Goal: Task Accomplishment & Management: Complete application form

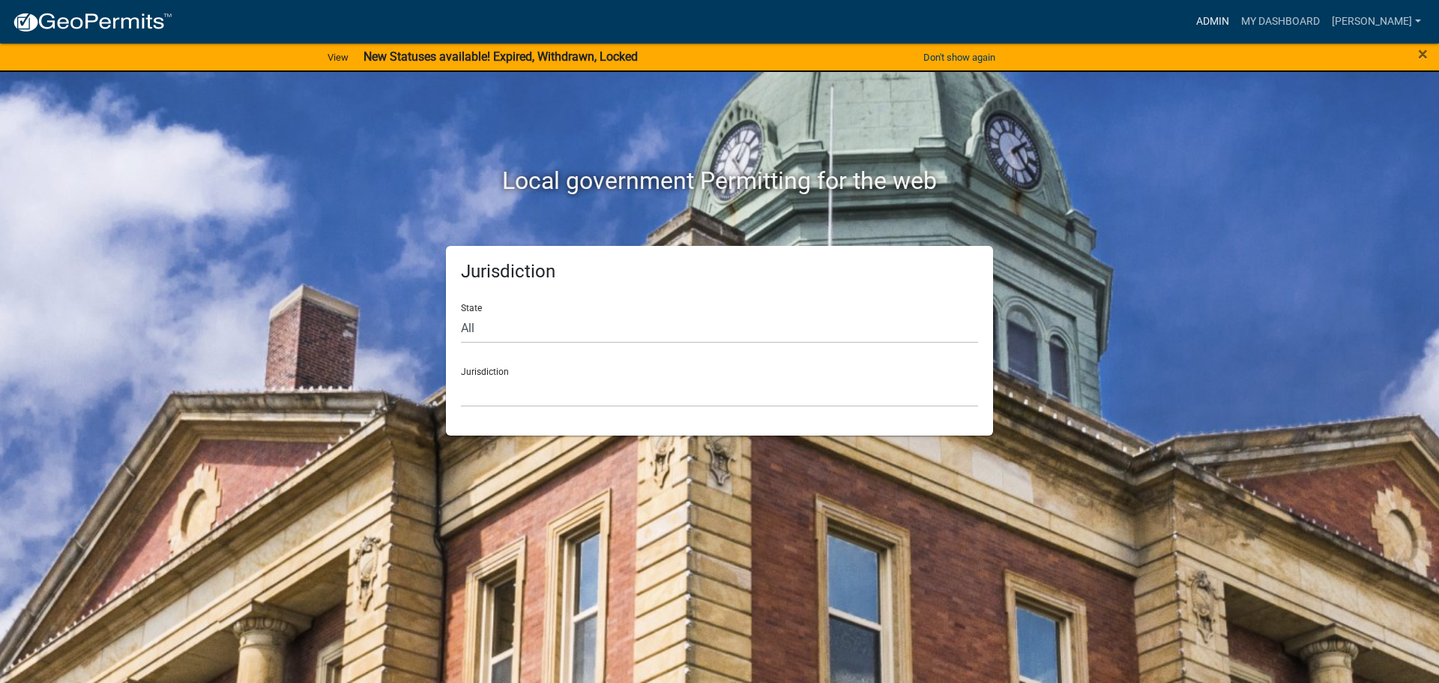
click at [1210, 16] on link "Admin" at bounding box center [1212, 21] width 45 height 28
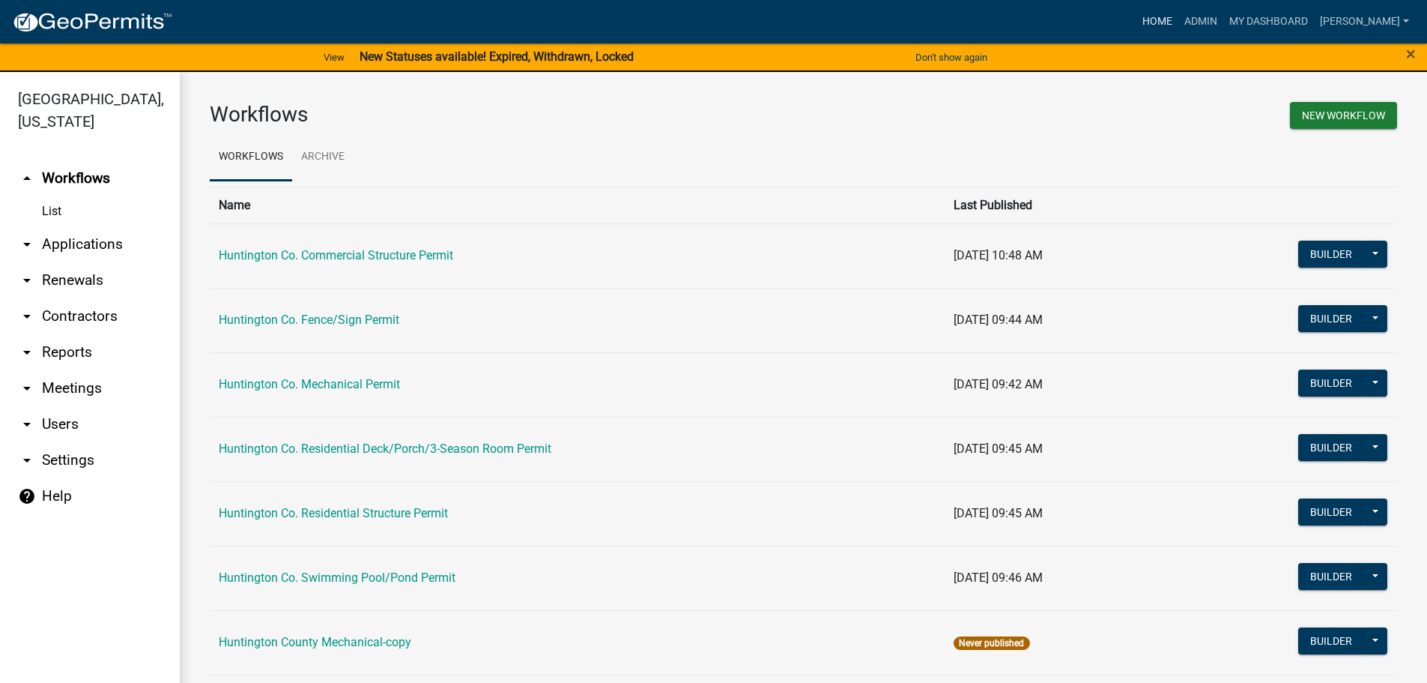
click at [1158, 16] on link "Home" at bounding box center [1158, 21] width 42 height 28
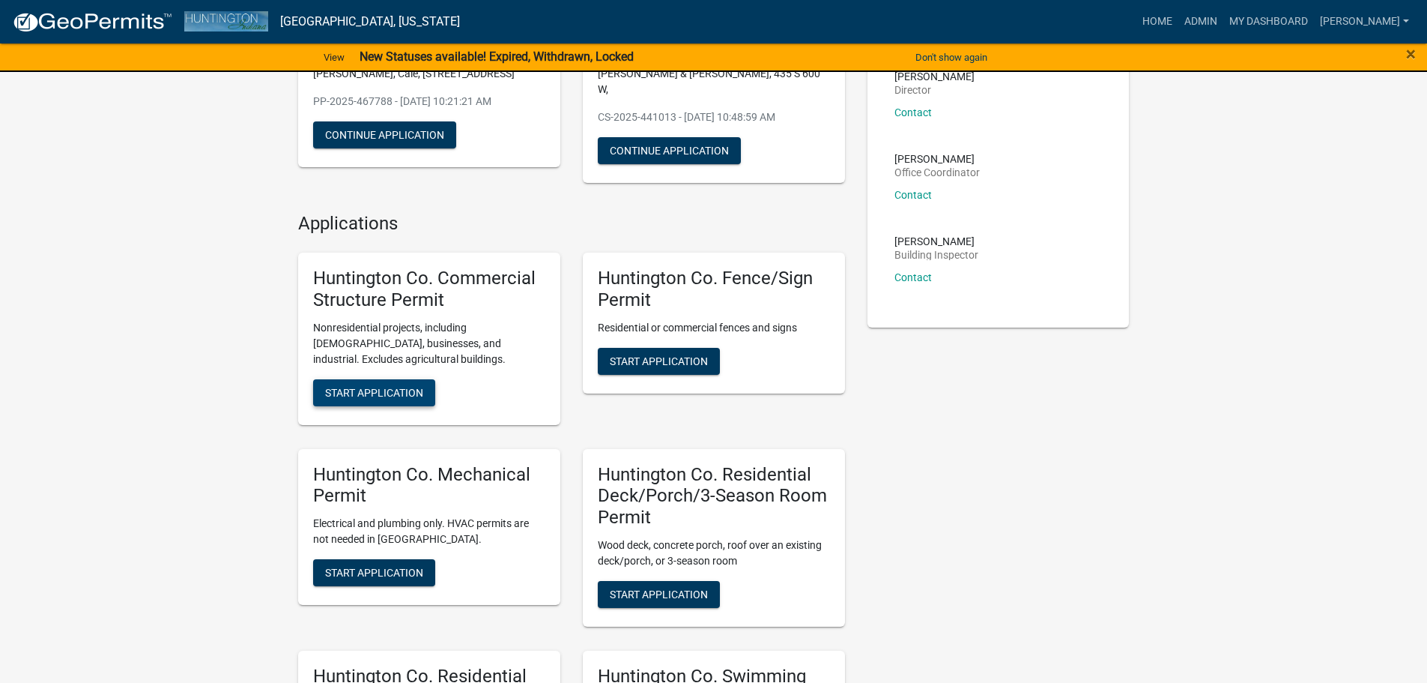
scroll to position [300, 0]
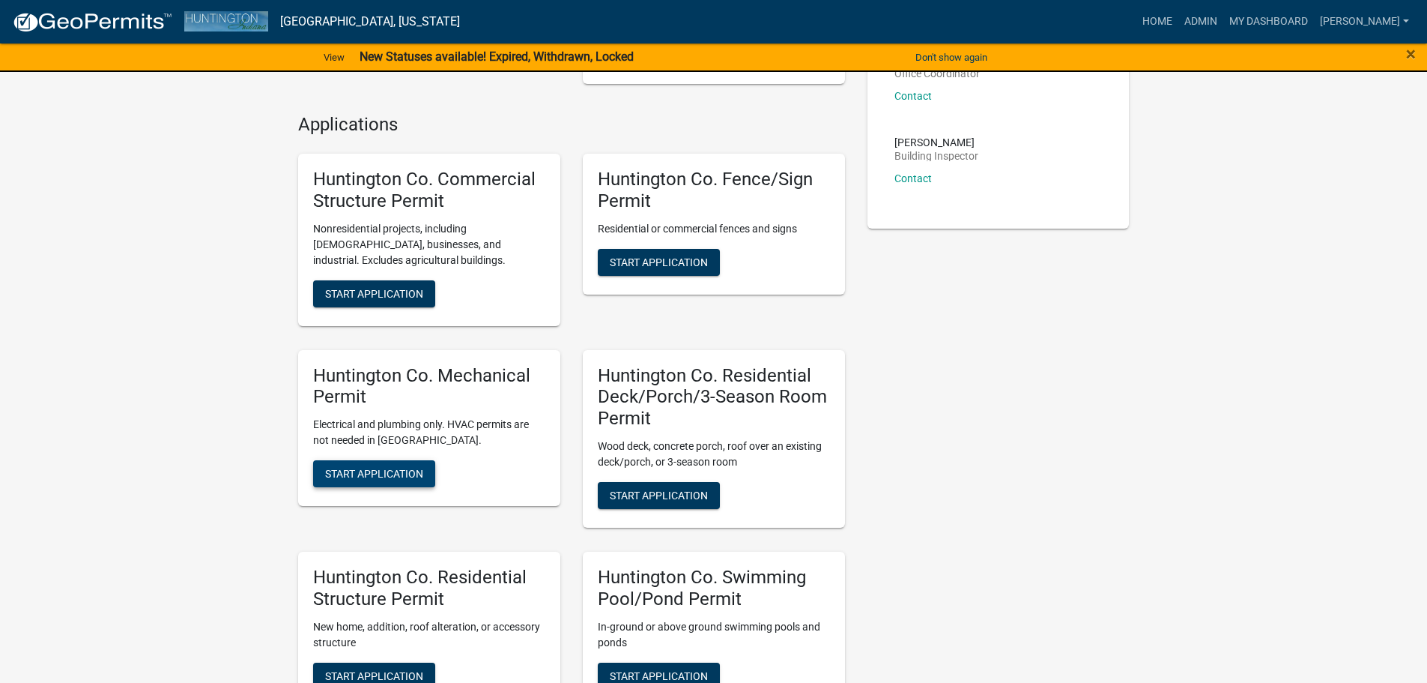
click at [379, 468] on span "Start Application" at bounding box center [374, 474] width 98 height 12
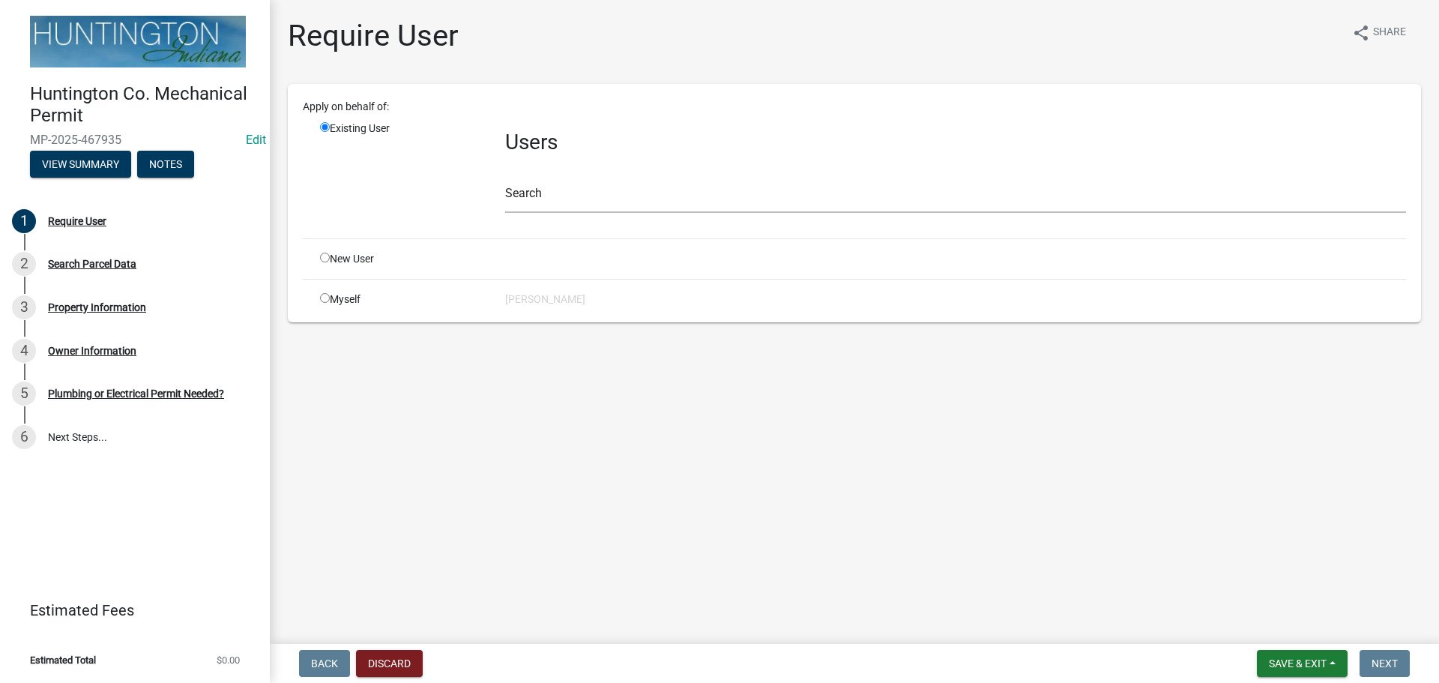
drag, startPoint x: 327, startPoint y: 300, endPoint x: 586, endPoint y: 393, distance: 275.4
click at [327, 299] on input "radio" at bounding box center [325, 298] width 10 height 10
radio input "true"
radio input "false"
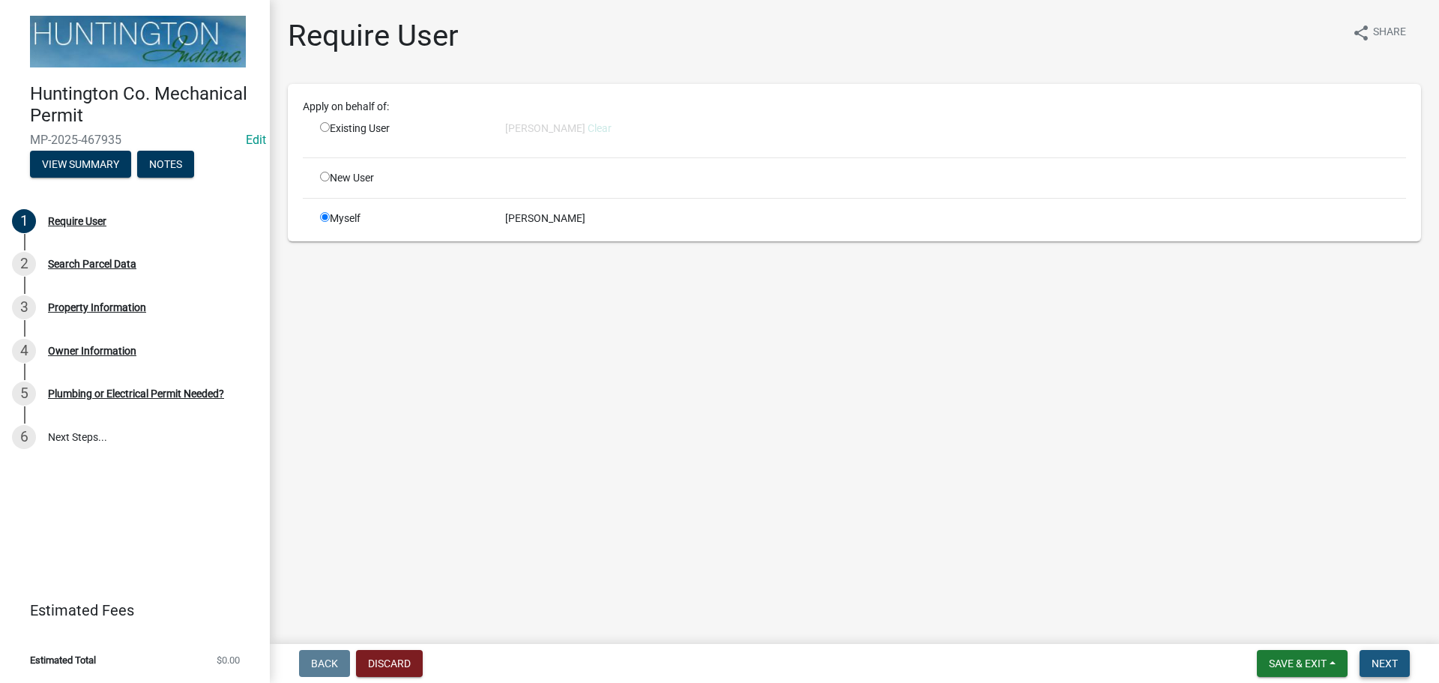
click at [1383, 666] on span "Next" at bounding box center [1384, 663] width 26 height 12
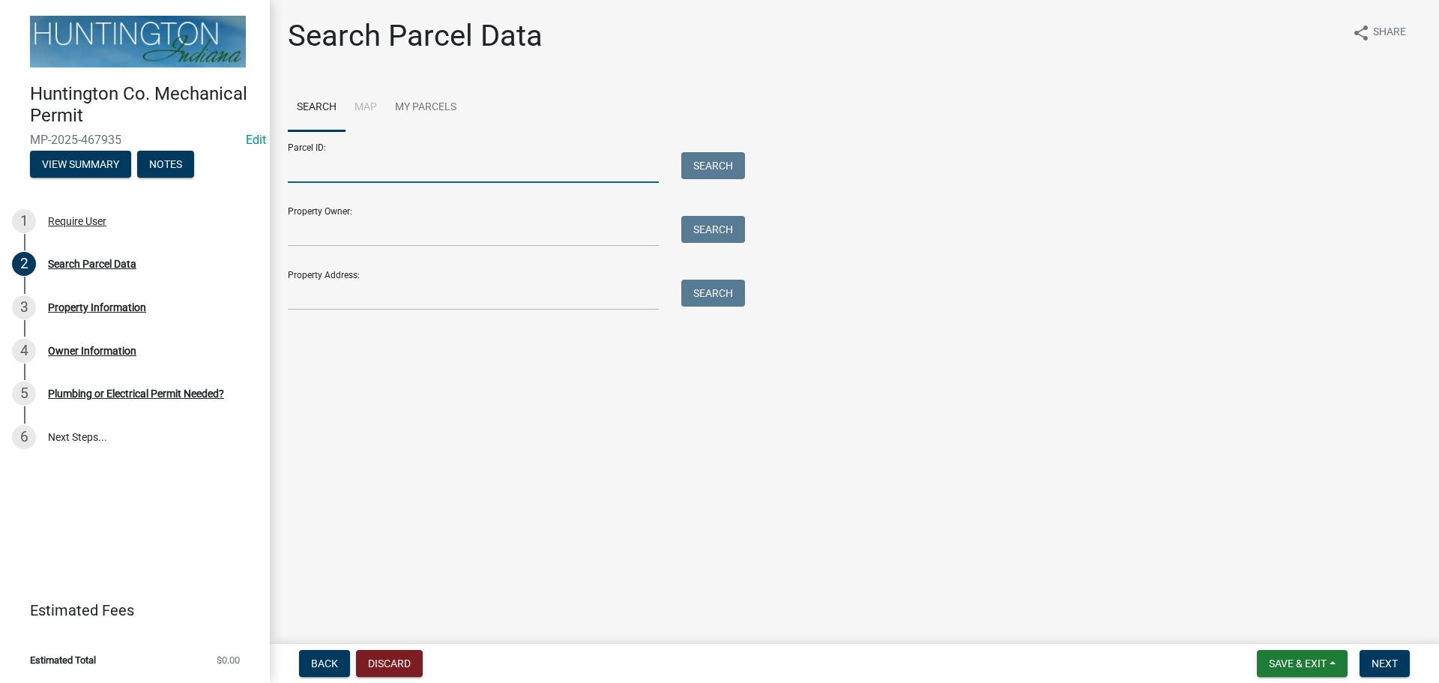
drag, startPoint x: 320, startPoint y: 162, endPoint x: 349, endPoint y: 130, distance: 43.5
click at [320, 162] on input "Parcel ID:" at bounding box center [473, 167] width 371 height 31
click at [330, 297] on input "Property Address:" at bounding box center [473, 294] width 371 height 31
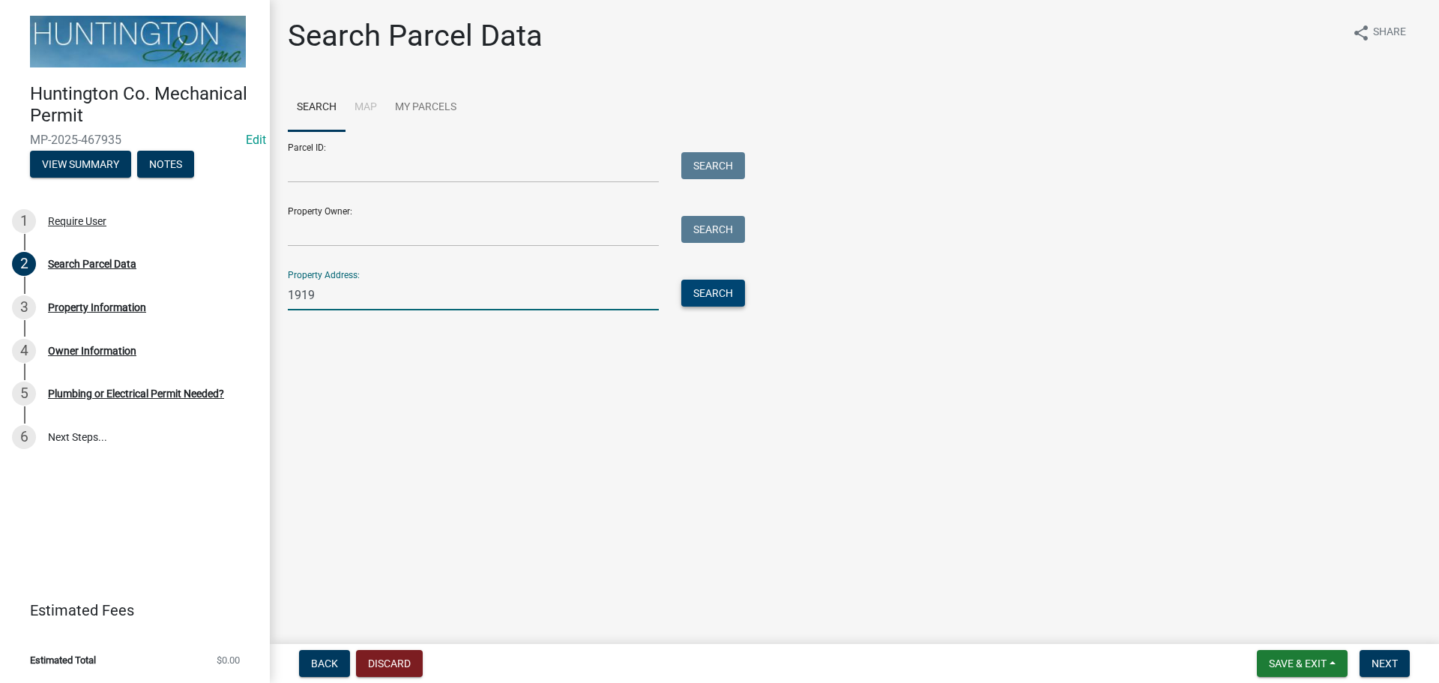
type input "1919"
click at [692, 297] on button "Search" at bounding box center [713, 292] width 64 height 27
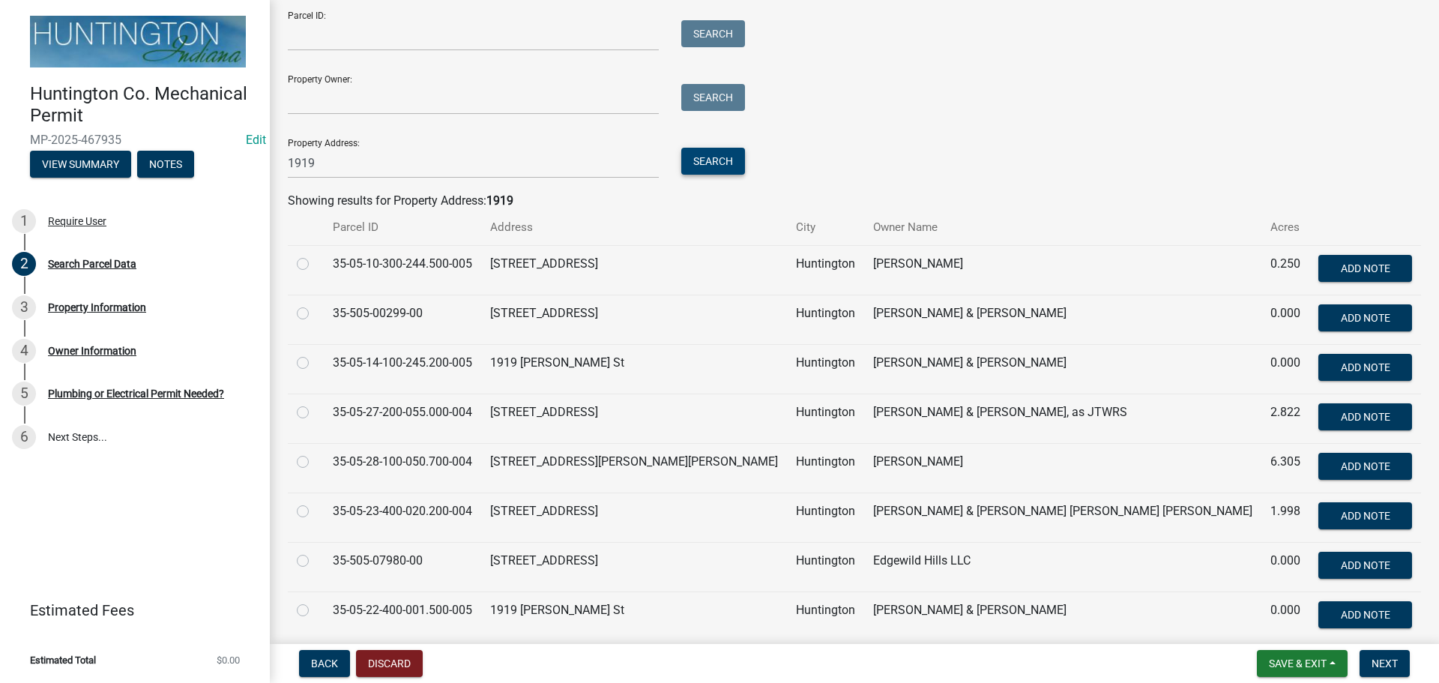
scroll to position [150, 0]
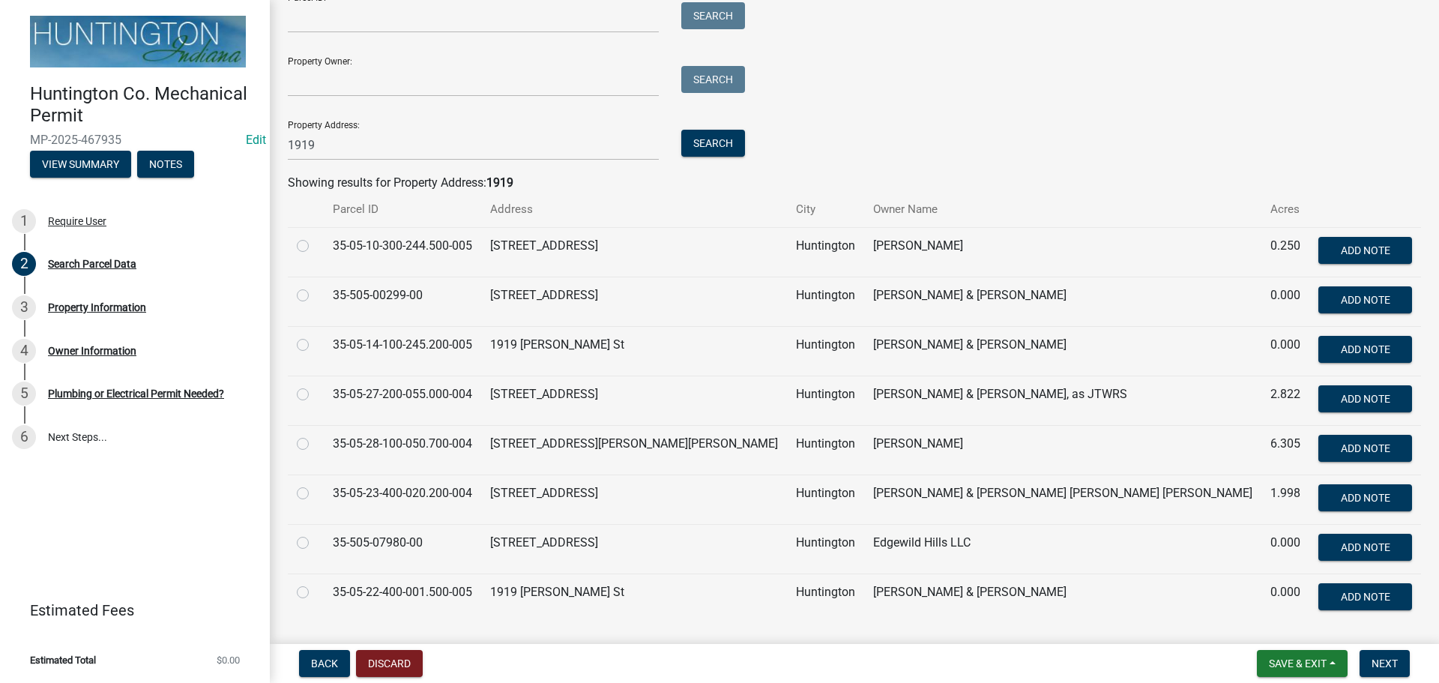
click at [315, 385] on label at bounding box center [315, 385] width 0 height 0
click at [315, 392] on input "radio" at bounding box center [320, 390] width 10 height 10
radio input "true"
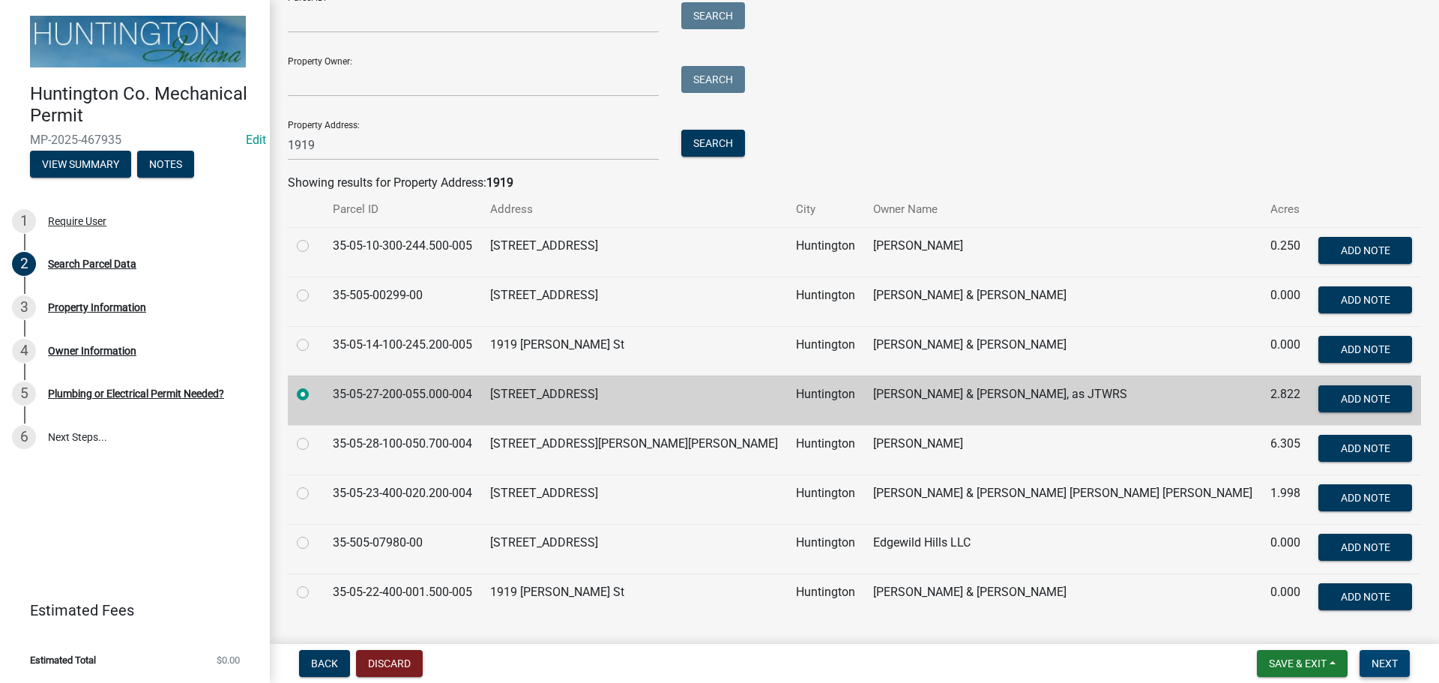
click at [1373, 662] on span "Next" at bounding box center [1384, 663] width 26 height 12
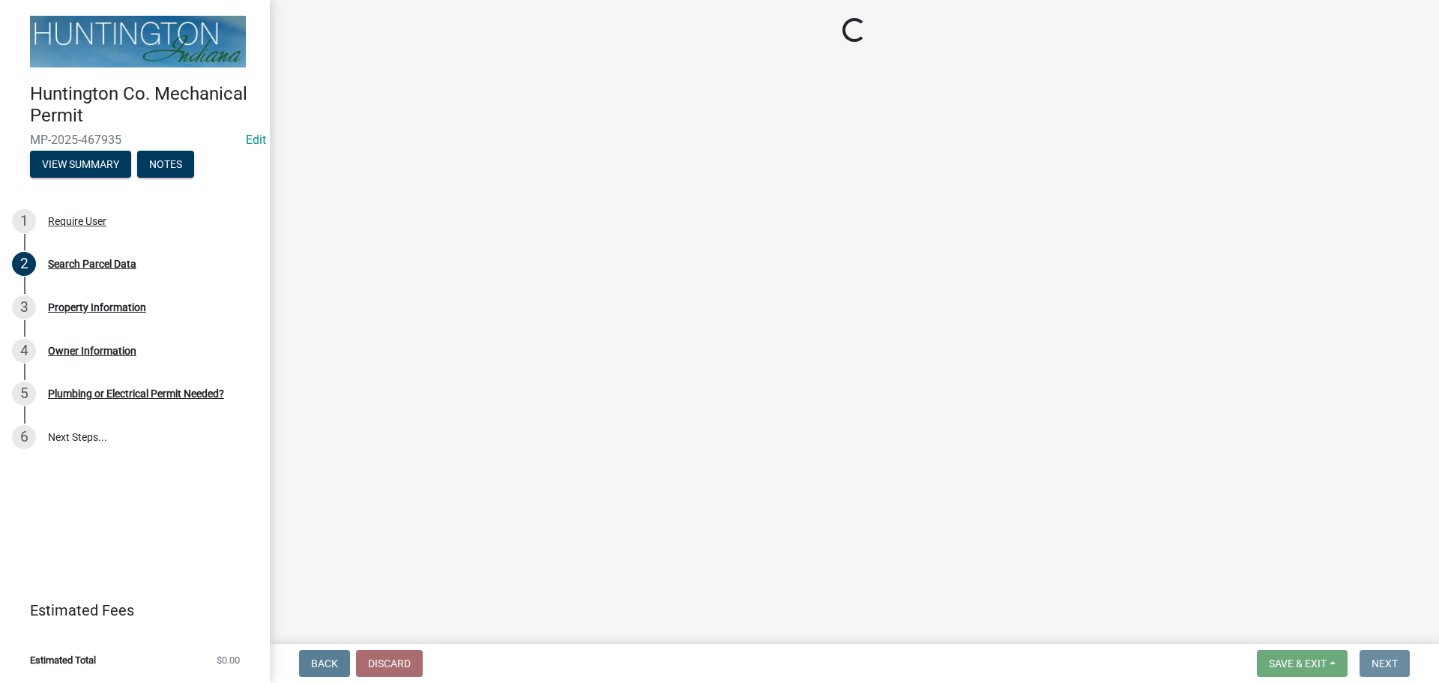
scroll to position [0, 0]
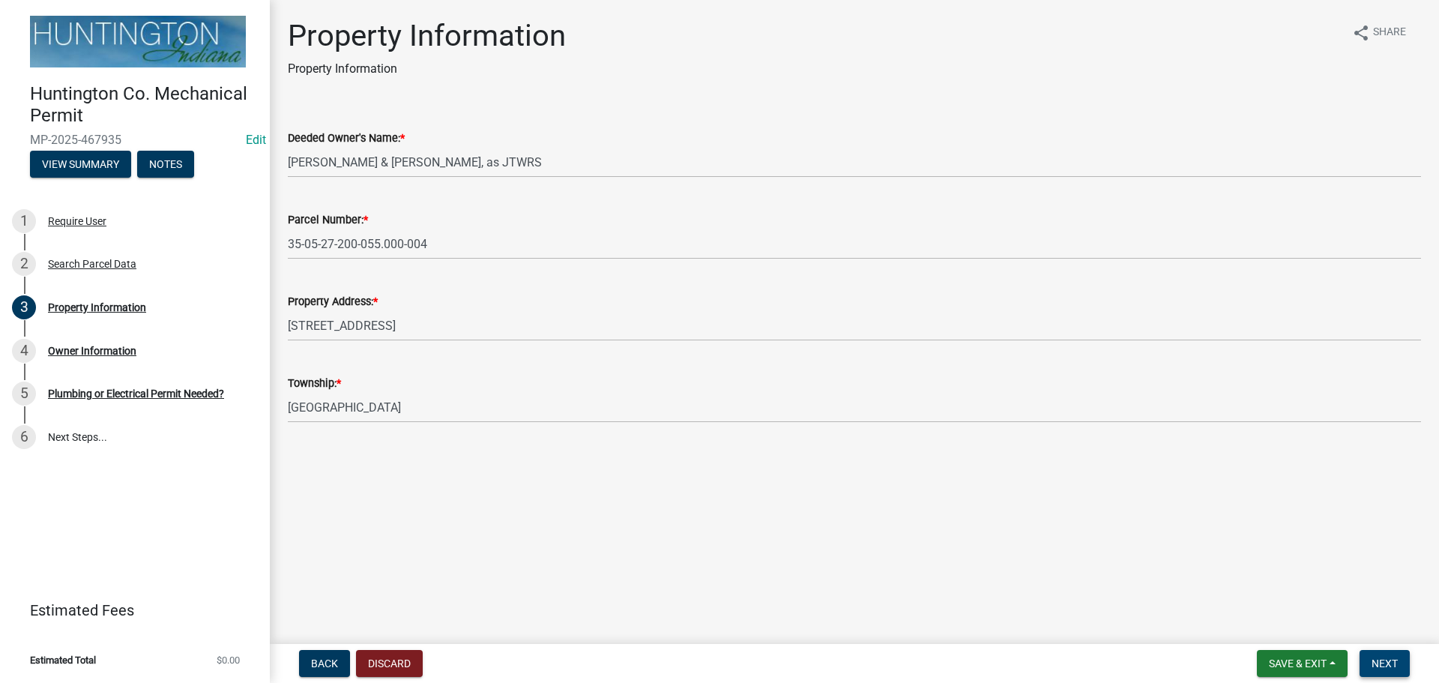
click at [1382, 659] on span "Next" at bounding box center [1384, 663] width 26 height 12
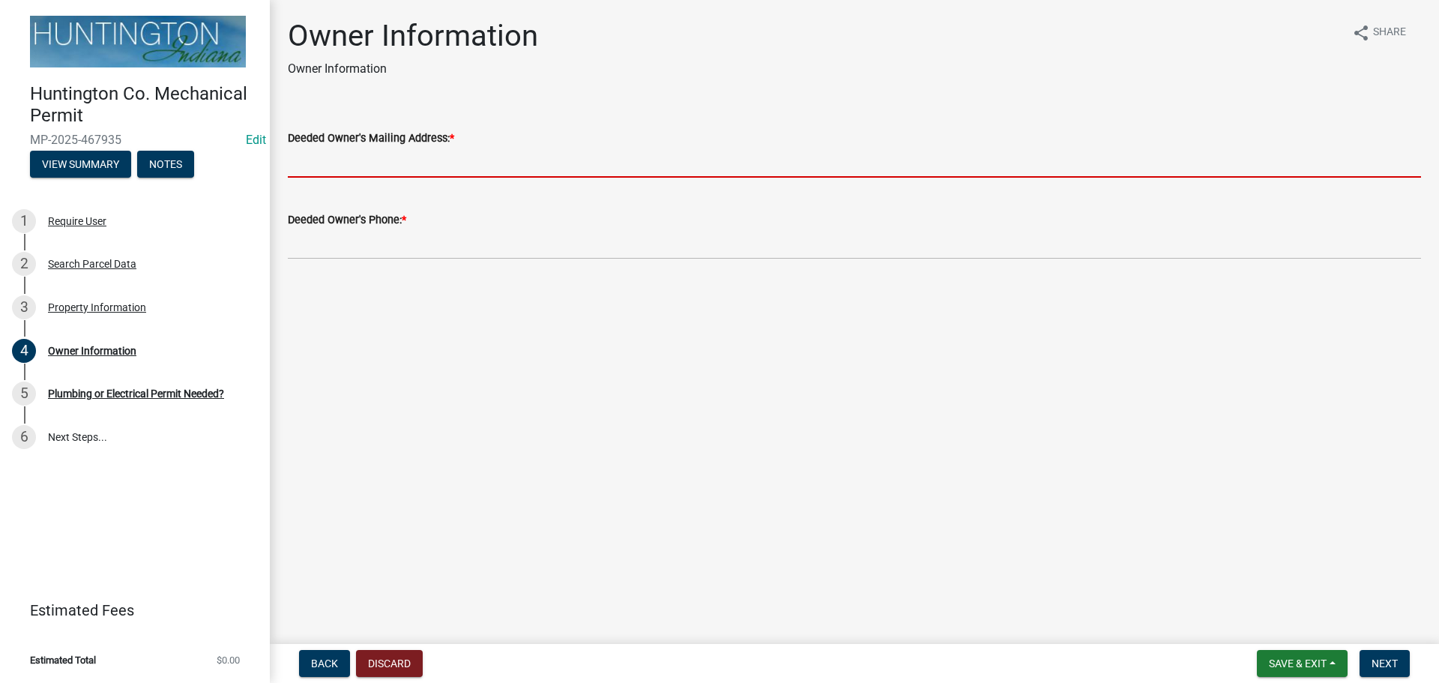
click at [364, 160] on input "Deeded Owner's Mailing Address: *" at bounding box center [854, 162] width 1133 height 31
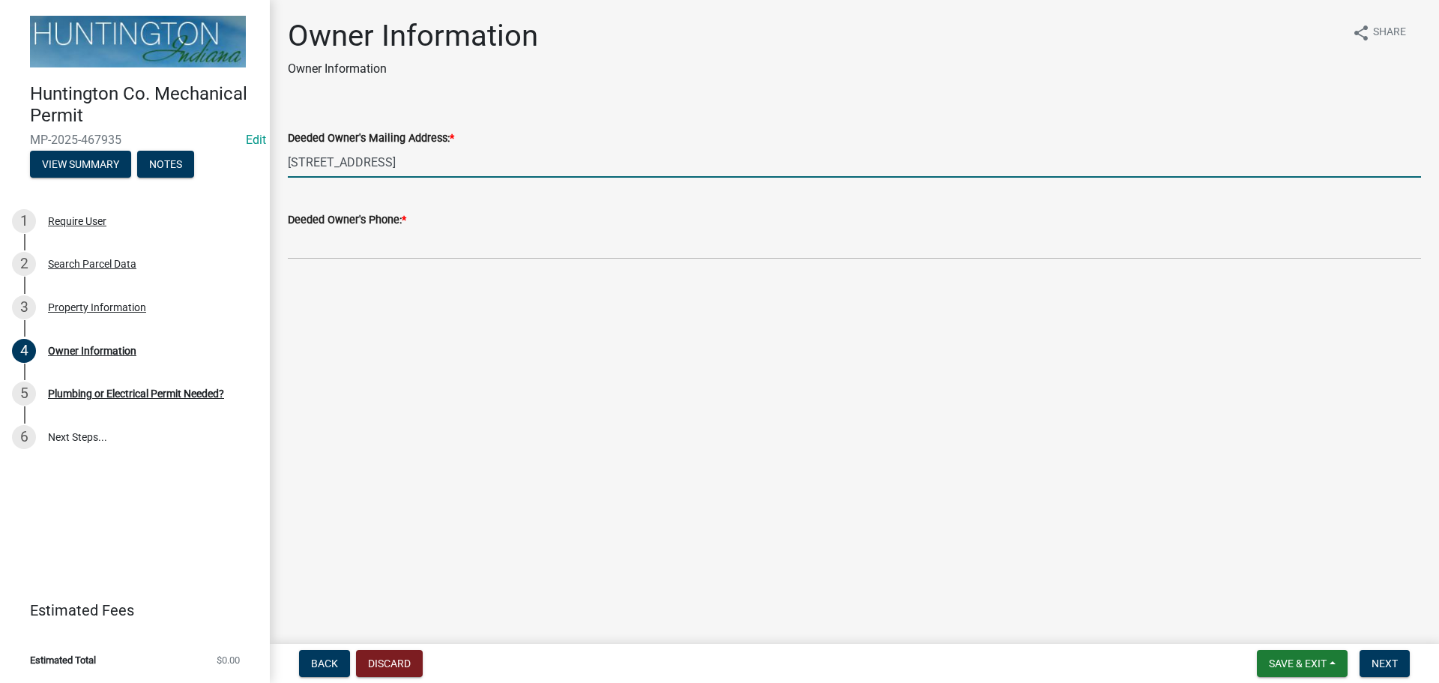
type input "[STREET_ADDRESS]"
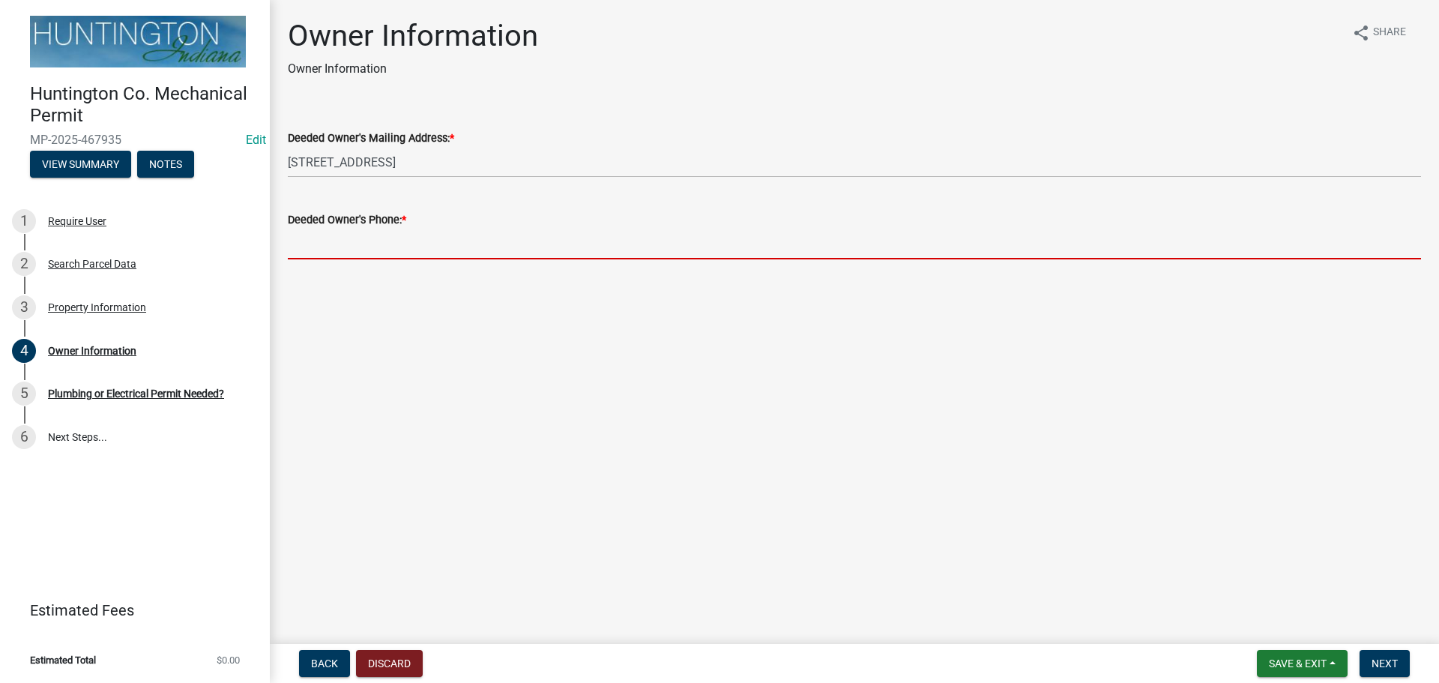
drag, startPoint x: 330, startPoint y: 252, endPoint x: 338, endPoint y: 232, distance: 22.5
click at [330, 250] on input "Deeded Owner's Phone: *" at bounding box center [854, 244] width 1133 height 31
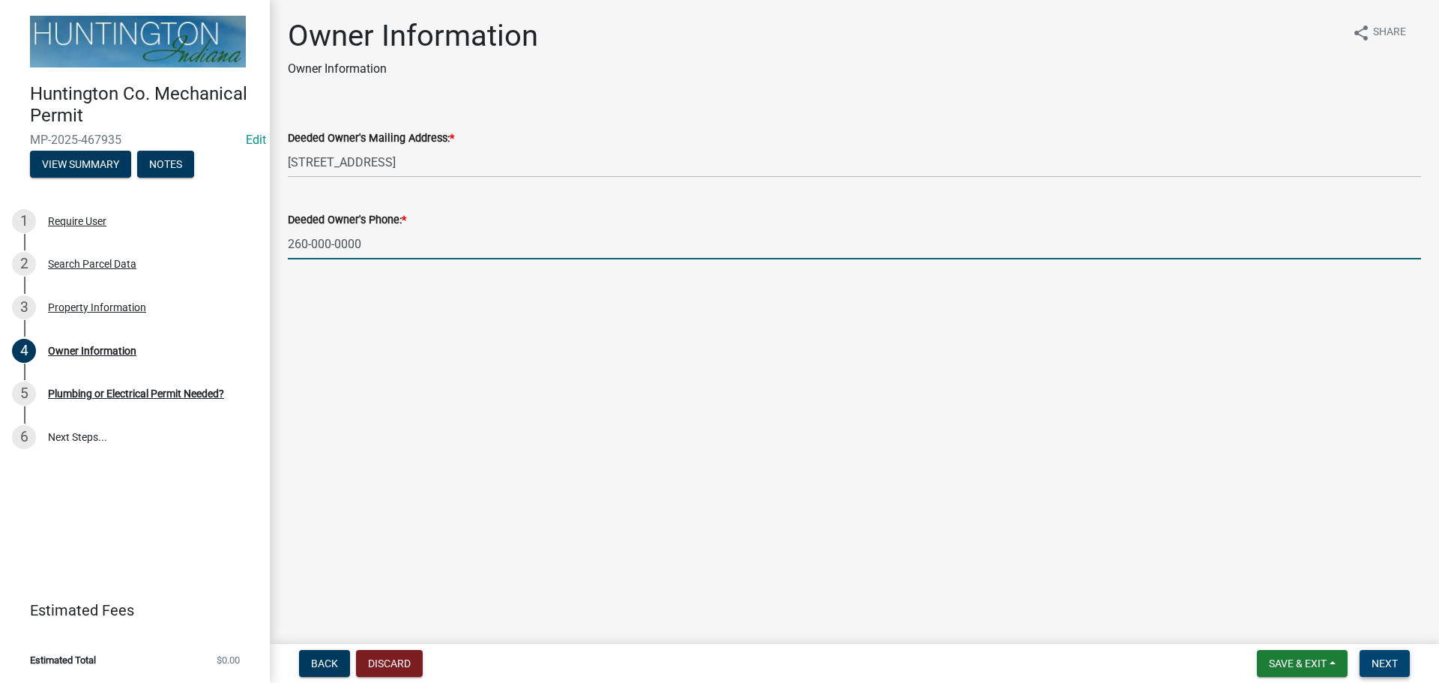
type input "260-000-0000"
click at [1388, 659] on span "Next" at bounding box center [1384, 663] width 26 height 12
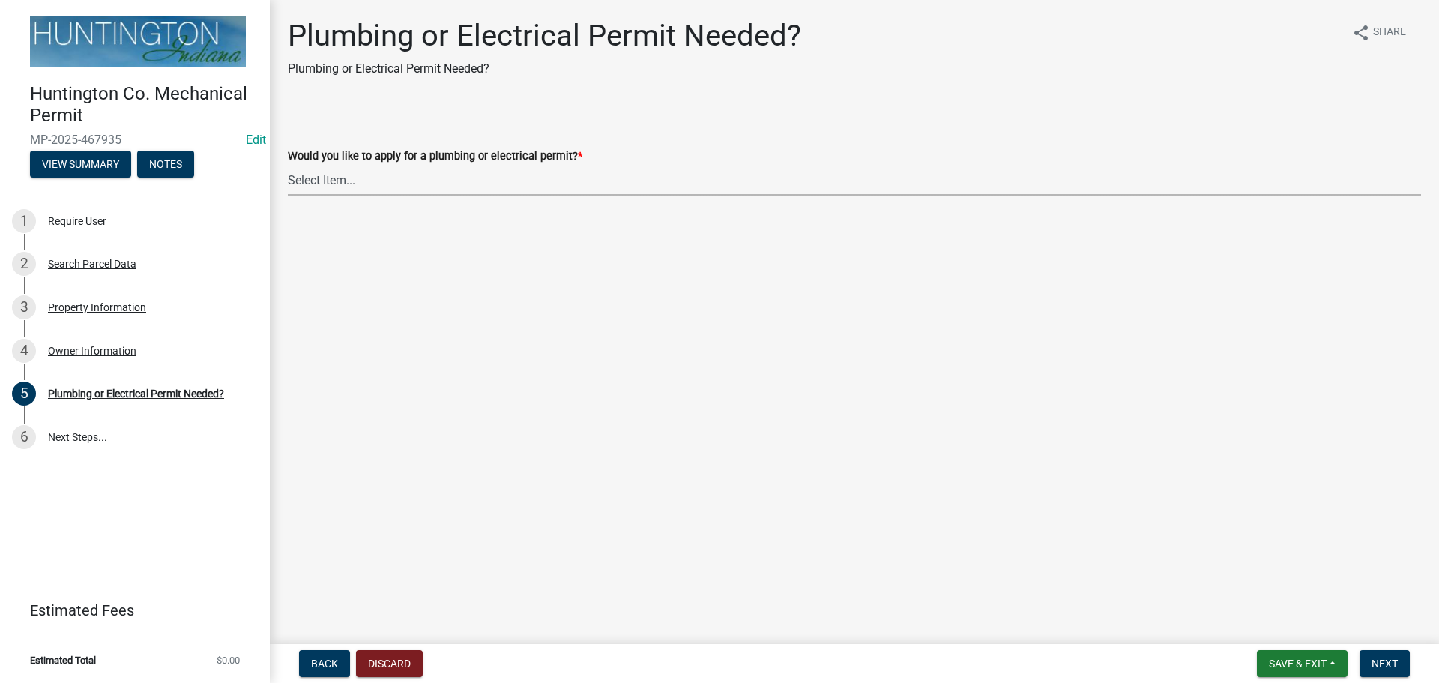
click at [319, 190] on select "Select Item... plumbing electrical" at bounding box center [854, 180] width 1133 height 31
click at [288, 165] on select "Select Item... plumbing electrical" at bounding box center [854, 180] width 1133 height 31
select select "82bdcc69-8734-43af-a4fa-e76f8d275e41"
click at [1375, 672] on button "Next" at bounding box center [1384, 663] width 50 height 27
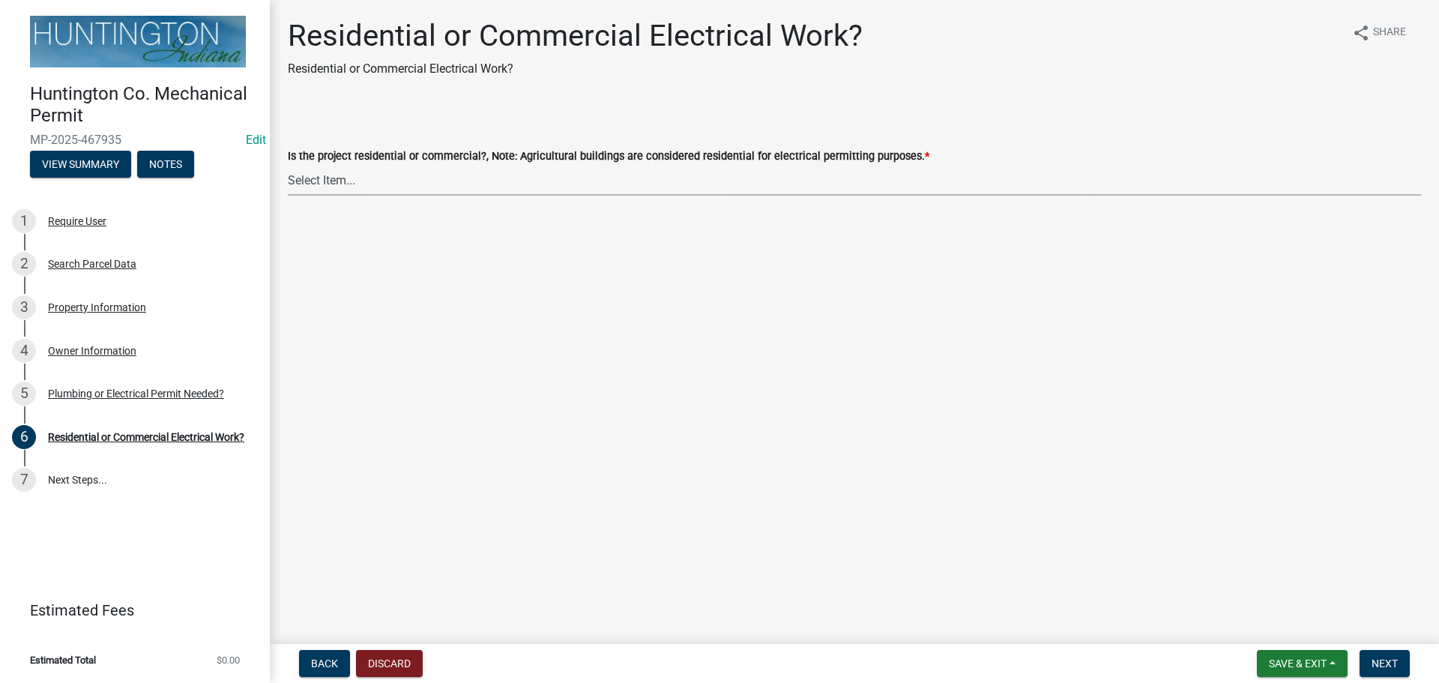
click at [335, 181] on select "Select Item... Residential Commercial" at bounding box center [854, 180] width 1133 height 31
click at [288, 165] on select "Select Item... Residential Commercial" at bounding box center [854, 180] width 1133 height 31
select select "3db72f89-ebf7-44a2-a43c-36ed77a05272"
click at [1380, 659] on span "Next" at bounding box center [1384, 663] width 26 height 12
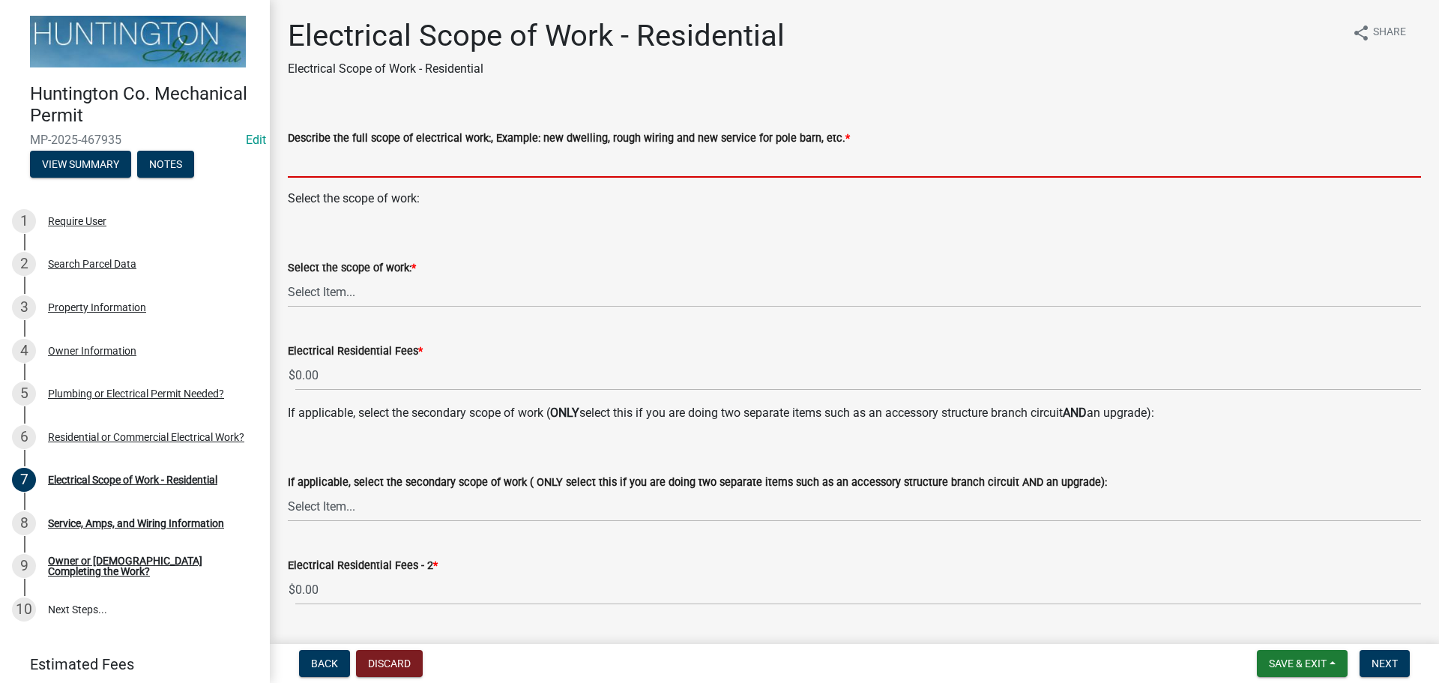
click at [338, 160] on input "Describe the full scope of electrical work:, Example: new dwelling, rough wirin…" at bounding box center [854, 162] width 1133 height 31
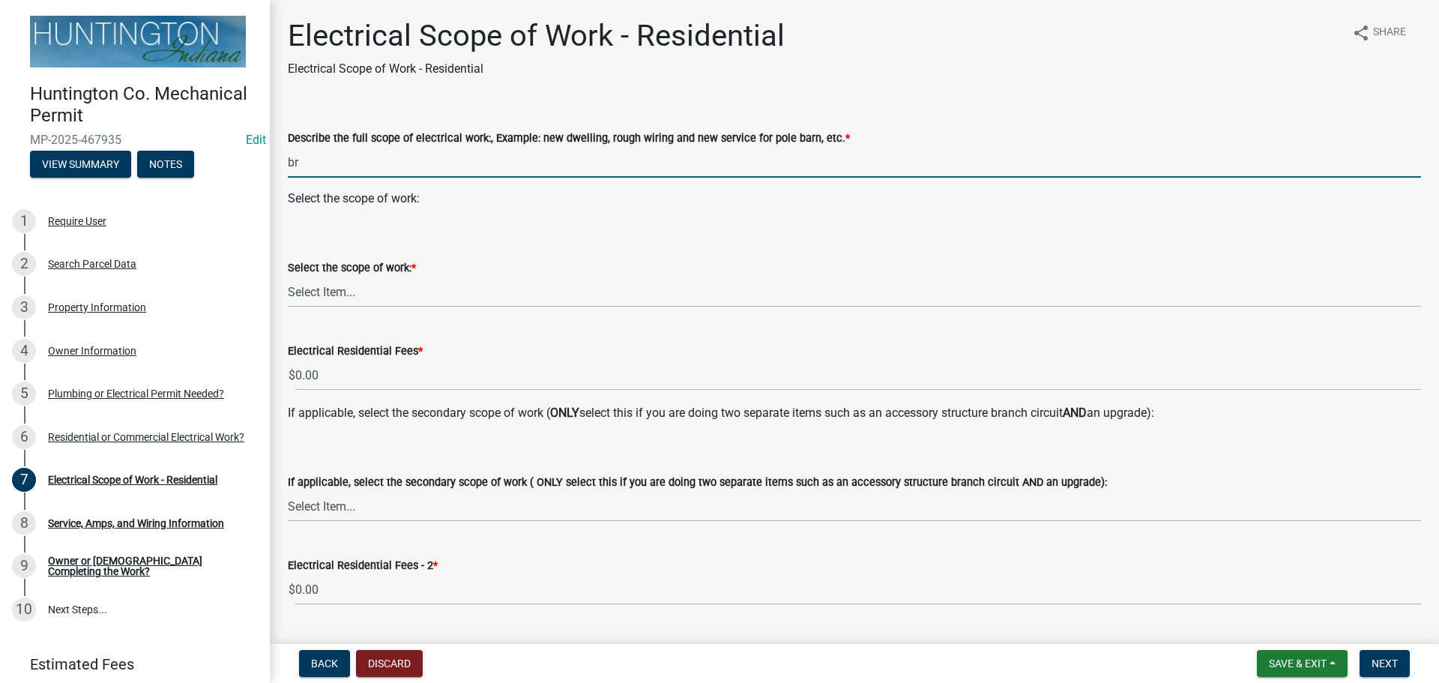
type input "b"
type input "branch circuits to shed"
click at [341, 299] on select "Select Item... New Service (new meter base installation) Upgrade (includes relo…" at bounding box center [854, 291] width 1133 height 31
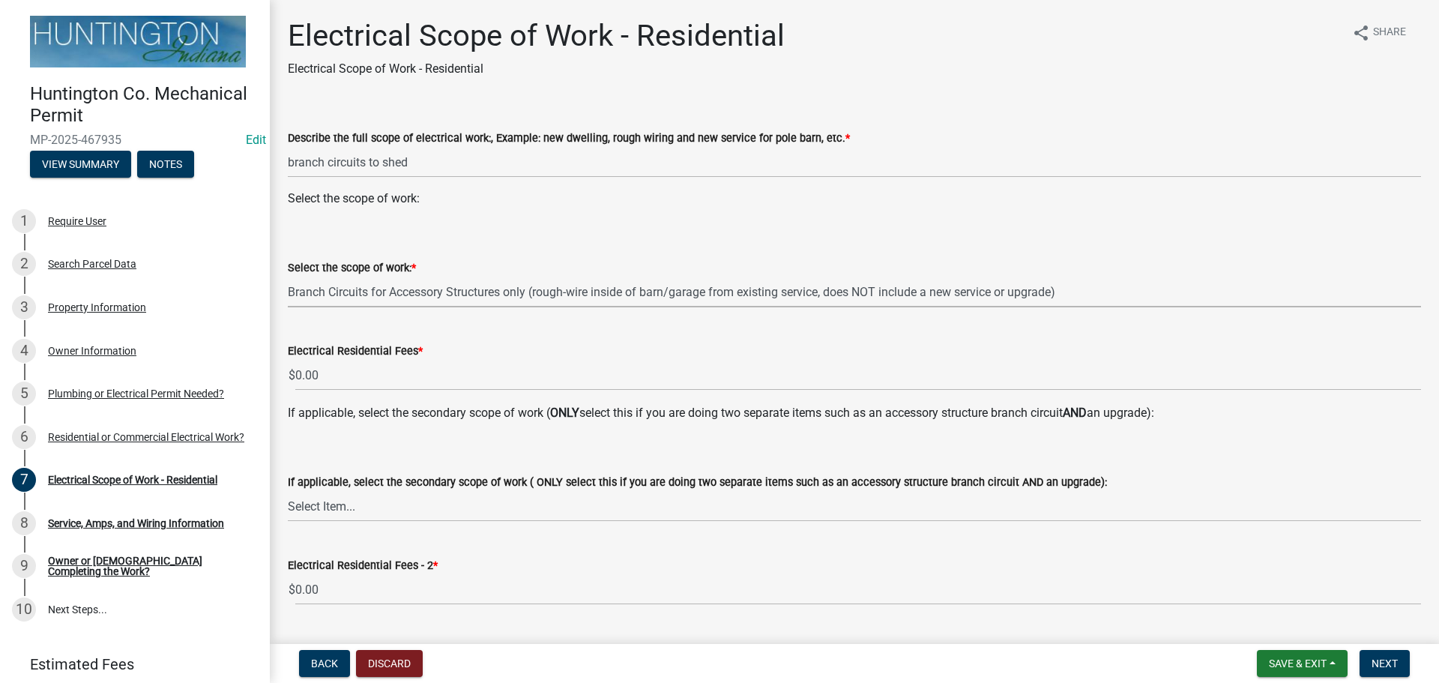
click at [288, 276] on select "Select Item... New Service (new meter base installation) Upgrade (includes relo…" at bounding box center [854, 291] width 1133 height 31
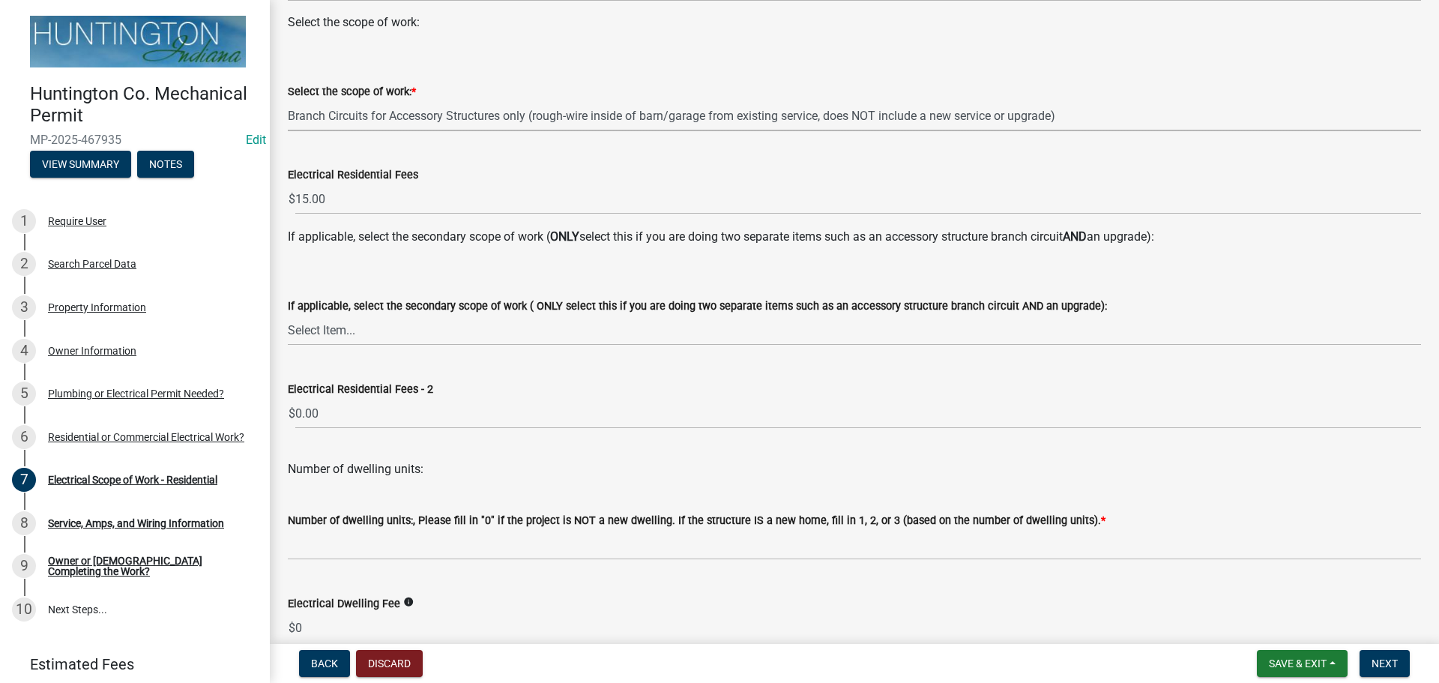
scroll to position [150, 0]
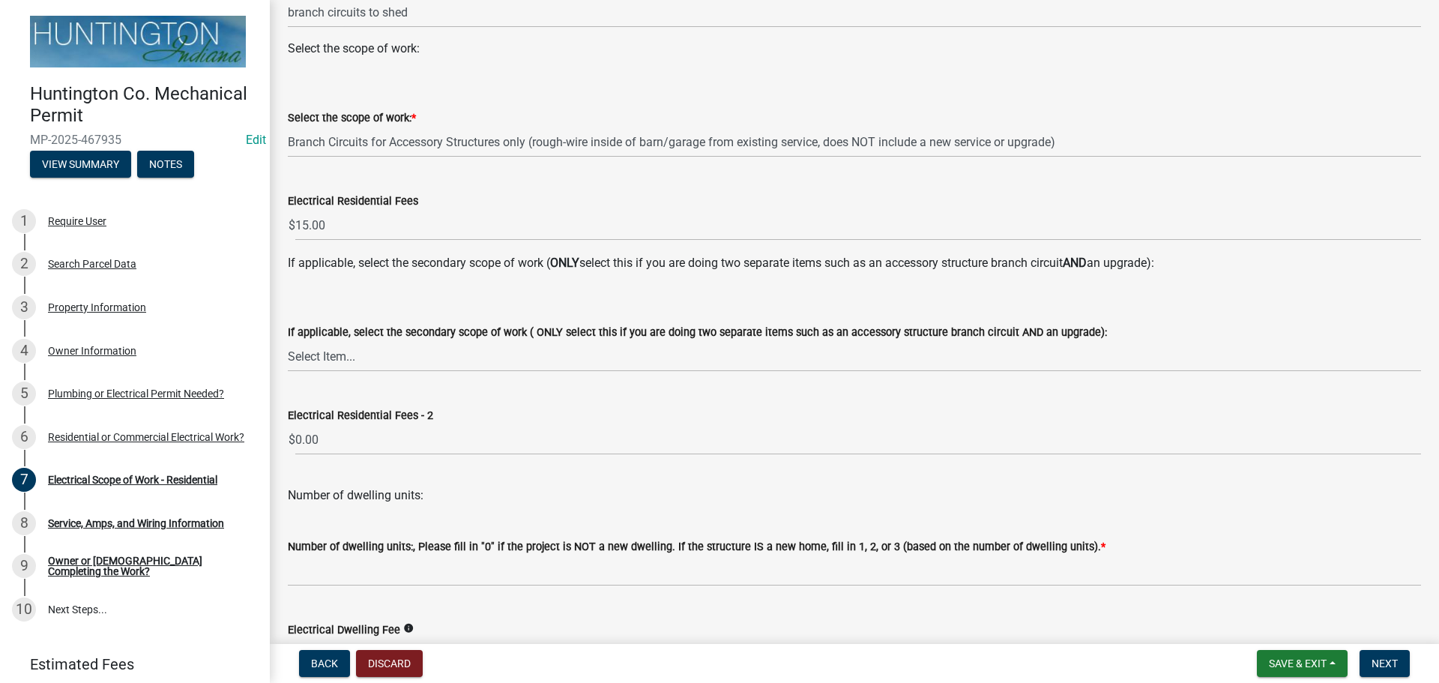
click at [354, 113] on label "Select the scope of work: *" at bounding box center [352, 118] width 128 height 10
click at [354, 127] on select "Select Item... New Service (new meter base installation) Upgrade (includes relo…" at bounding box center [854, 142] width 1133 height 31
click at [360, 143] on div "Select the scope of work: * Select Item... New Service (new meter base installa…" at bounding box center [854, 133] width 1133 height 49
click at [357, 145] on select "Select Item... New Service (new meter base installation) Upgrade (includes relo…" at bounding box center [854, 142] width 1133 height 31
click at [288, 127] on select "Select Item... New Service (new meter base installation) Upgrade (includes relo…" at bounding box center [854, 142] width 1133 height 31
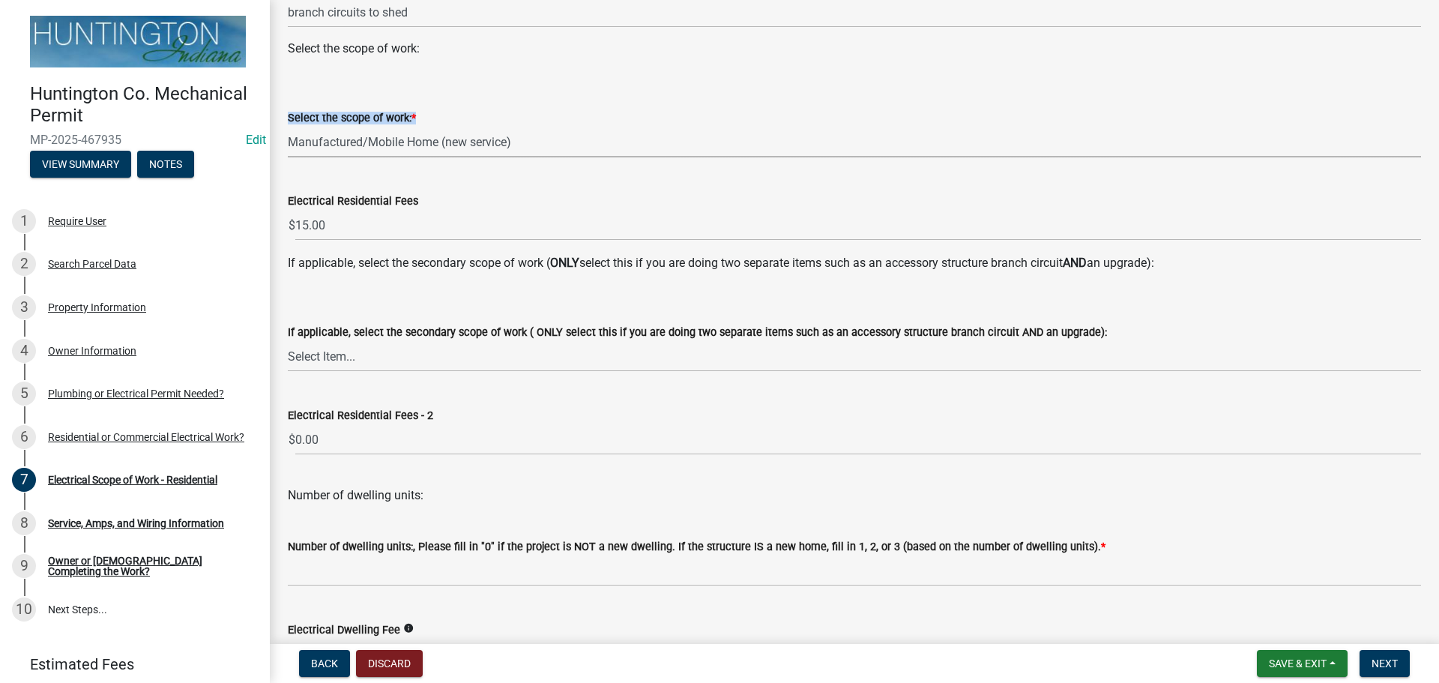
select select "3b8f3b0f-88a0-45d9-8ebc-db80d2feb788"
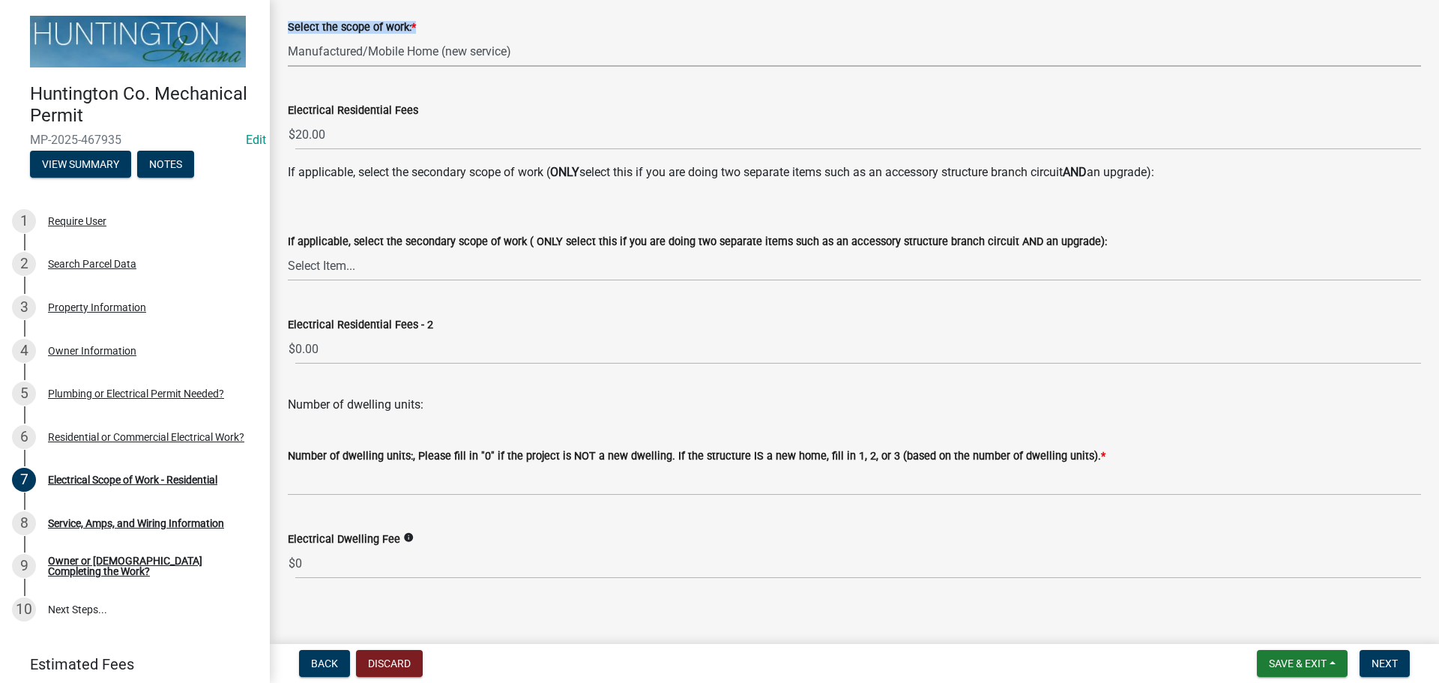
scroll to position [253, 0]
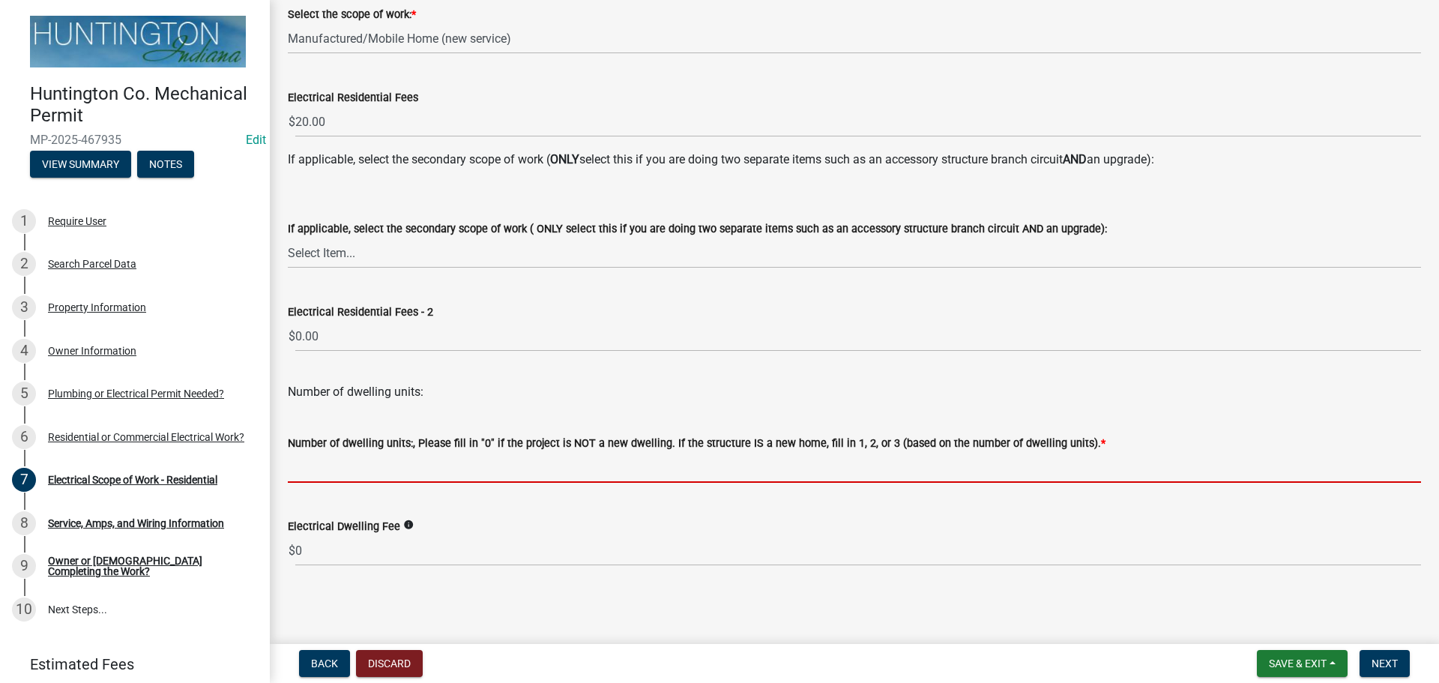
click at [324, 468] on input "text" at bounding box center [854, 467] width 1133 height 31
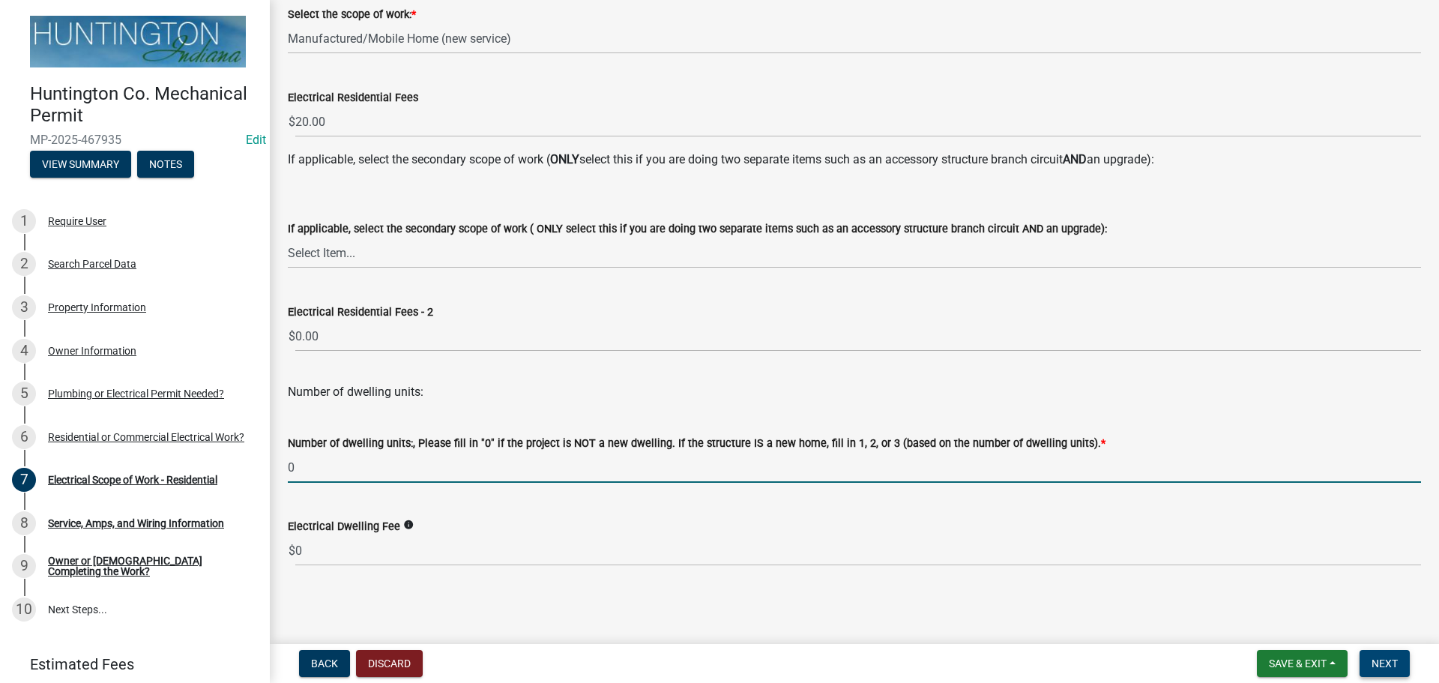
type input "0"
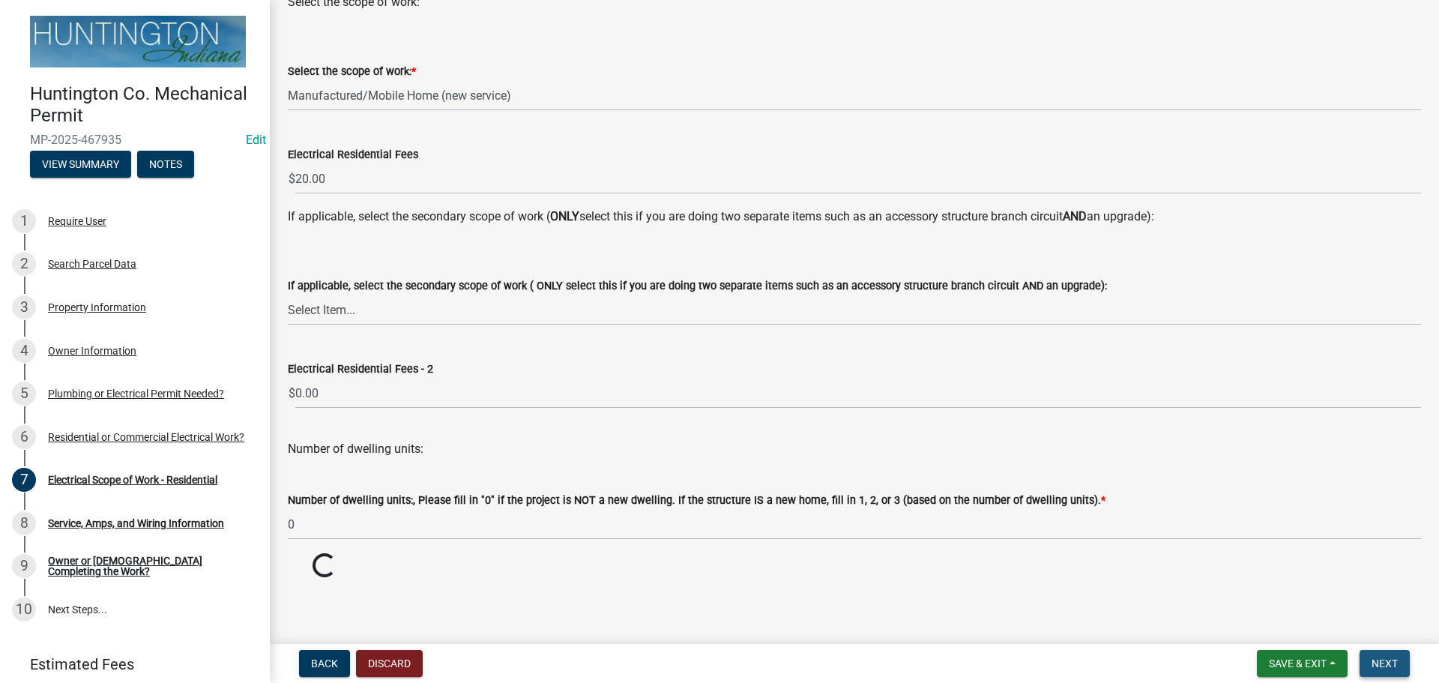
scroll to position [196, 0]
click at [1385, 656] on button "Next" at bounding box center [1384, 663] width 50 height 27
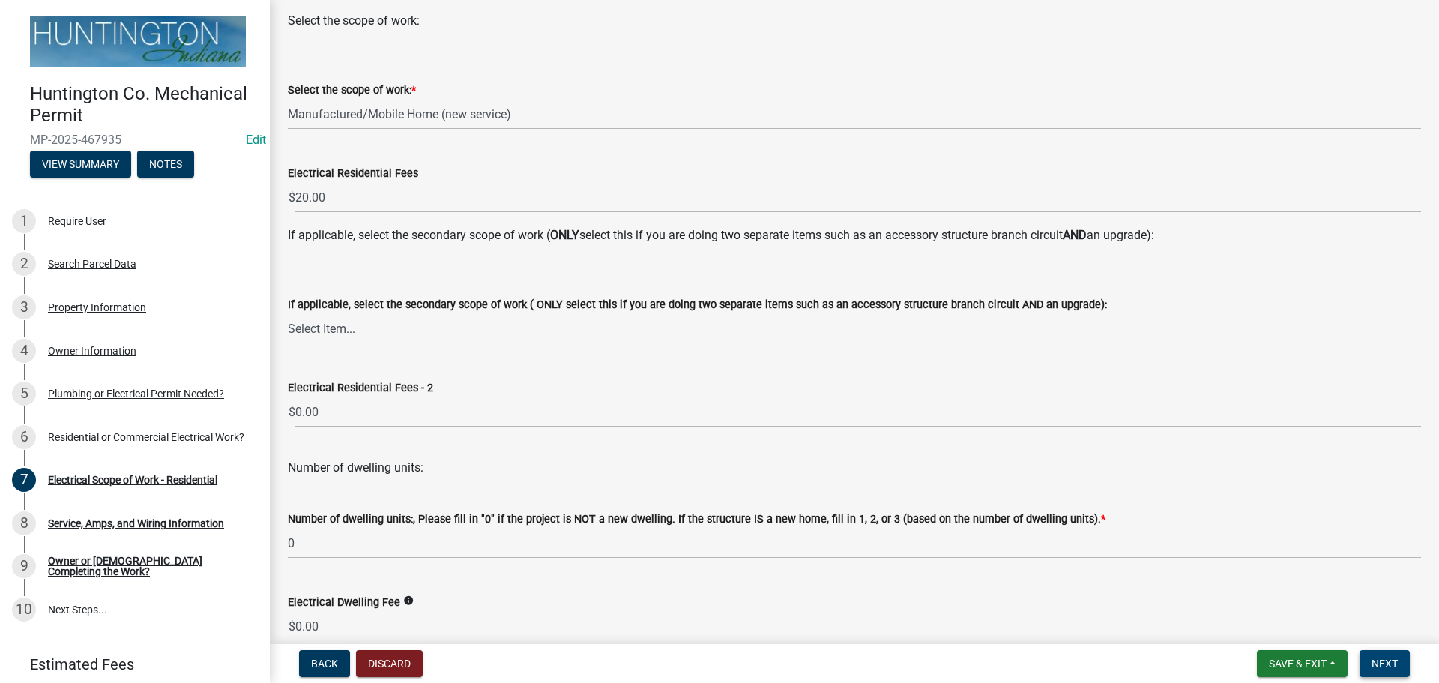
scroll to position [253, 0]
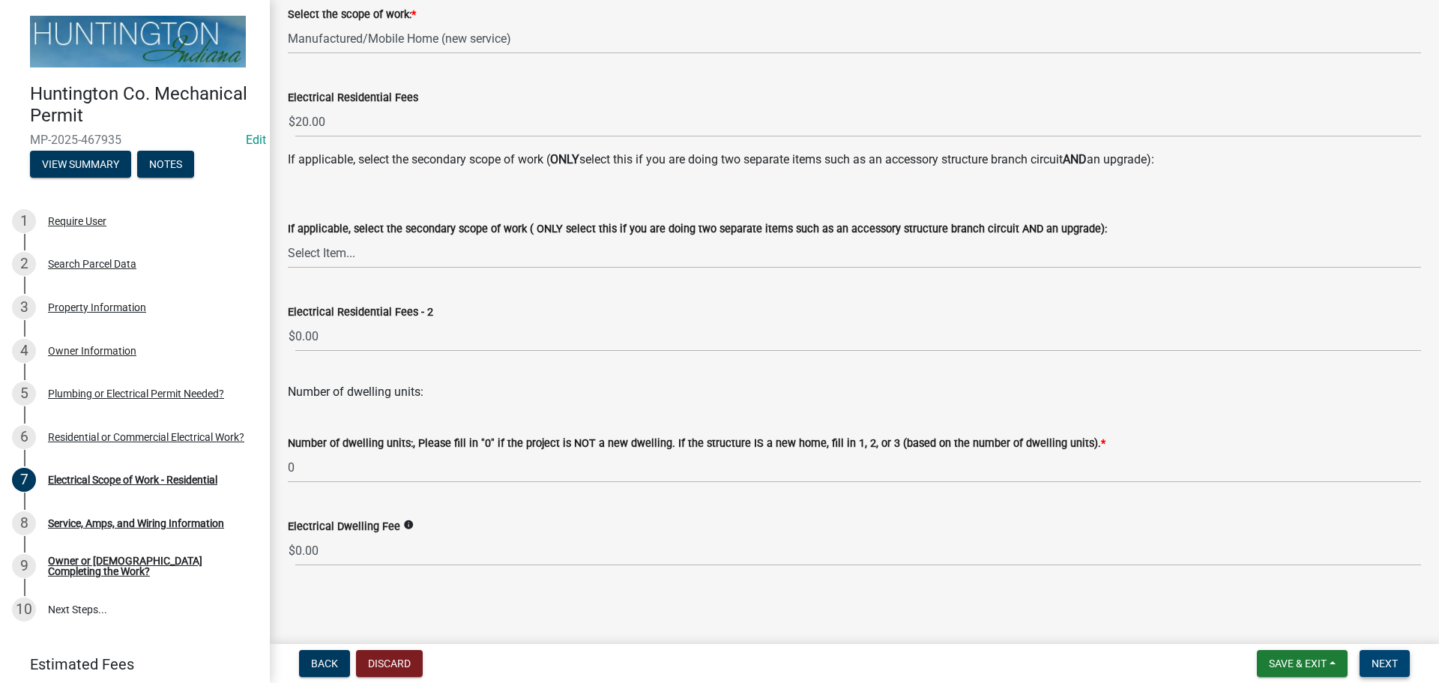
click at [1394, 656] on button "Next" at bounding box center [1384, 663] width 50 height 27
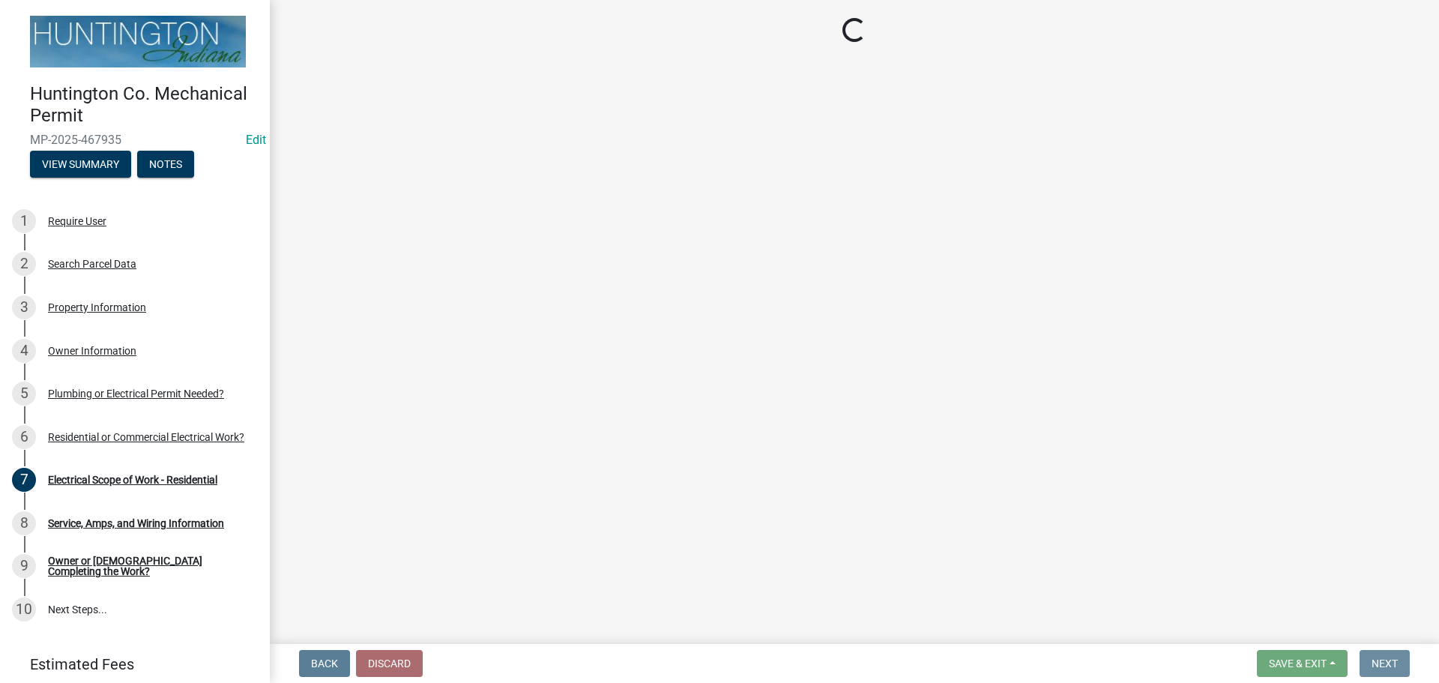
scroll to position [0, 0]
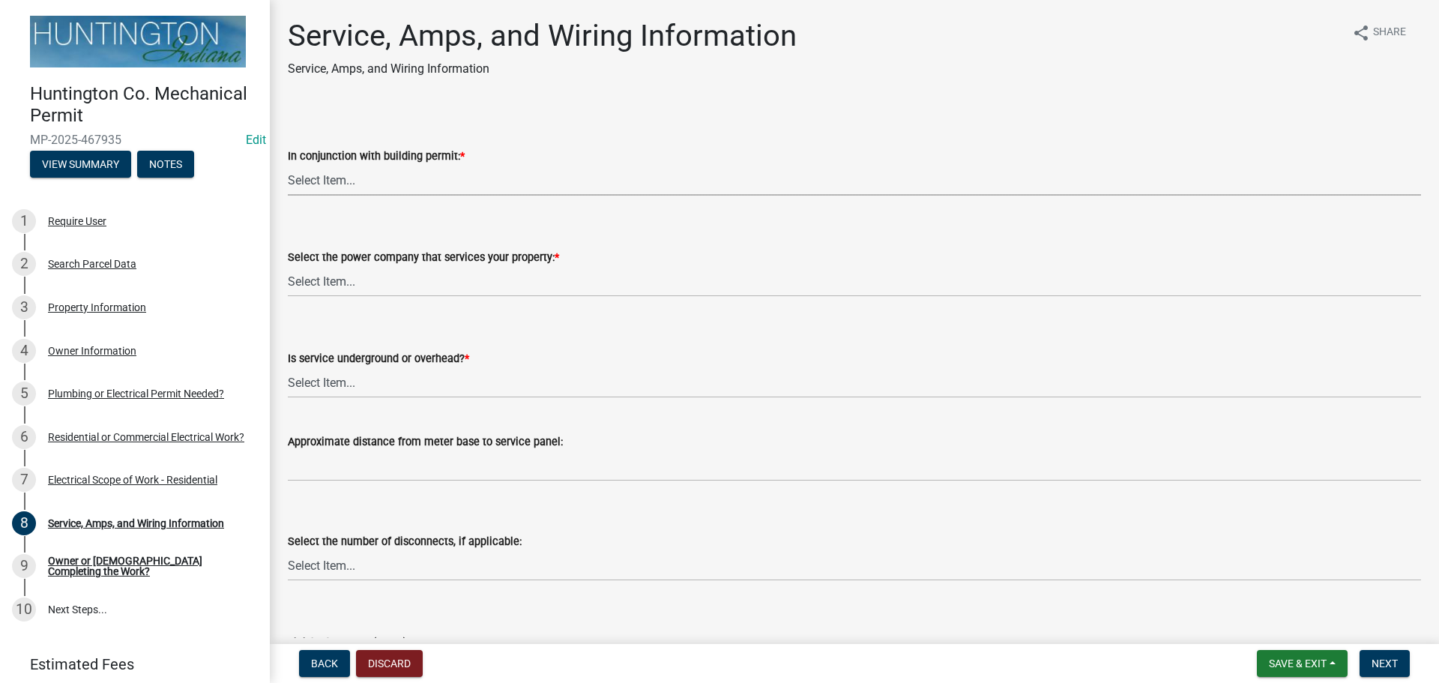
click at [308, 177] on select "Select Item... Yes No" at bounding box center [854, 180] width 1133 height 31
click at [288, 165] on select "Select Item... Yes No" at bounding box center [854, 180] width 1133 height 31
select select "b5401265-710a-437d-bfc0-f060779c66cc"
click at [332, 287] on select "Select Item... Duke Energy Northeastern REMC Wabash County REMC [PERSON_NAME] U…" at bounding box center [854, 281] width 1133 height 31
click at [288, 266] on select "Select Item... Duke Energy Northeastern REMC Wabash County REMC [PERSON_NAME] U…" at bounding box center [854, 281] width 1133 height 31
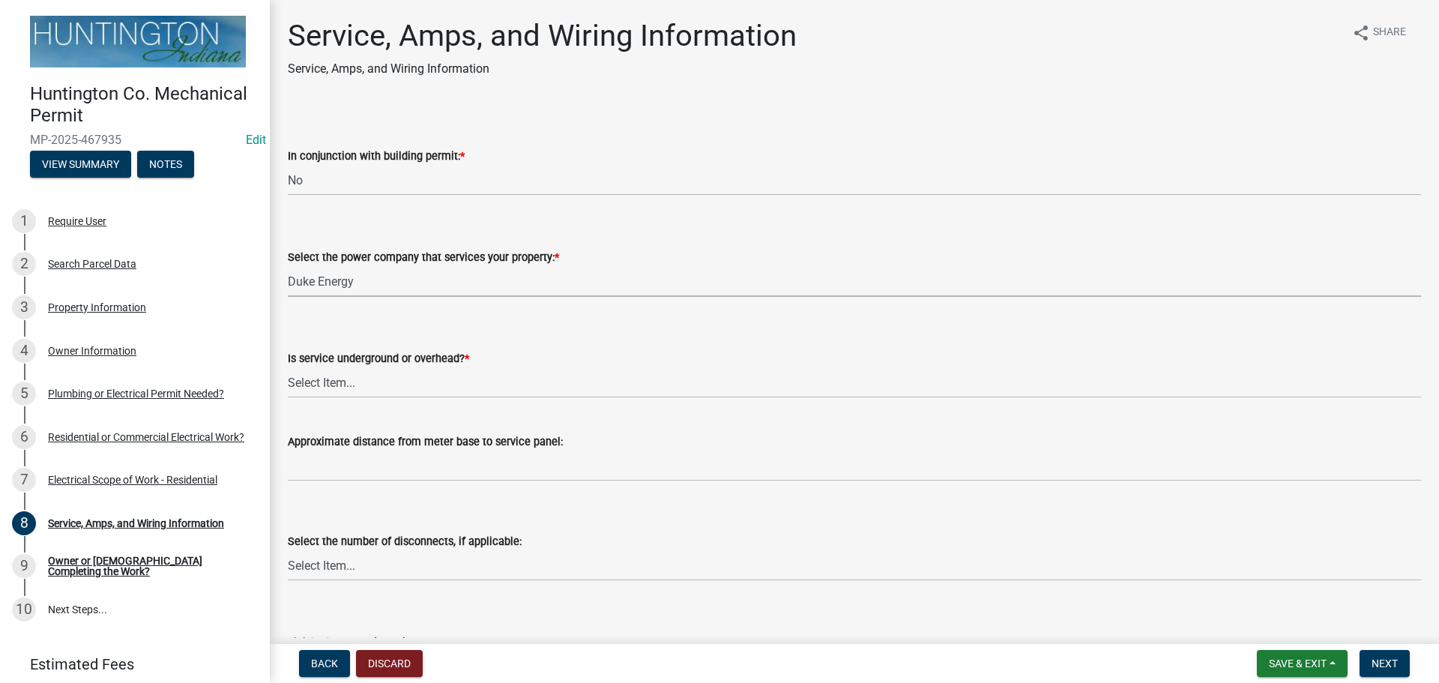
select select "86d62ac7-5622-45a6-b031-aaeffb271793"
click at [338, 384] on select "Select Item... Underground Overhead" at bounding box center [854, 382] width 1133 height 31
click at [288, 367] on select "Select Item... Underground Overhead" at bounding box center [854, 382] width 1133 height 31
select select "ae88532c-6f26-494f-9fbf-7b0ffd7225c9"
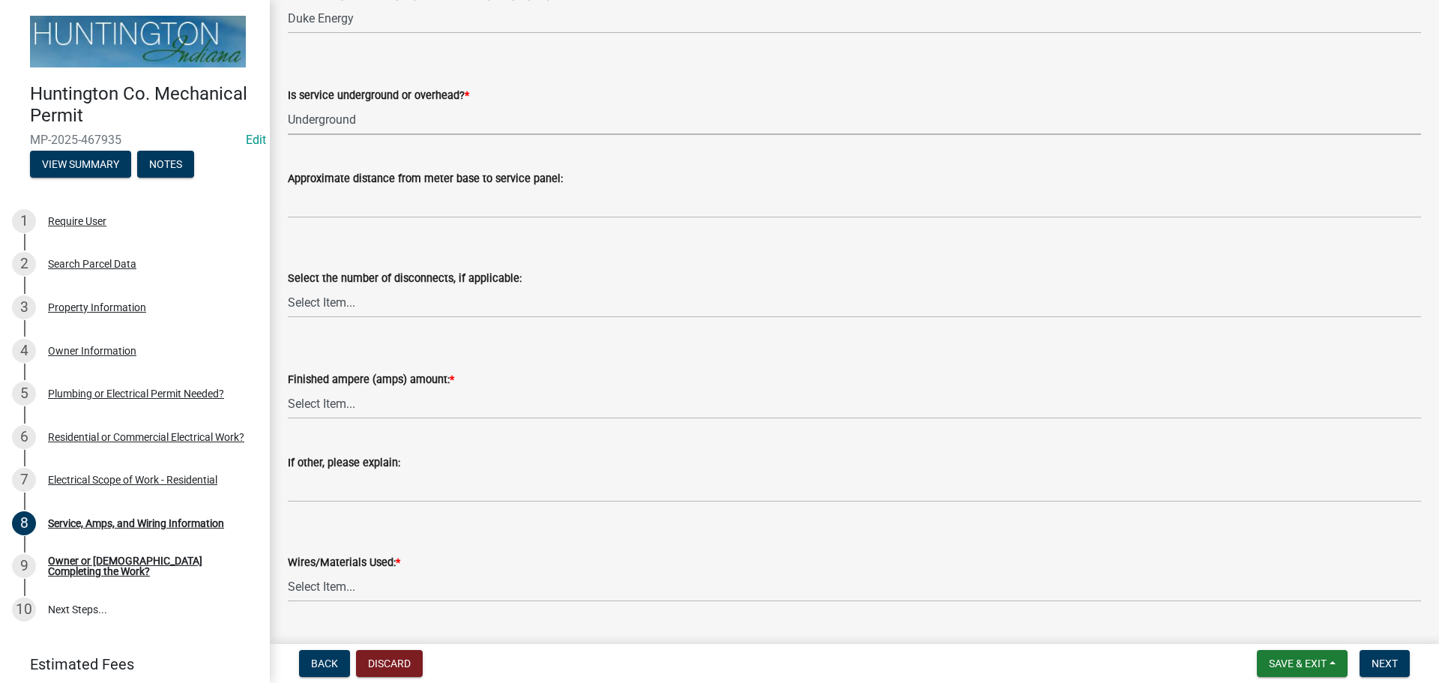
scroll to position [300, 0]
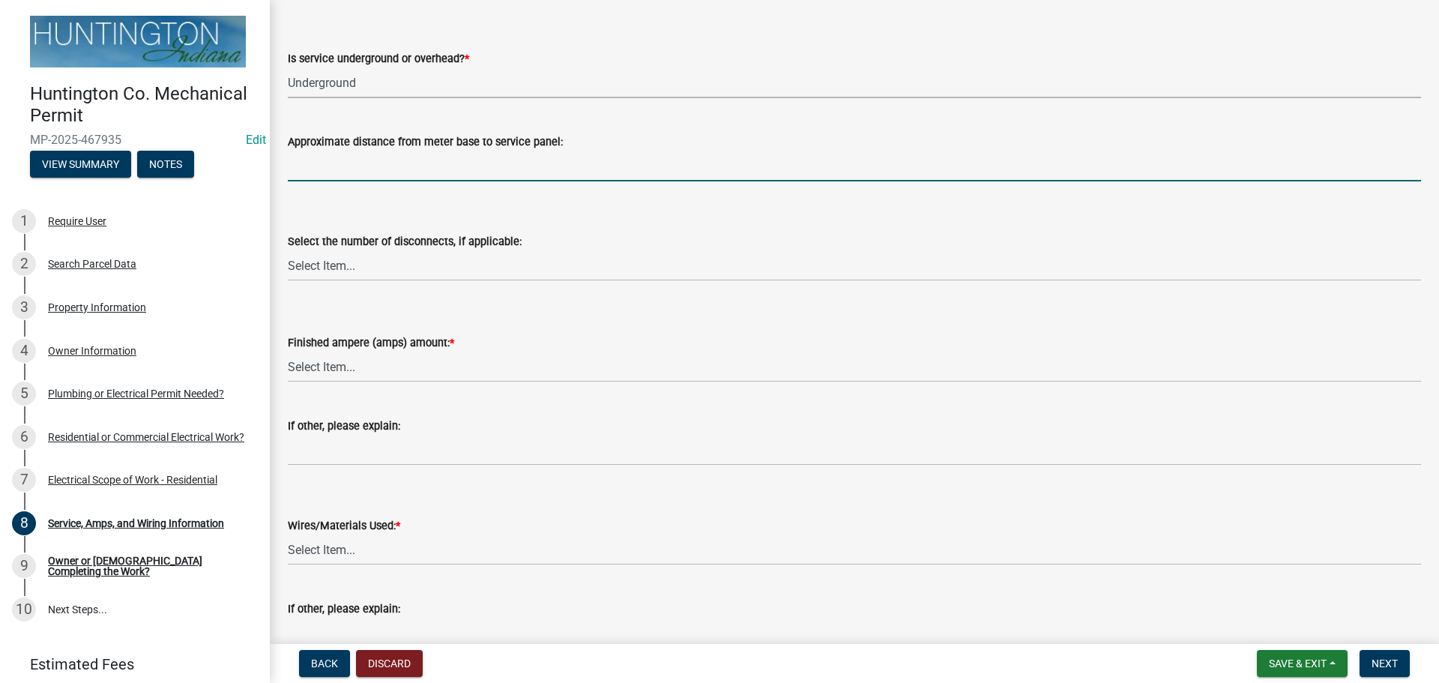
click at [308, 165] on input "Approximate distance from meter base to service panel:" at bounding box center [854, 166] width 1133 height 31
type input "back to back"
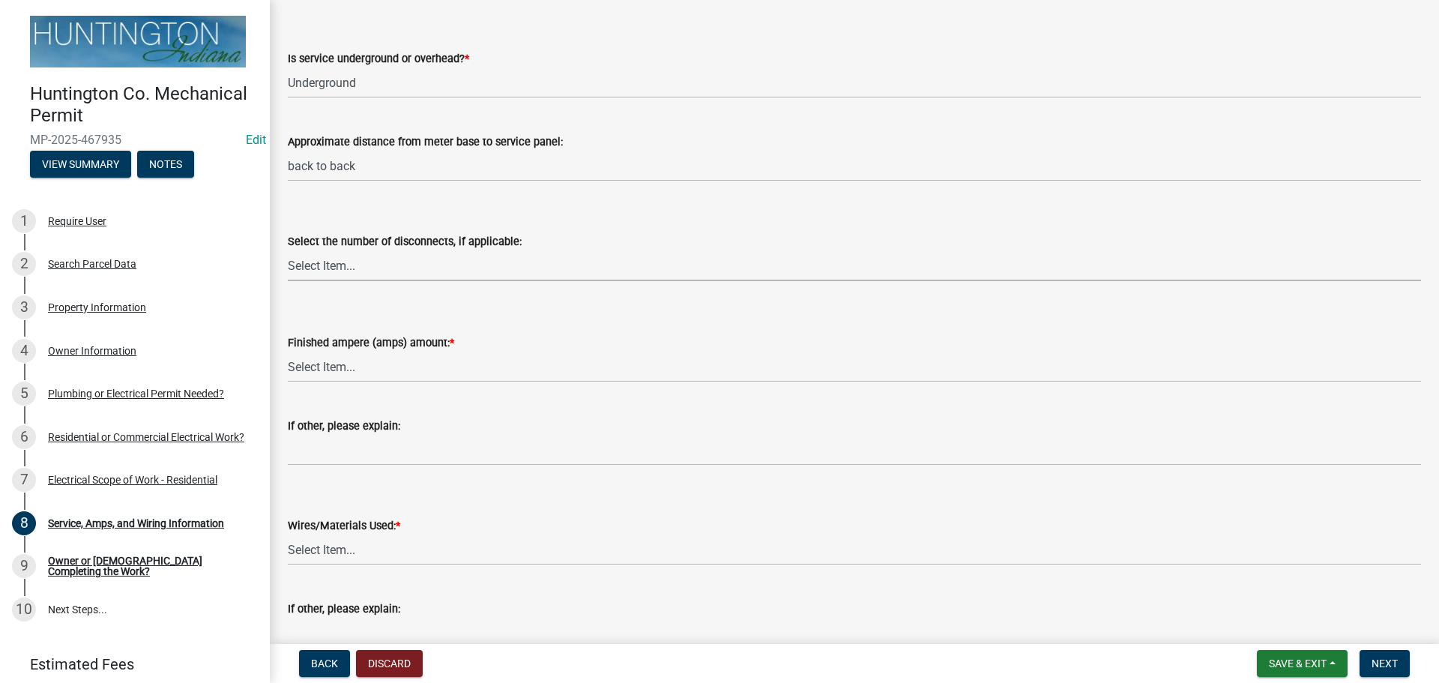
click at [308, 273] on select "Select Item... one two three four or more No Disconnects" at bounding box center [854, 265] width 1133 height 31
click at [288, 250] on select "Select Item... one two three four or more No Disconnects" at bounding box center [854, 265] width 1133 height 31
select select "71bbe122-d664-4450-b24f-e64a9e4c6d13"
click at [342, 372] on select "Select Item... 100 amp 200 amp 400 amp other" at bounding box center [854, 366] width 1133 height 31
click at [288, 351] on select "Select Item... 100 amp 200 amp 400 amp other" at bounding box center [854, 366] width 1133 height 31
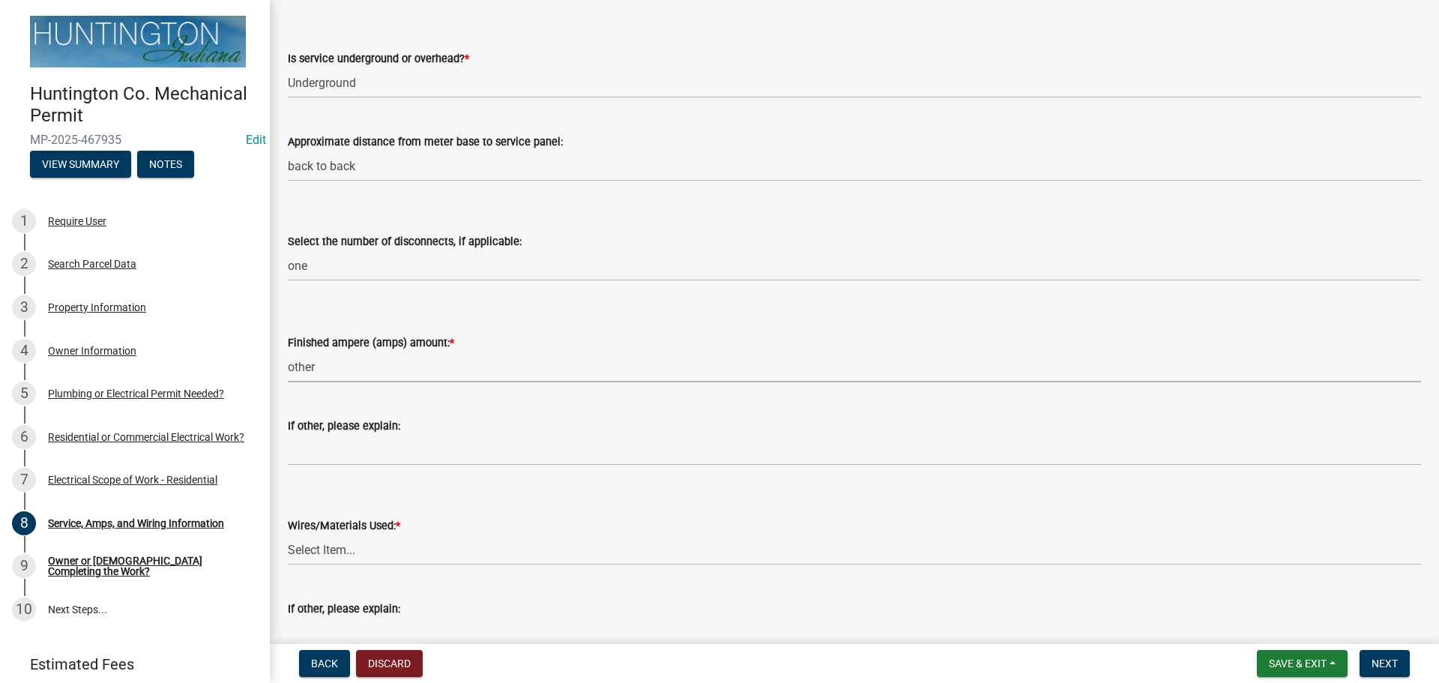
select select "d84f57a2-9d64-4957-b44f-522507baf905"
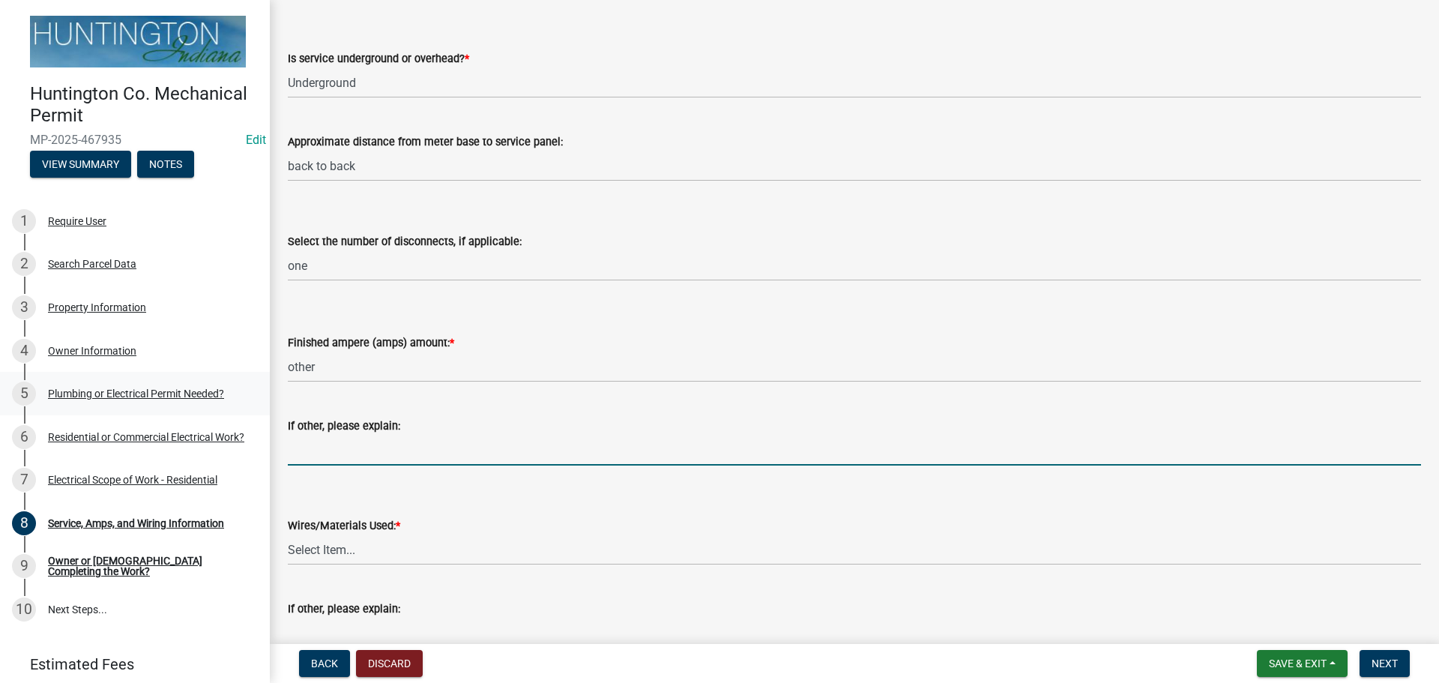
drag, startPoint x: 327, startPoint y: 458, endPoint x: 214, endPoint y: 390, distance: 132.7
click at [321, 457] on input "If other, please explain:" at bounding box center [854, 450] width 1133 height 31
type input "50 amp"
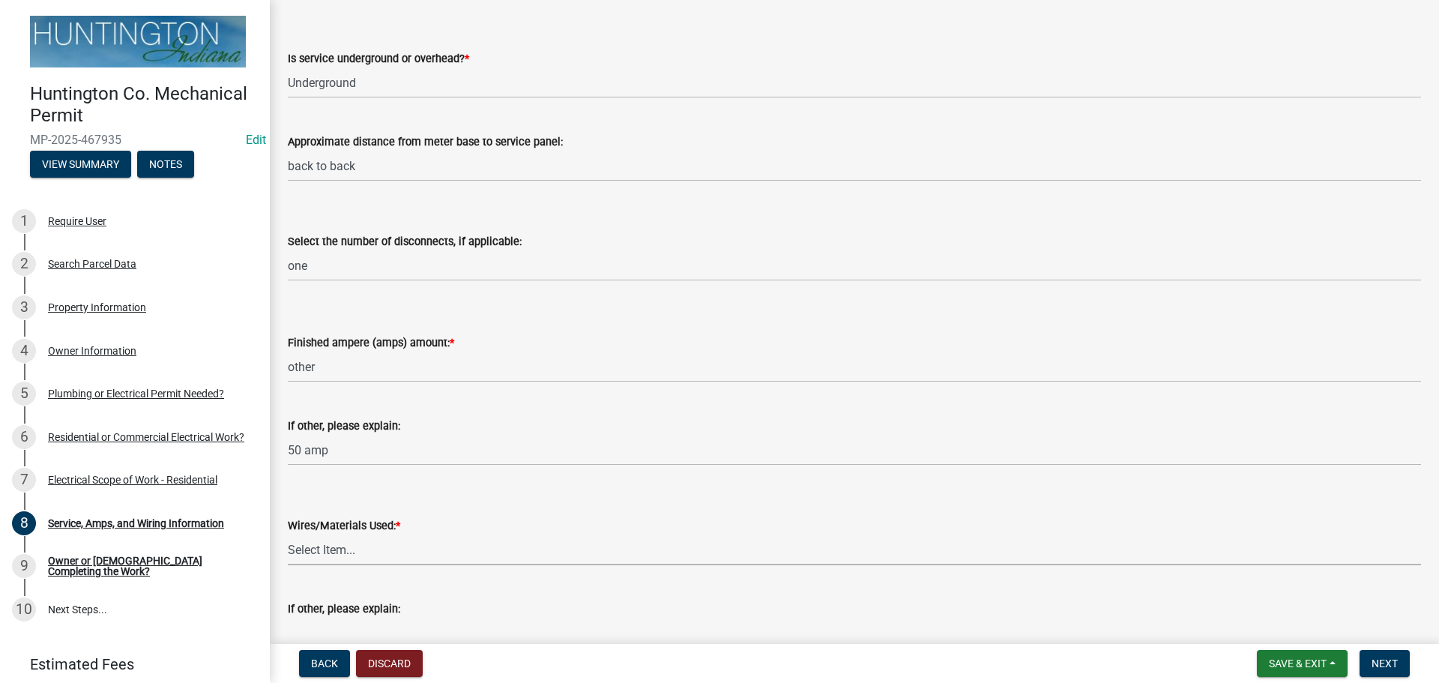
click at [312, 557] on select "Select Item... 2 AWG Aluminum 4 AWG Copper 2-4/0 or 1-1/0 Aluminum 2/0 Copper 2…" at bounding box center [854, 549] width 1133 height 31
click at [288, 534] on select "Select Item... 2 AWG Aluminum 4 AWG Copper 2-4/0 or 1-1/0 Aluminum 2/0 Copper 2…" at bounding box center [854, 549] width 1133 height 31
select select "70649a63-3602-481b-ad5b-db27d31a70a2"
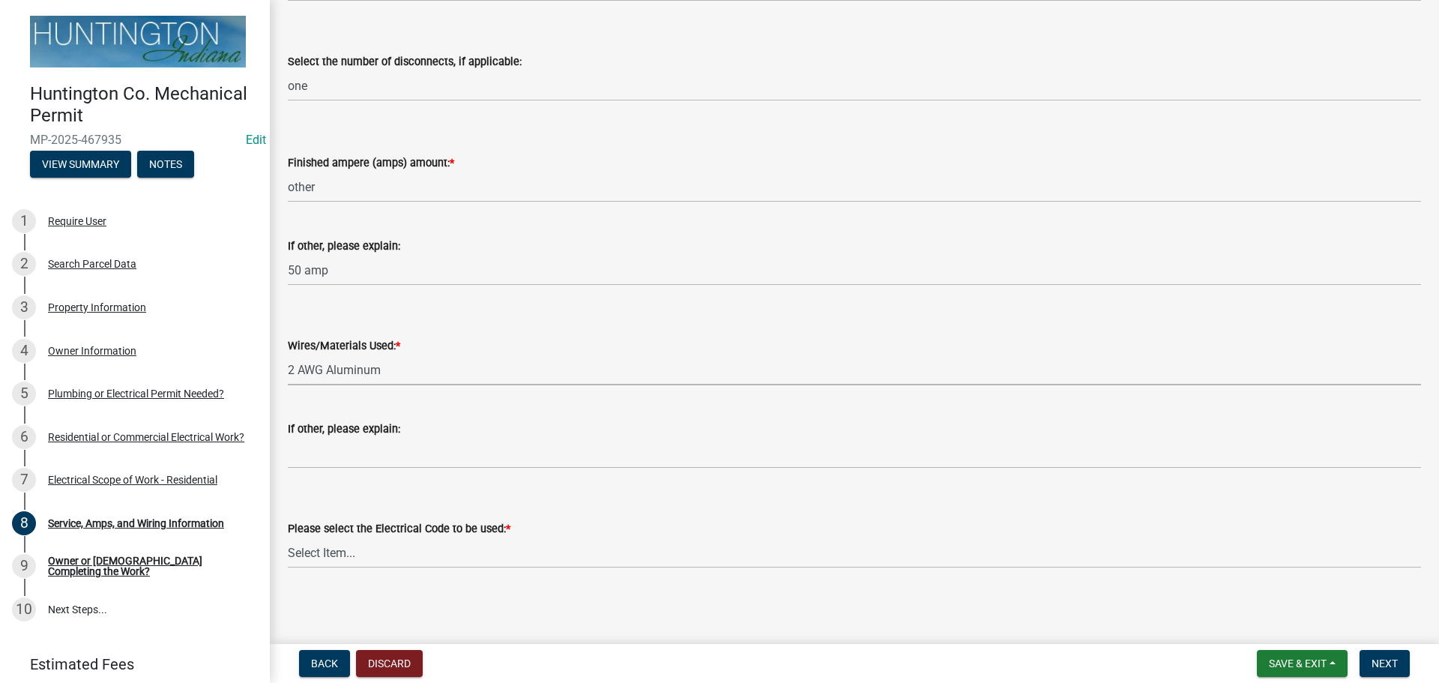
scroll to position [482, 0]
drag, startPoint x: 336, startPoint y: 552, endPoint x: 327, endPoint y: 559, distance: 11.2
click at [334, 552] on select "Select Item... [US_STATE] Electrical Code One & Two Family Dwelling Code" at bounding box center [854, 550] width 1133 height 31
click at [288, 535] on select "Select Item... [US_STATE] Electrical Code One & Two Family Dwelling Code" at bounding box center [854, 550] width 1133 height 31
select select "5aeea631-e80a-4ba0-b39f-f5c26114ddfc"
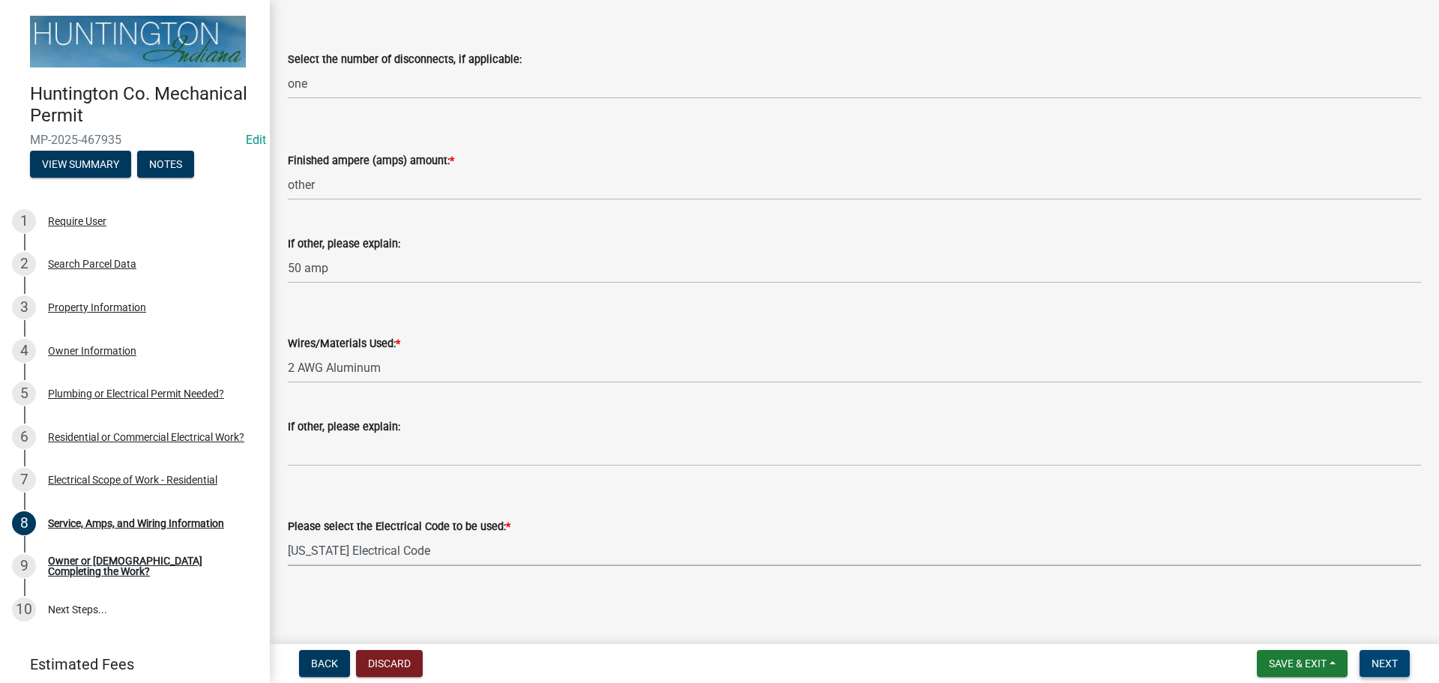
click at [1363, 653] on button "Next" at bounding box center [1384, 663] width 50 height 27
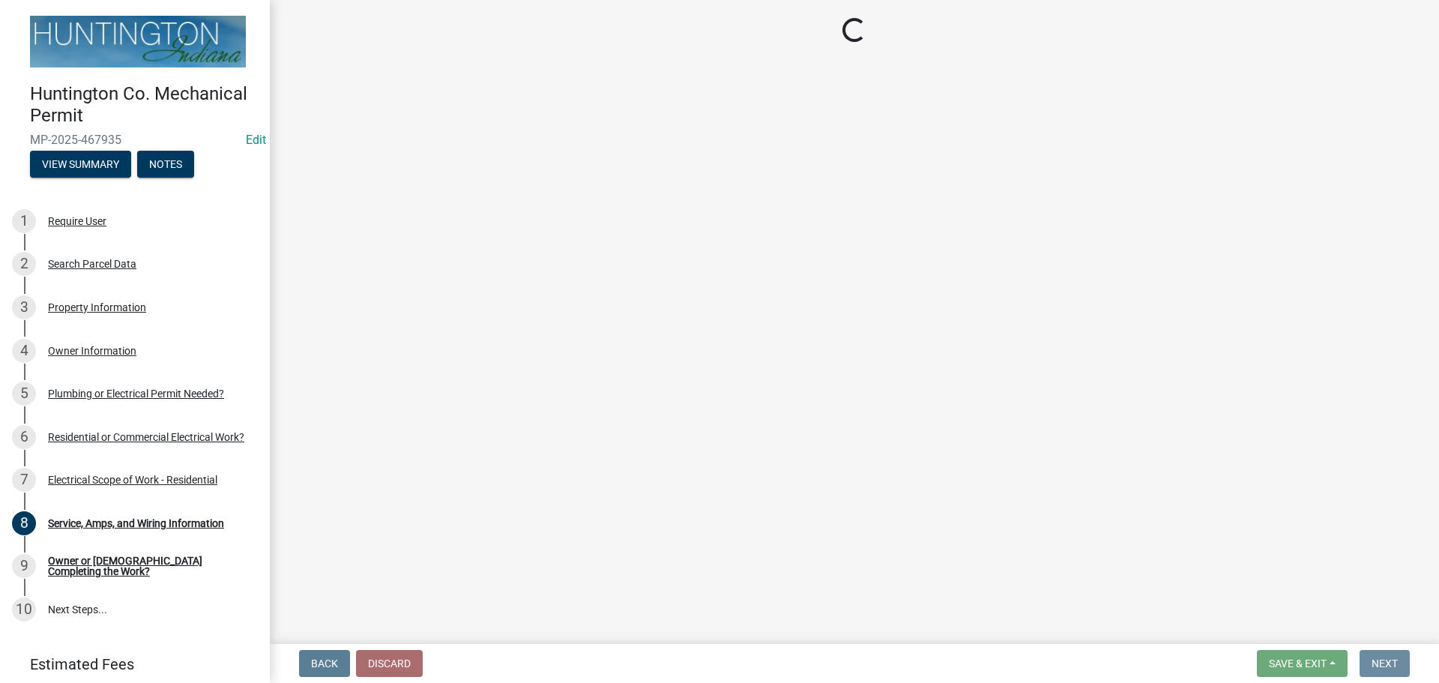
scroll to position [0, 0]
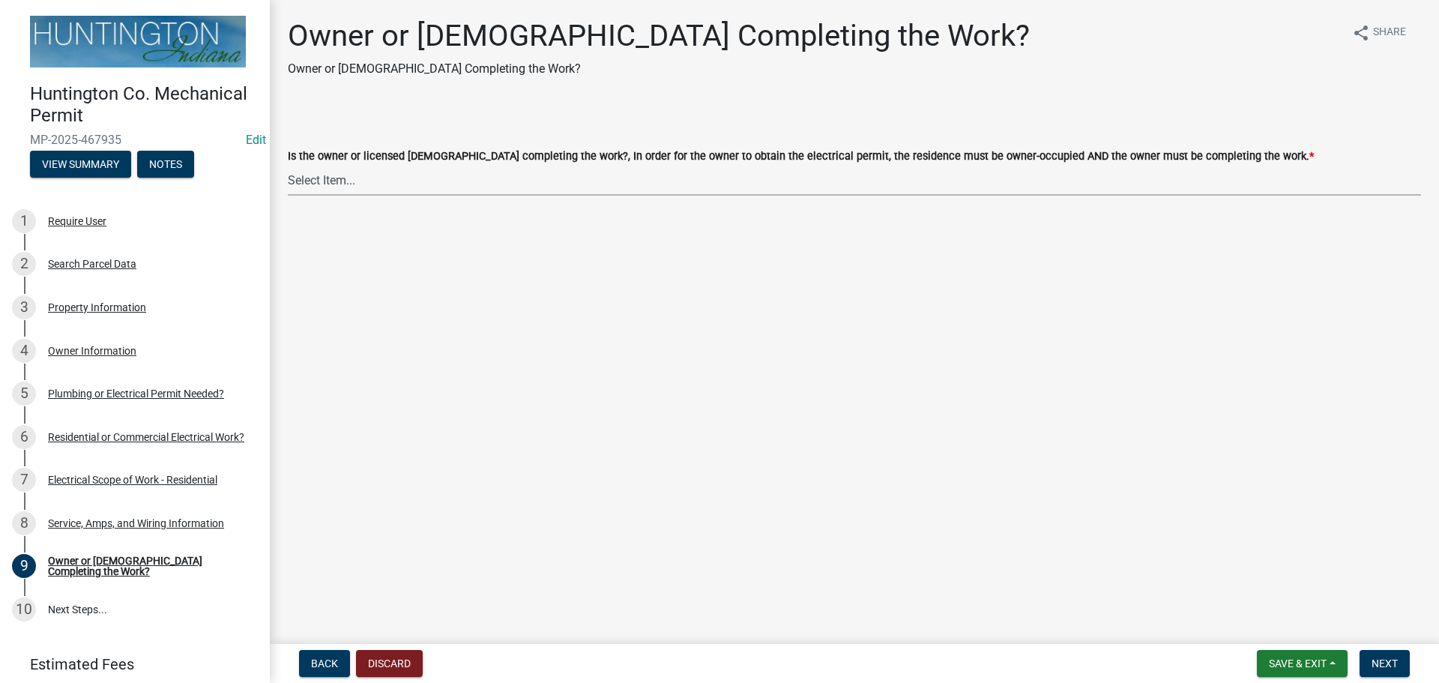
click at [314, 178] on select "Select Item... owner contractor" at bounding box center [854, 180] width 1133 height 31
click at [288, 165] on select "Select Item... owner contractor" at bounding box center [854, 180] width 1133 height 31
select select "da32b6f8-dc02-4eb1-a03d-6a8560406675"
click at [1384, 668] on span "Next" at bounding box center [1384, 663] width 26 height 12
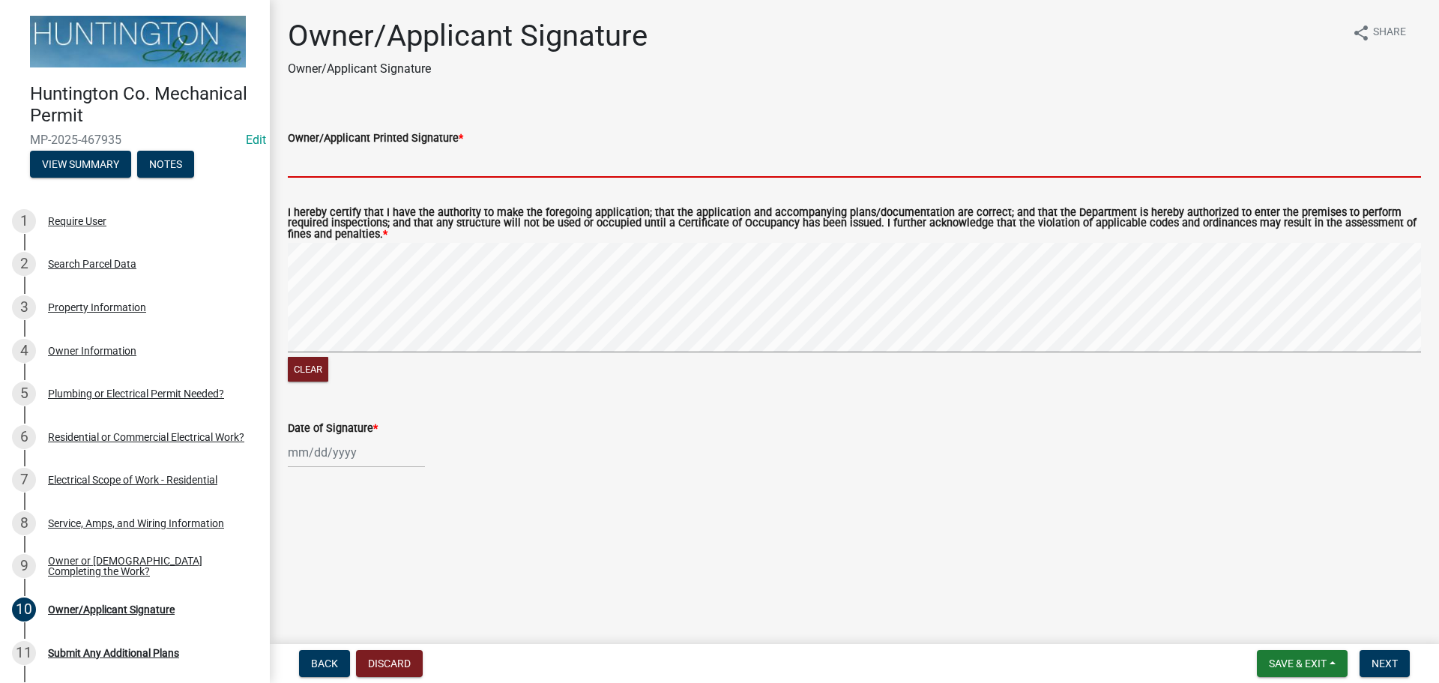
click at [336, 166] on input "Owner/Applicant Printed Signature *" at bounding box center [854, 162] width 1133 height 31
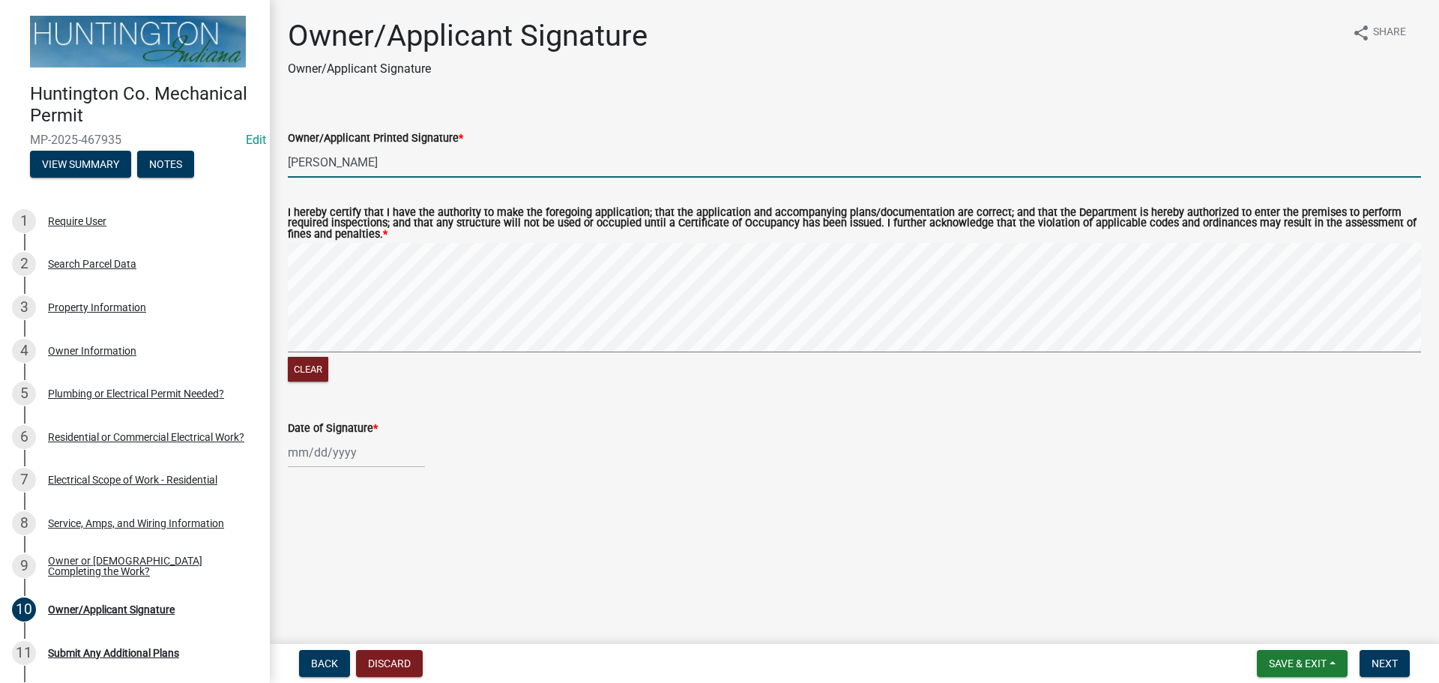
type input "[PERSON_NAME]"
click at [319, 456] on div at bounding box center [356, 452] width 137 height 31
select select "8"
select select "2025"
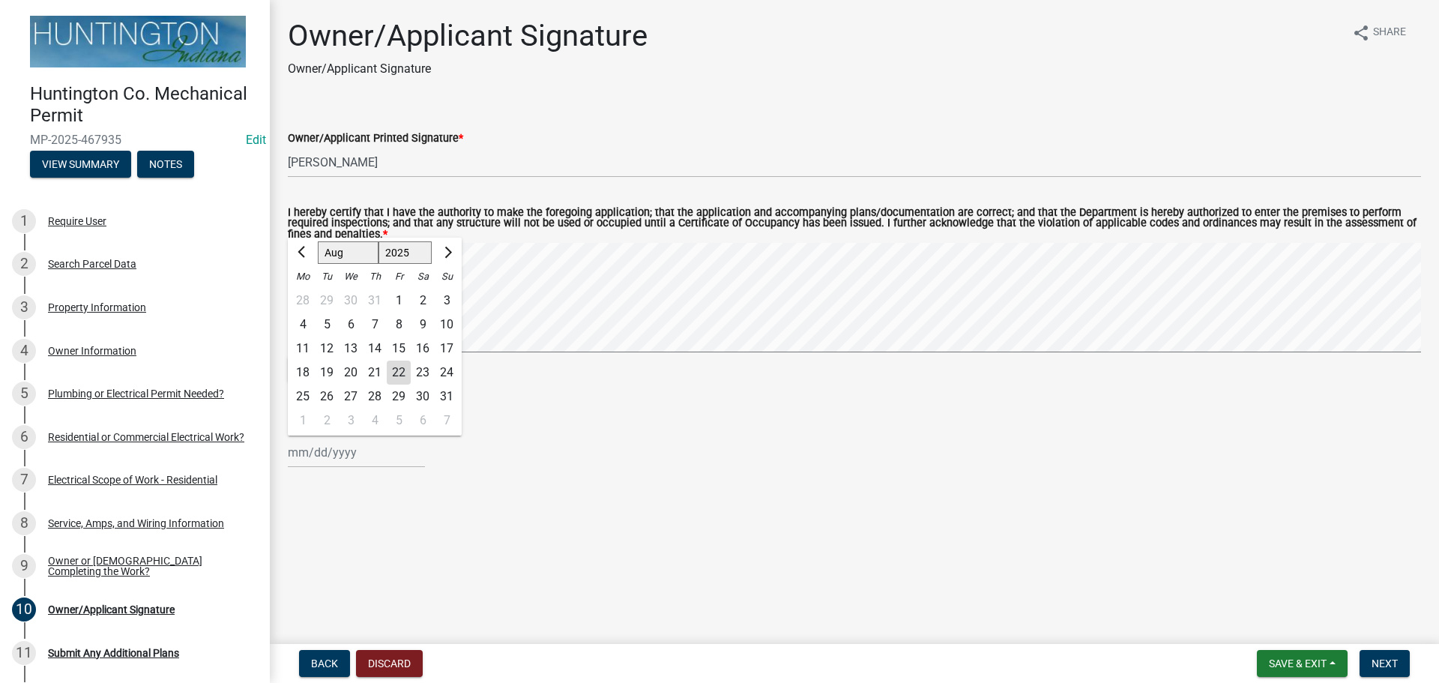
click at [399, 368] on div "22" at bounding box center [399, 372] width 24 height 24
type input "[DATE]"
click at [1379, 646] on wm-app "Huntington Co. Mechanical Permit MP-2025-467935 Edit View Summary Notes 1 Requi…" at bounding box center [719, 341] width 1439 height 683
click at [1375, 662] on span "Next" at bounding box center [1384, 663] width 26 height 12
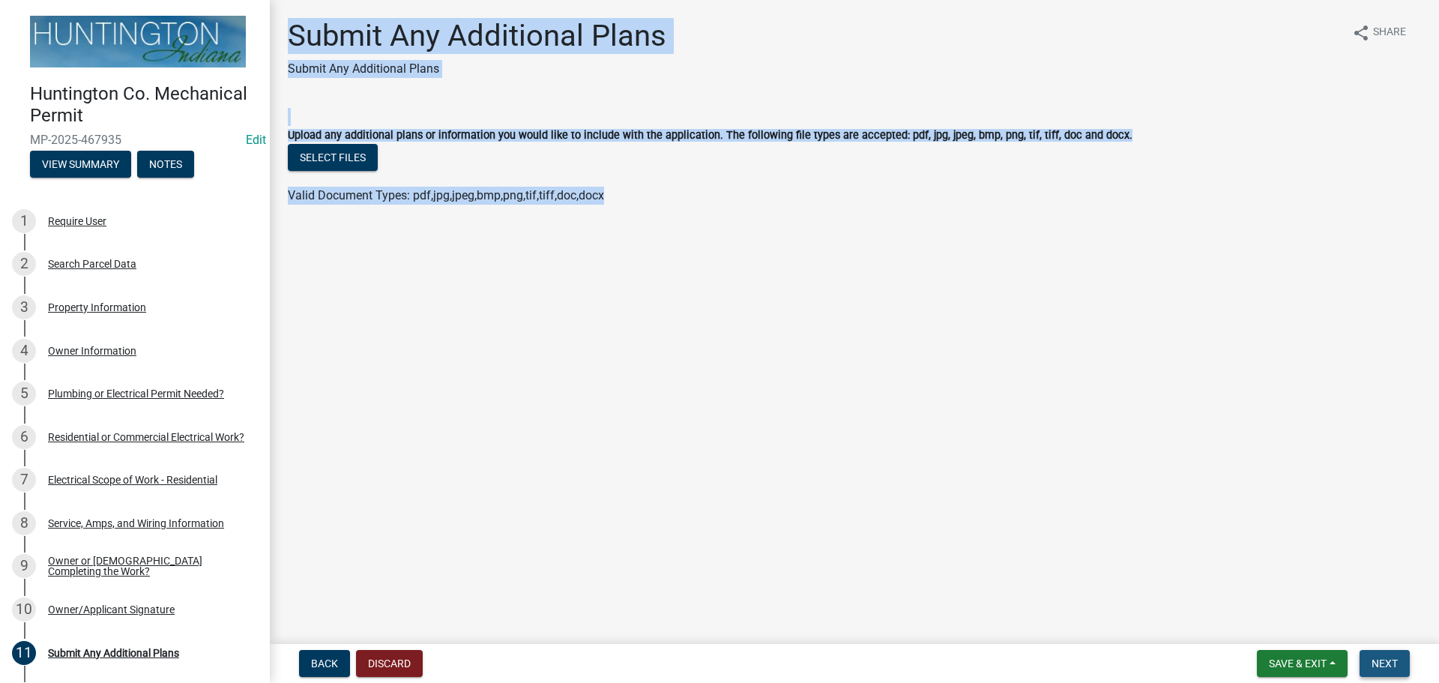
click at [1382, 662] on span "Next" at bounding box center [1384, 663] width 26 height 12
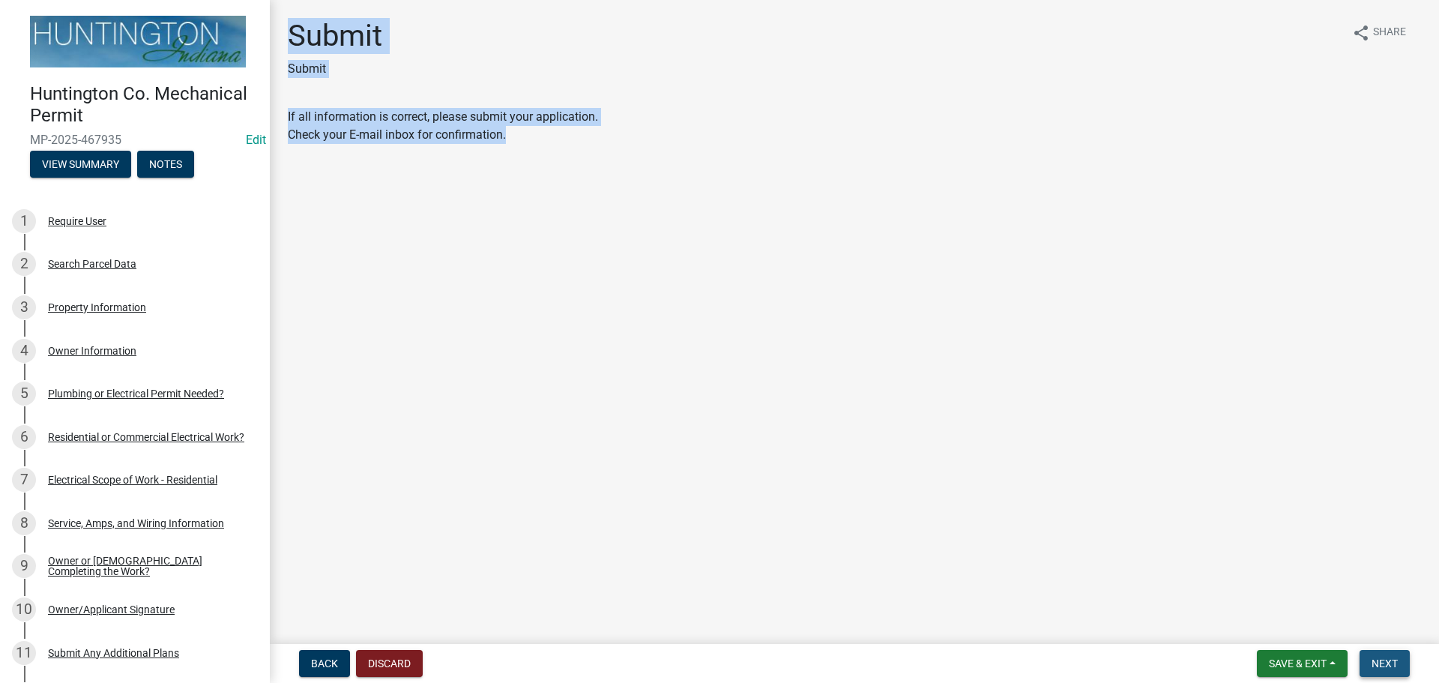
drag, startPoint x: 1378, startPoint y: 662, endPoint x: 1295, endPoint y: 638, distance: 86.3
click at [1376, 663] on span "Next" at bounding box center [1384, 663] width 26 height 12
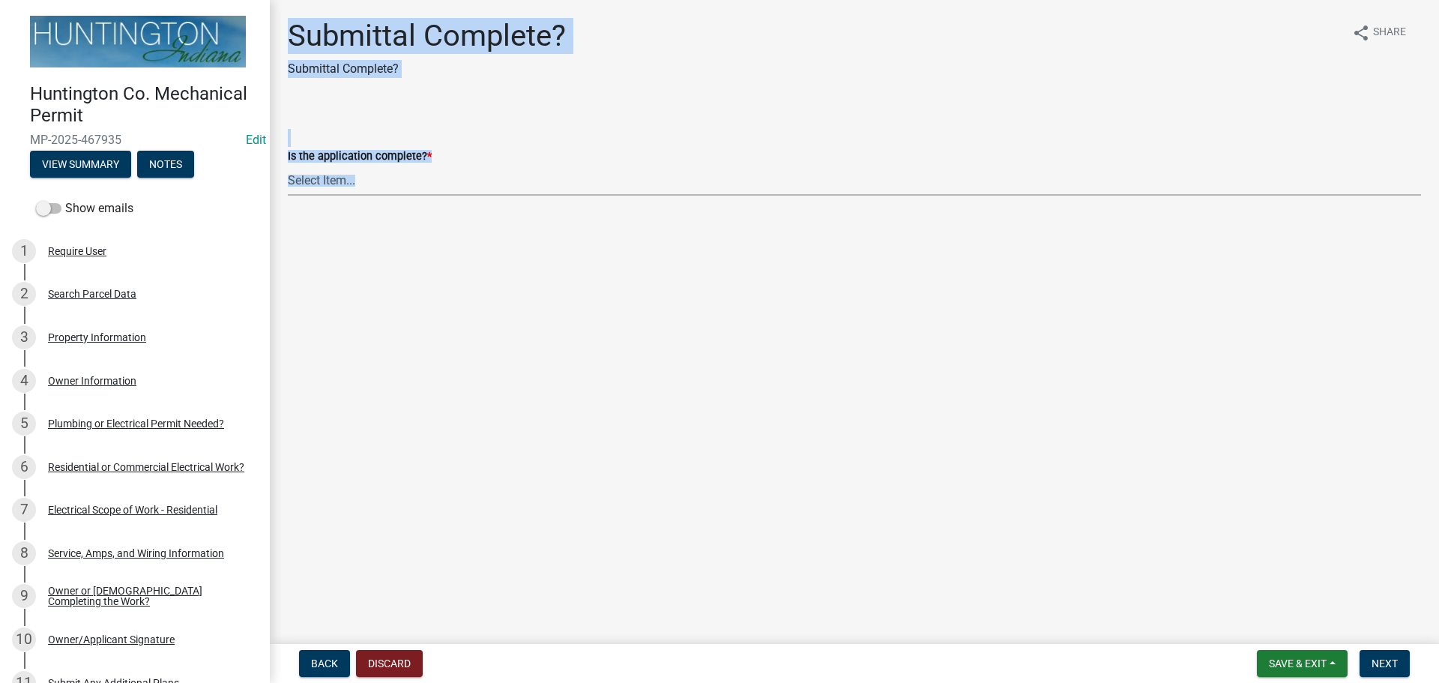
click at [371, 165] on select "Select Item... Yes No" at bounding box center [854, 180] width 1133 height 31
click at [288, 165] on select "Select Item... Yes No" at bounding box center [854, 180] width 1133 height 31
select select "1782a9c7-7323-4da6-ac5b-f89a69a3d723"
click at [425, 339] on main "Submittal Complete? Submittal Complete? share Share Is the application complete…" at bounding box center [854, 319] width 1169 height 638
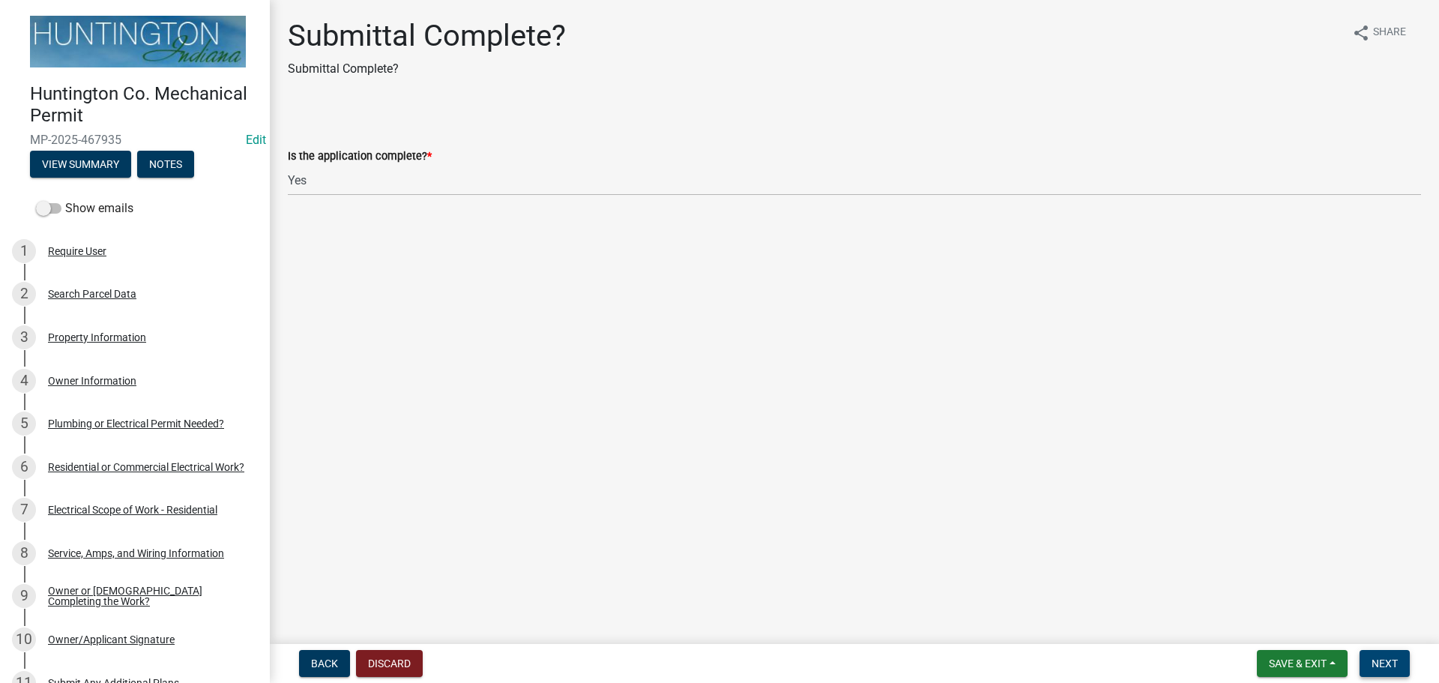
click at [1374, 659] on span "Next" at bounding box center [1384, 663] width 26 height 12
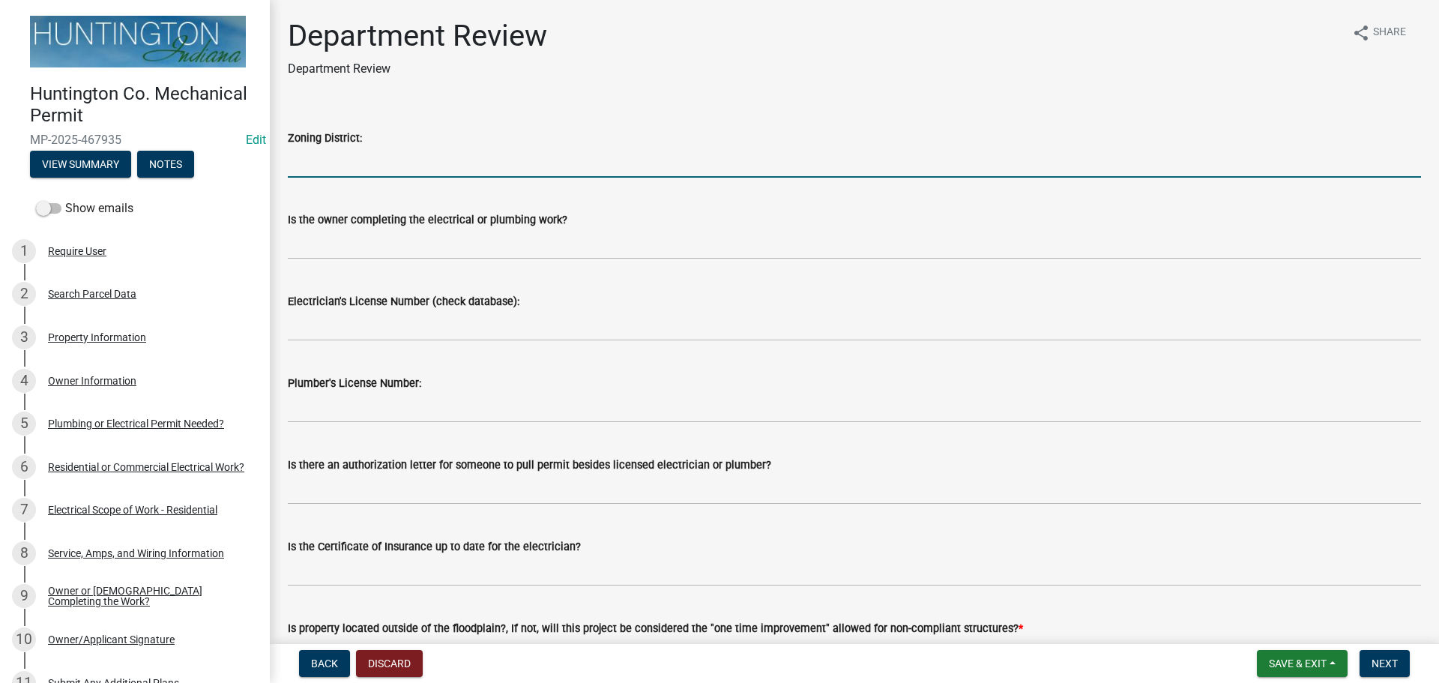
click at [351, 160] on input "Zoning District:" at bounding box center [854, 162] width 1133 height 31
click at [349, 173] on input "Zoning District:" at bounding box center [854, 162] width 1133 height 31
drag, startPoint x: 349, startPoint y: 170, endPoint x: 337, endPoint y: 166, distance: 12.6
type input "SR"
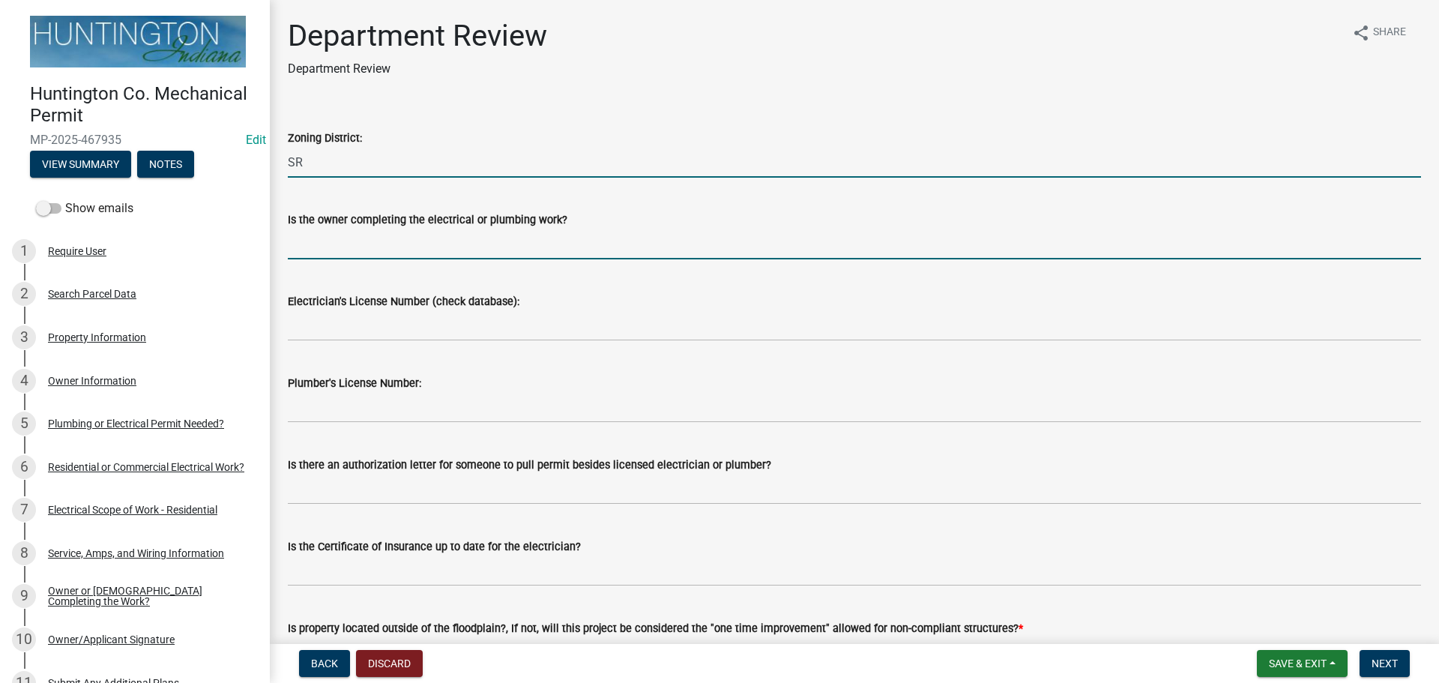
drag, startPoint x: 337, startPoint y: 166, endPoint x: 320, endPoint y: 238, distance: 73.2
click at [320, 238] on input "Is the owner completing the electrical or plumbing work?" at bounding box center [854, 244] width 1133 height 31
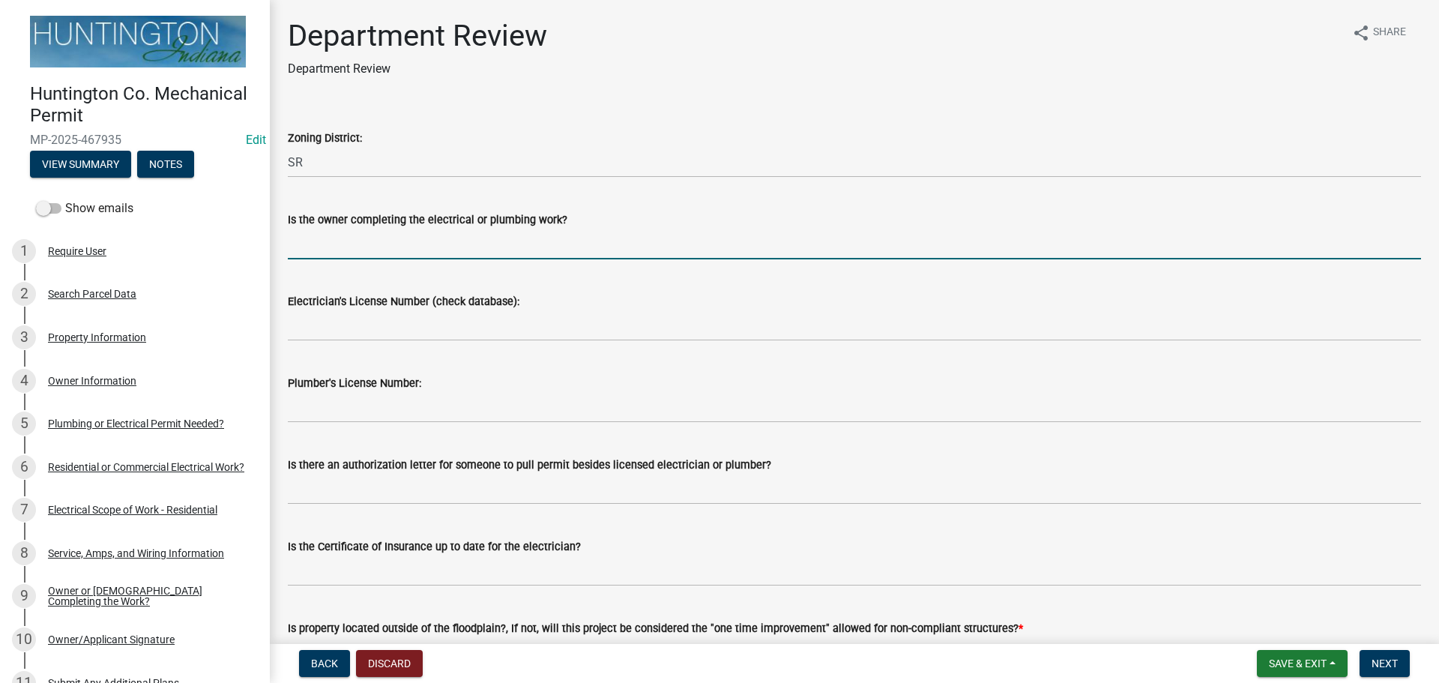
type input "owner"
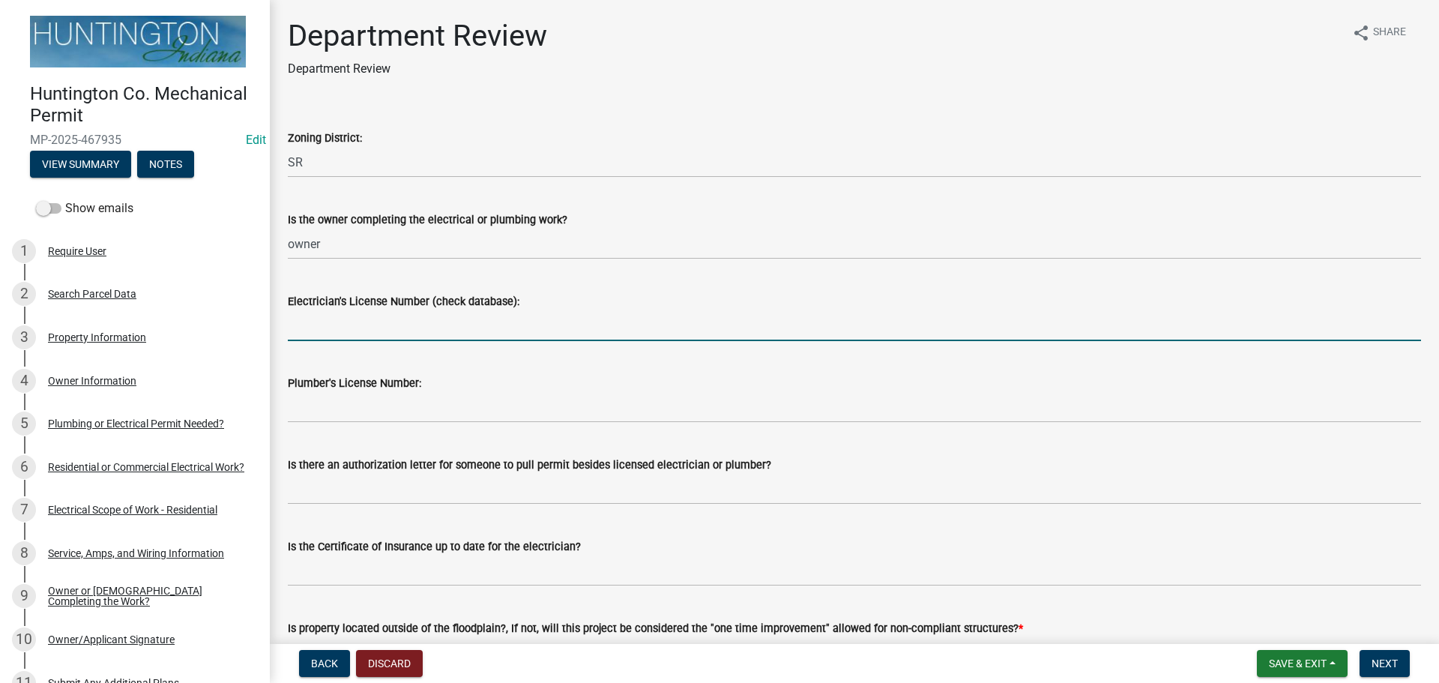
click at [342, 327] on input "Electrician's License Number (check database):" at bounding box center [854, 325] width 1133 height 31
type input "NA"
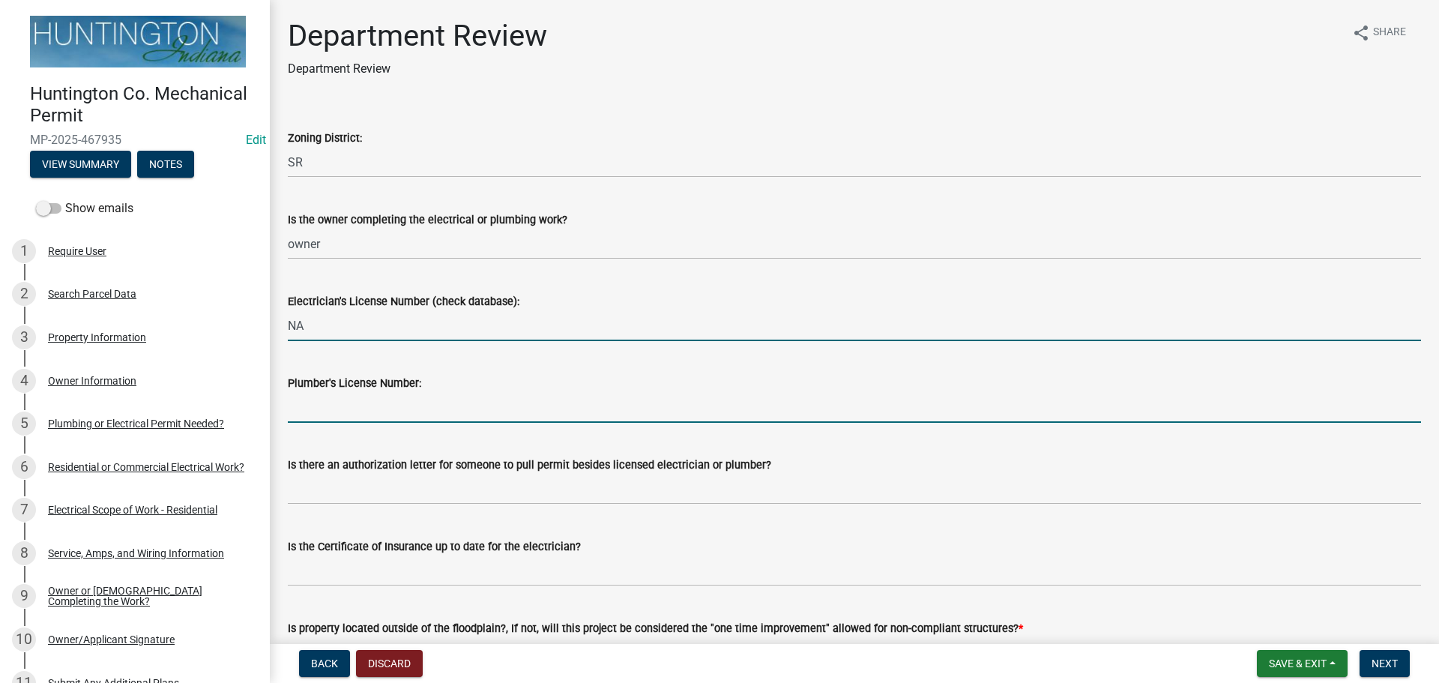
drag, startPoint x: 306, startPoint y: 415, endPoint x: 327, endPoint y: 415, distance: 21.0
click at [306, 415] on input "Plumber's License Number:" at bounding box center [854, 407] width 1133 height 31
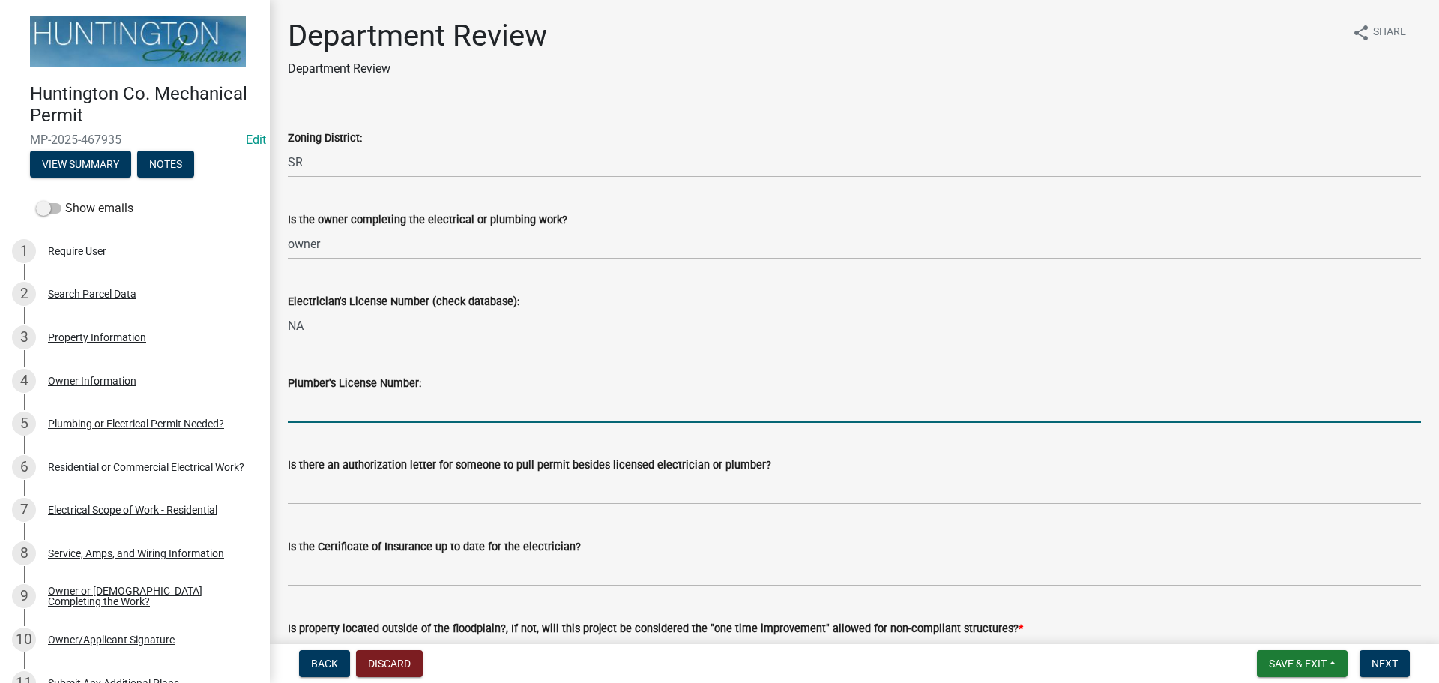
type input "NA"
click at [343, 507] on wm-data-entity-input "Is there an authorization letter for someone to pull permit besides licensed el…" at bounding box center [854, 476] width 1133 height 82
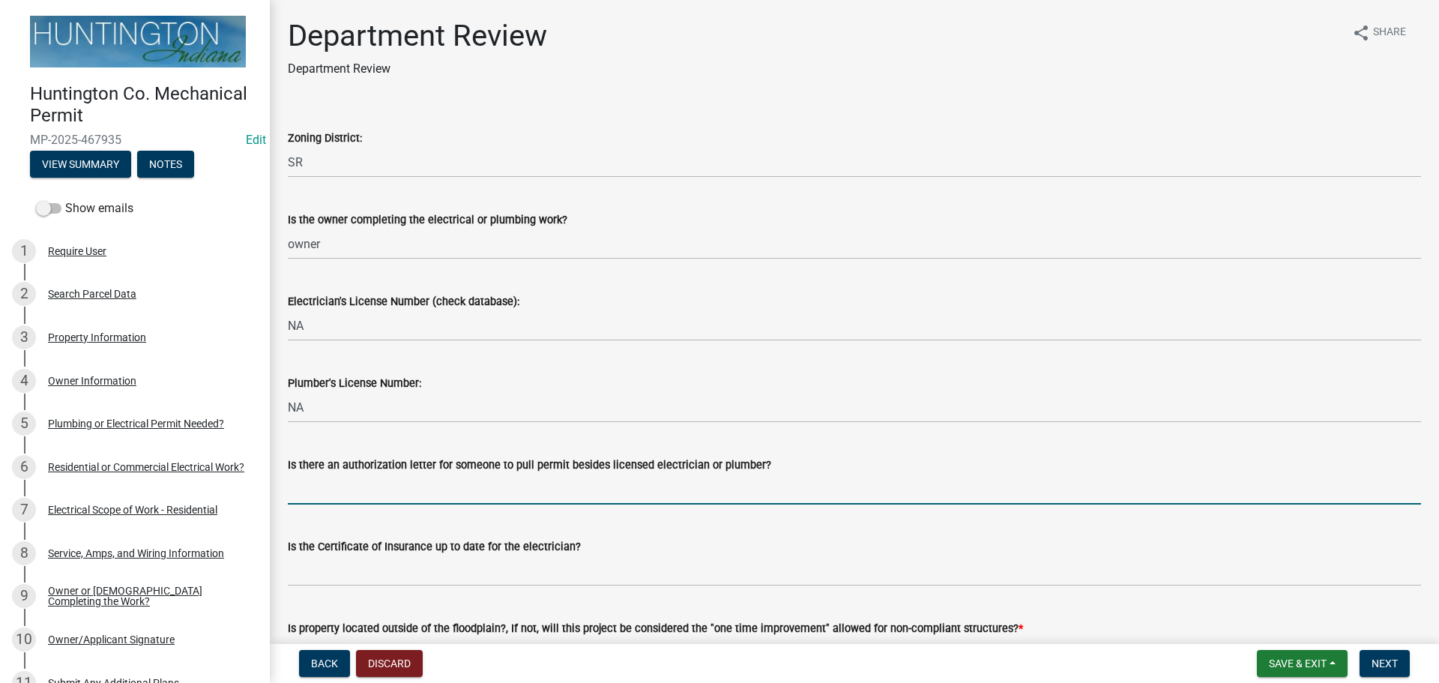
click at [346, 492] on input "Is there an authorization letter for someone to pull permit besides licensed el…" at bounding box center [854, 489] width 1133 height 31
type input "NA"
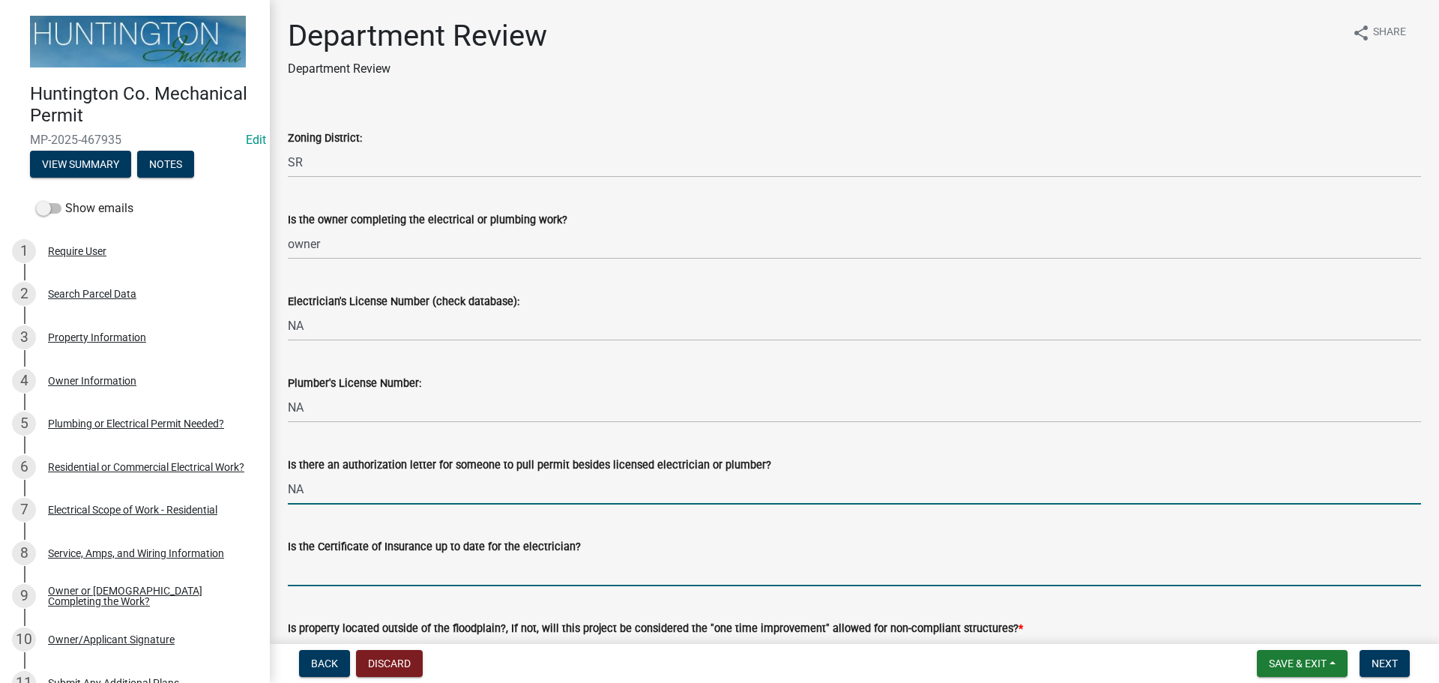
click at [340, 569] on input "Is the Certificate of Insurance up to date for the electrician?" at bounding box center [854, 570] width 1133 height 31
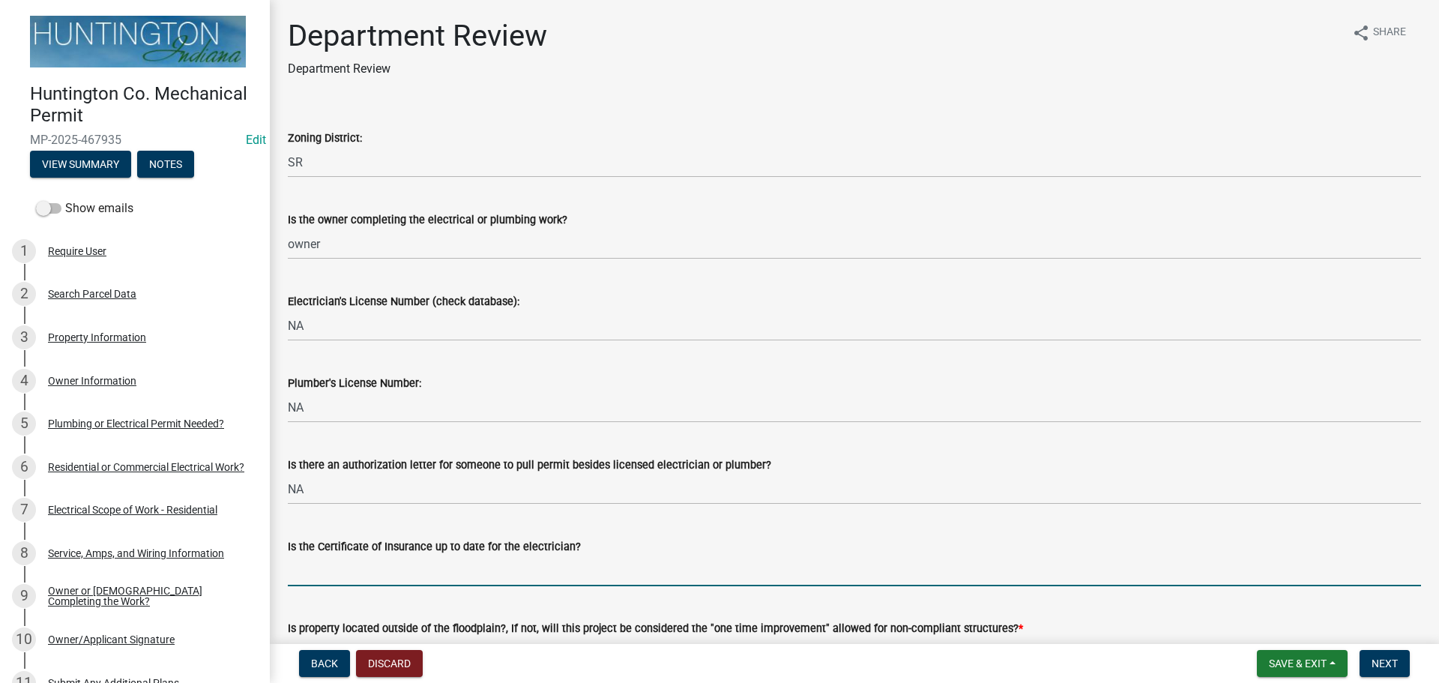
type input "NA"
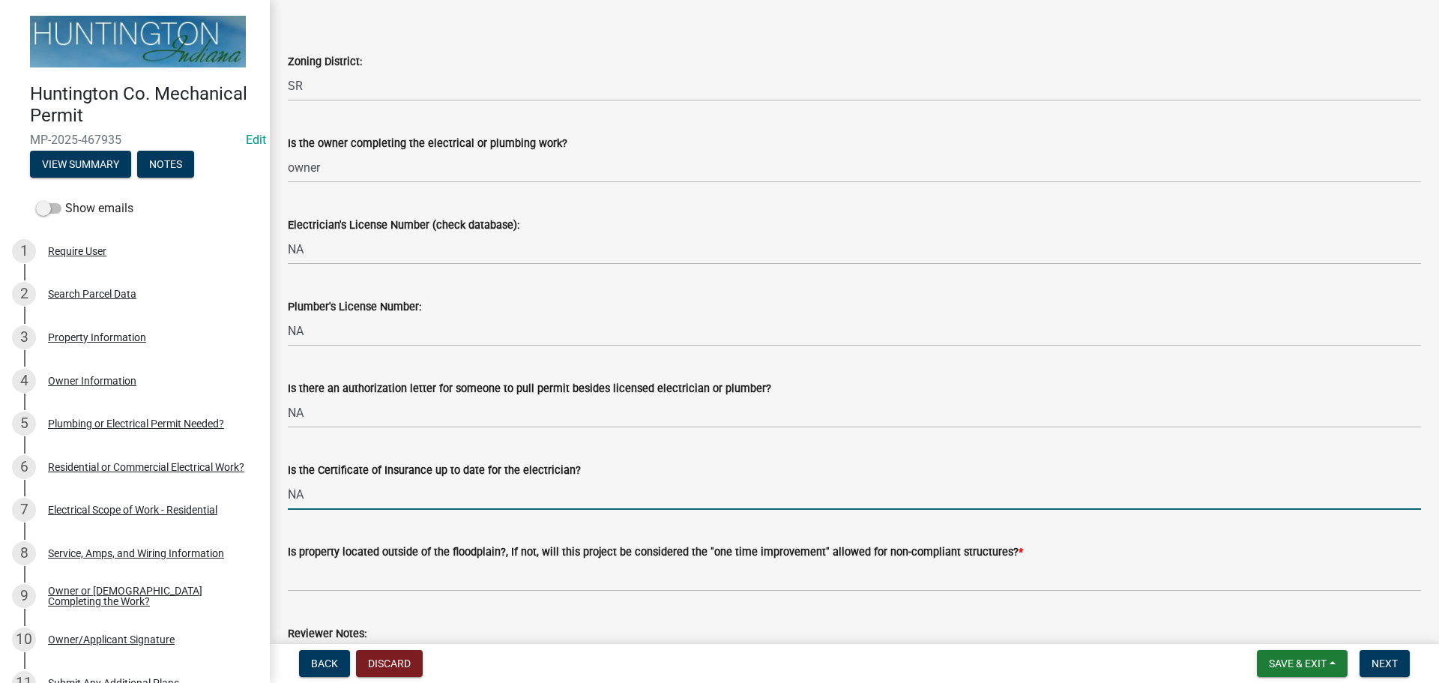
scroll to position [300, 0]
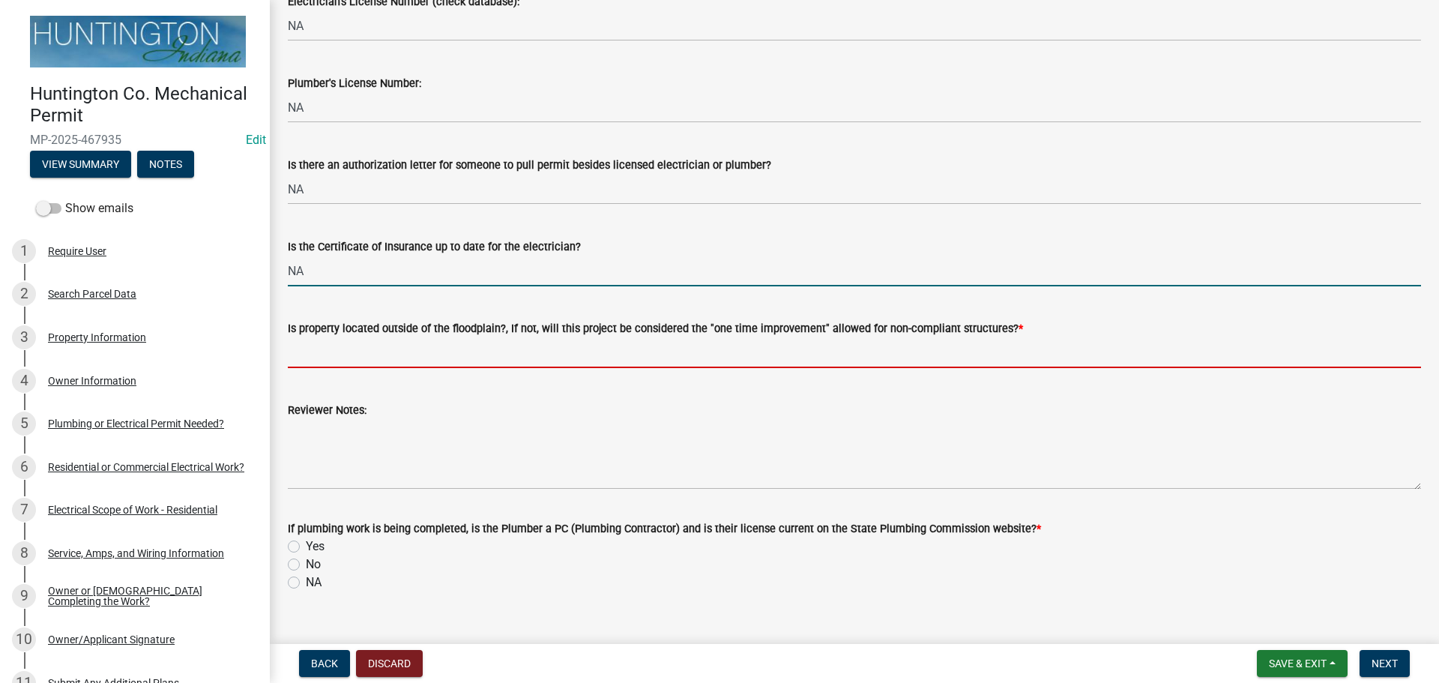
click at [330, 351] on input "Is property located outside of the floodplain?, If not, will this project be co…" at bounding box center [854, 352] width 1133 height 31
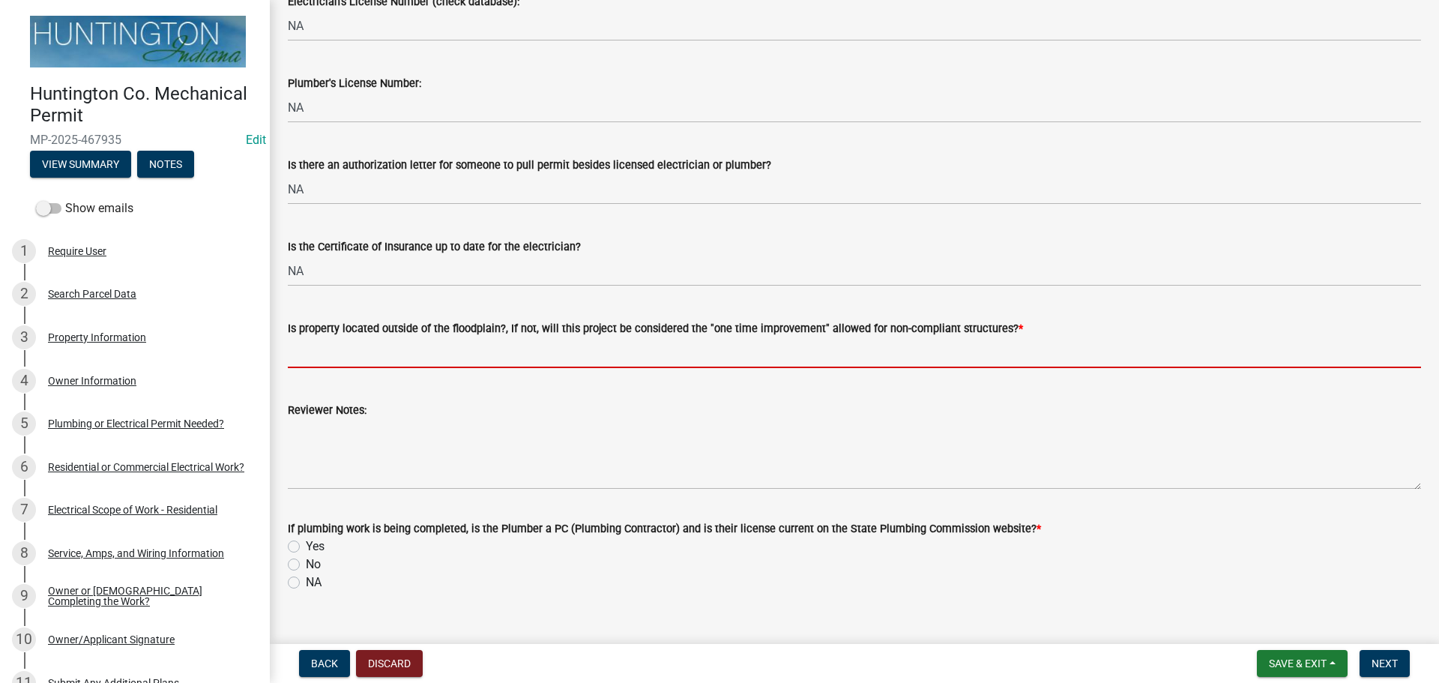
type input "Yes"
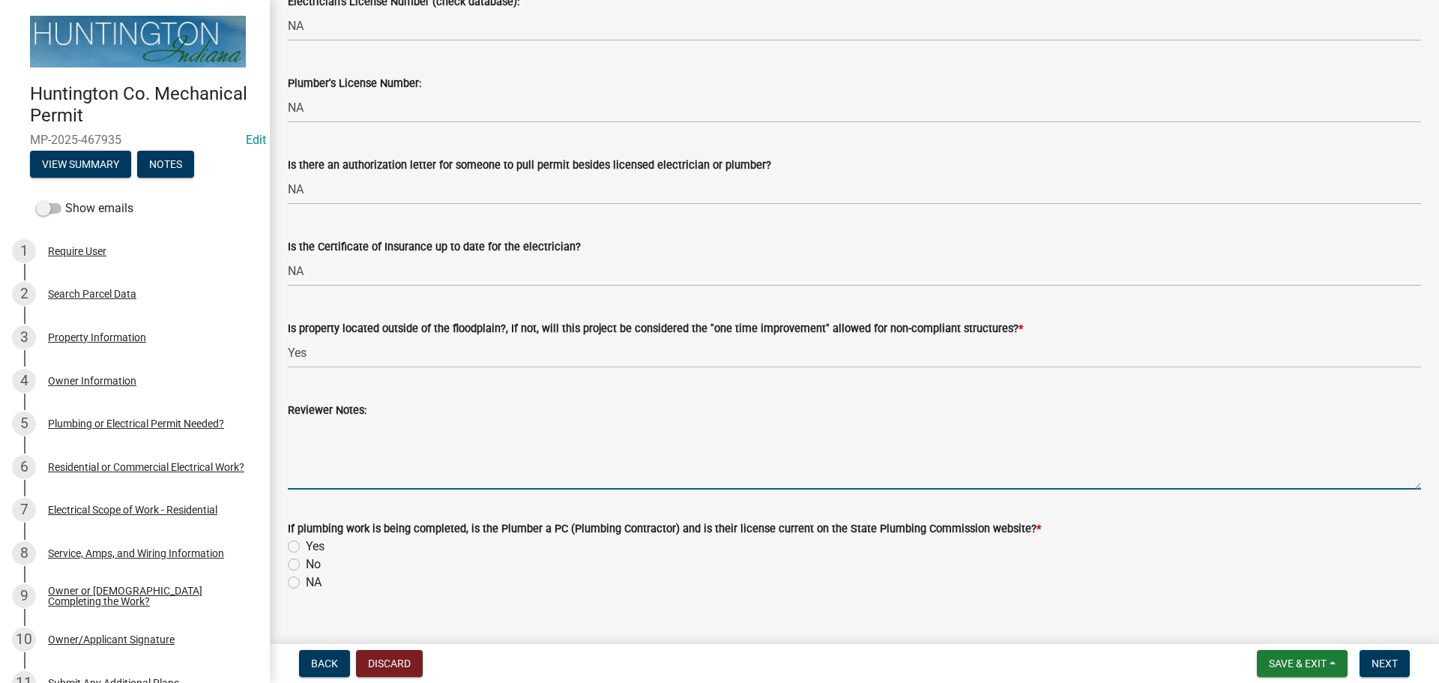
click at [389, 435] on textarea "Reviewer Notes:" at bounding box center [854, 454] width 1133 height 70
click at [306, 582] on label "NA" at bounding box center [314, 582] width 16 height 18
click at [306, 582] on input "NA" at bounding box center [311, 578] width 10 height 10
radio input "true"
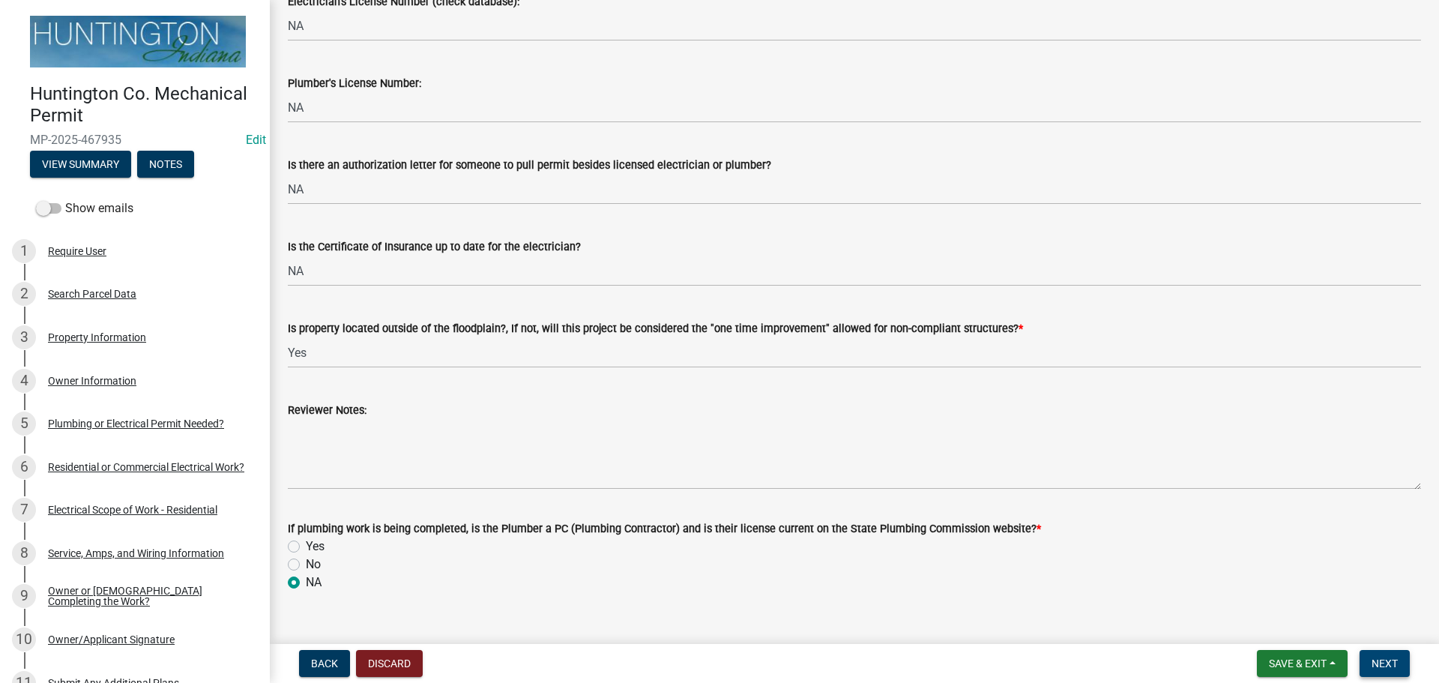
click at [1376, 657] on span "Next" at bounding box center [1384, 663] width 26 height 12
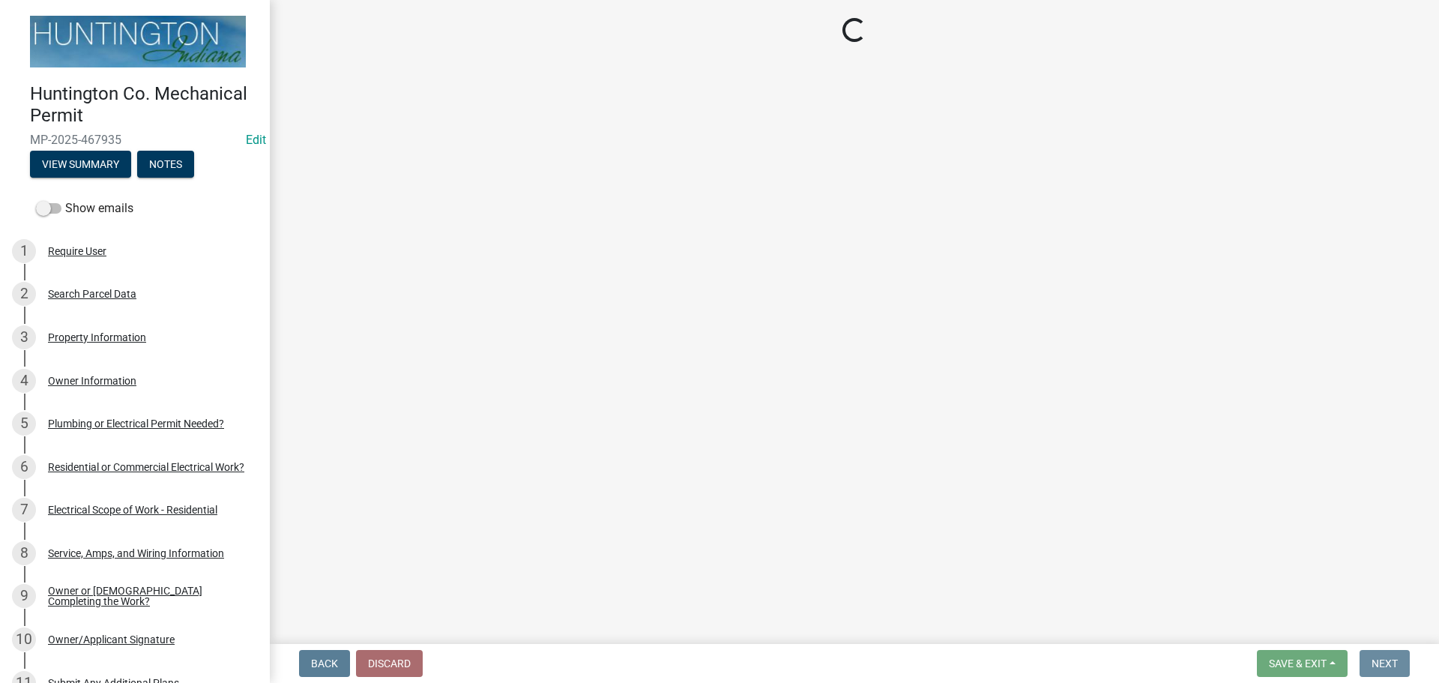
scroll to position [0, 0]
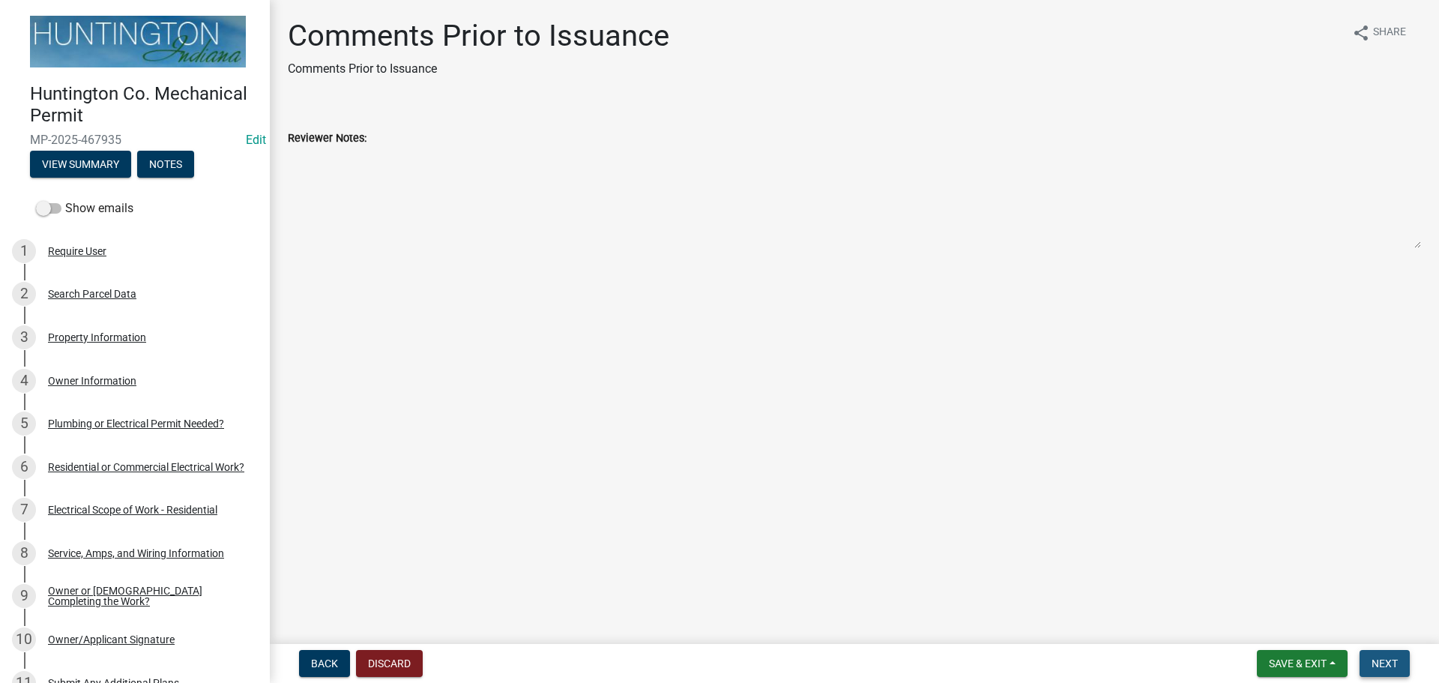
click at [1385, 655] on button "Next" at bounding box center [1384, 663] width 50 height 27
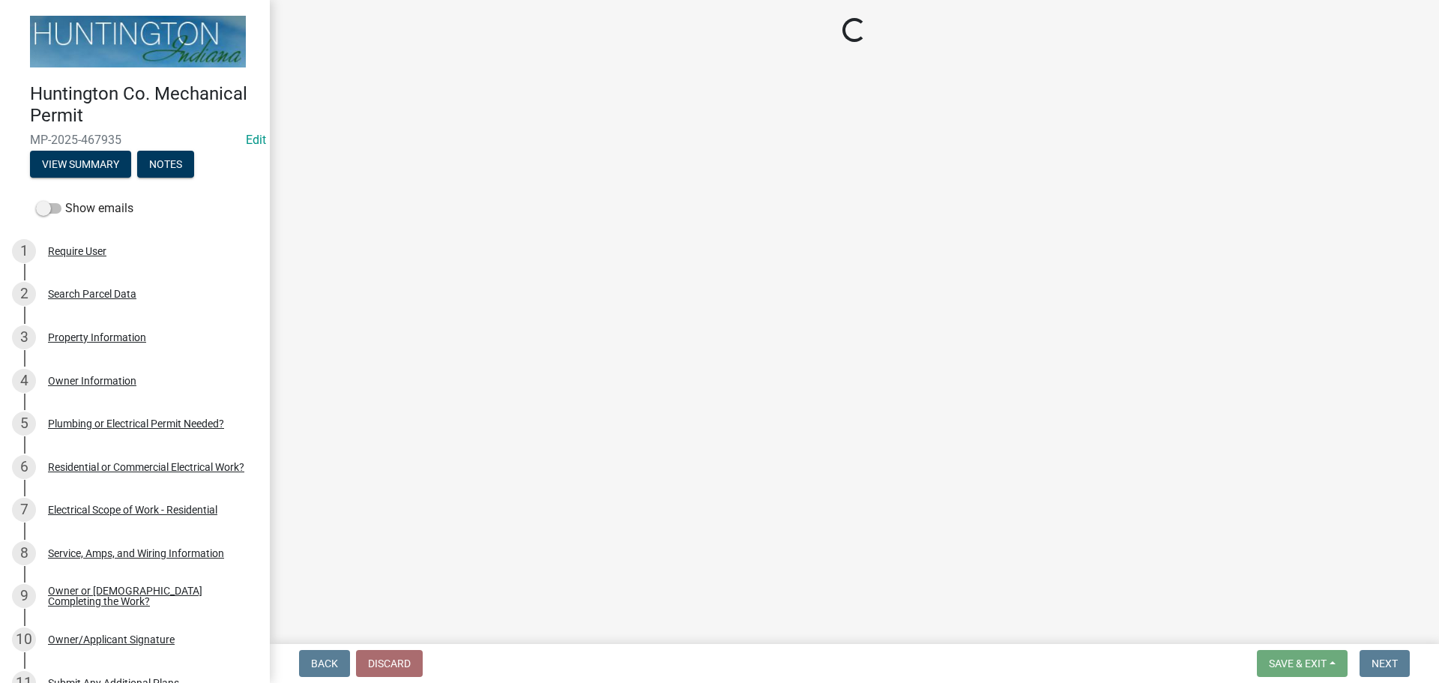
select select "3: 3"
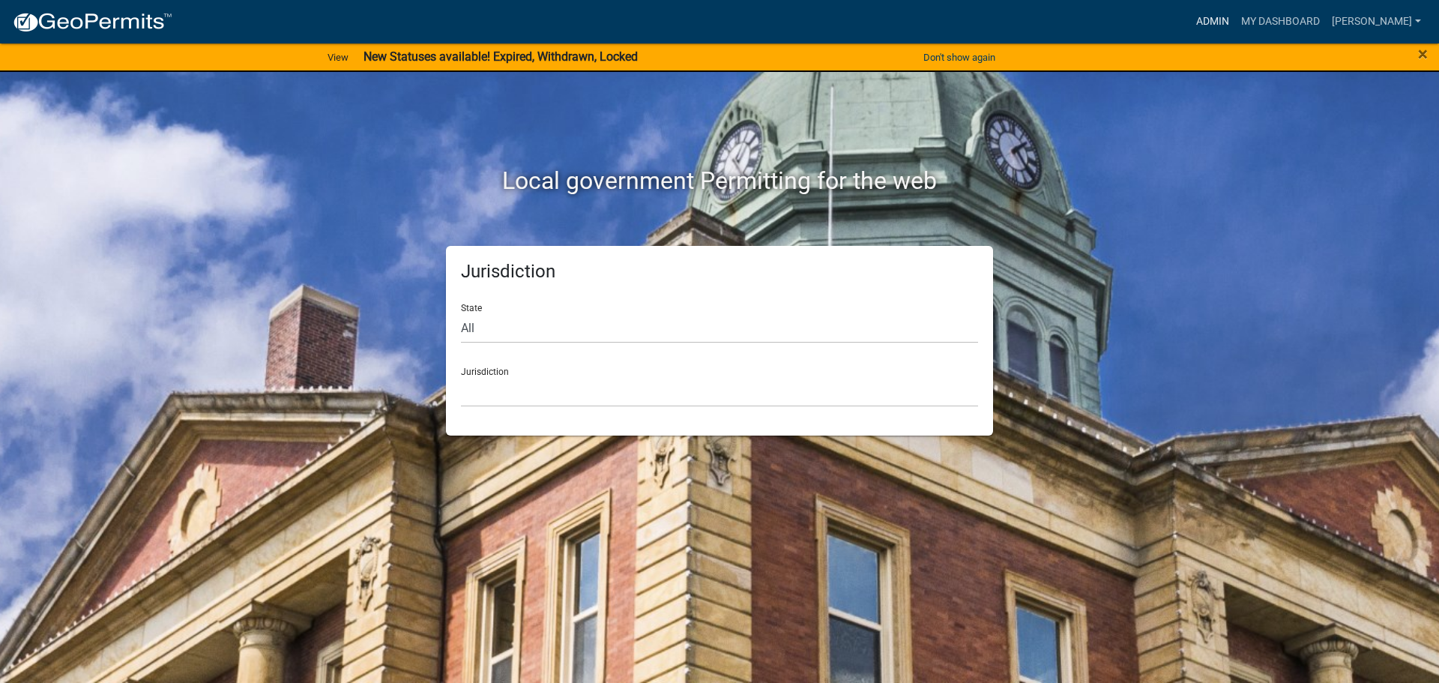
click at [1218, 19] on link "Admin" at bounding box center [1212, 21] width 45 height 28
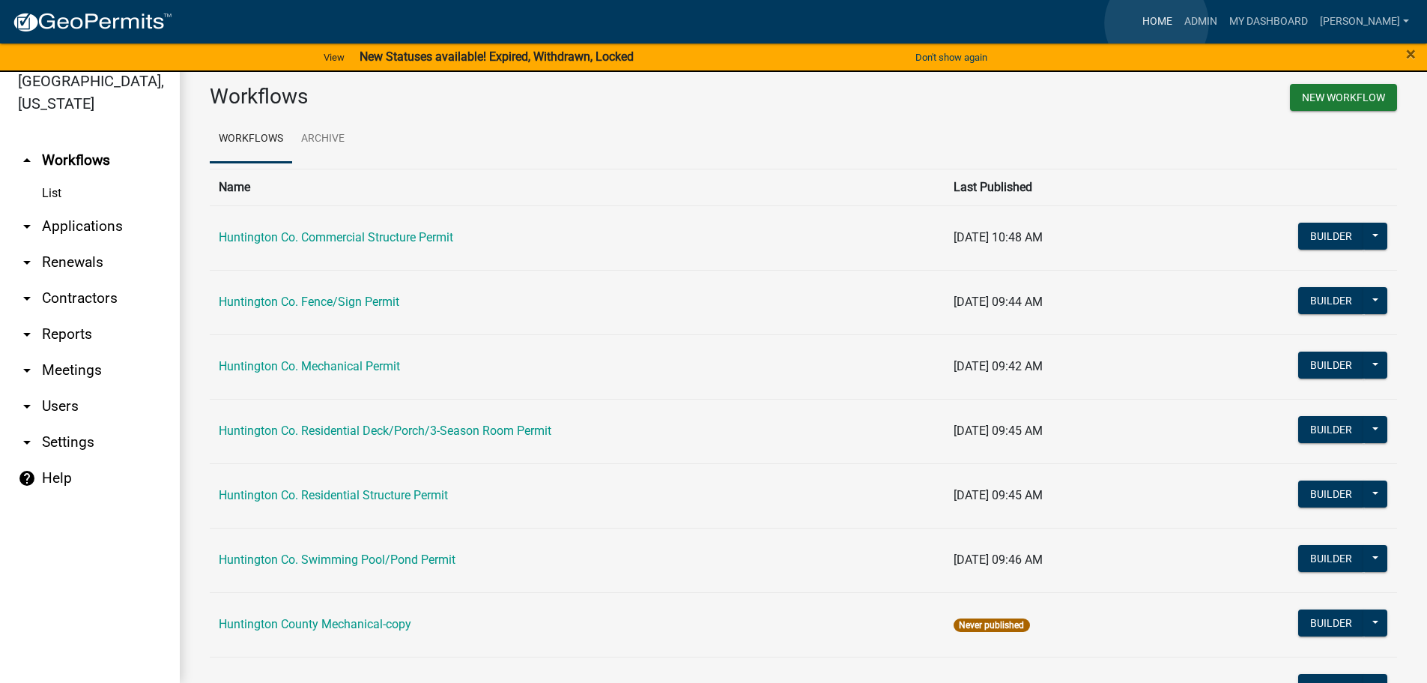
click at [1157, 23] on link "Home" at bounding box center [1158, 21] width 42 height 28
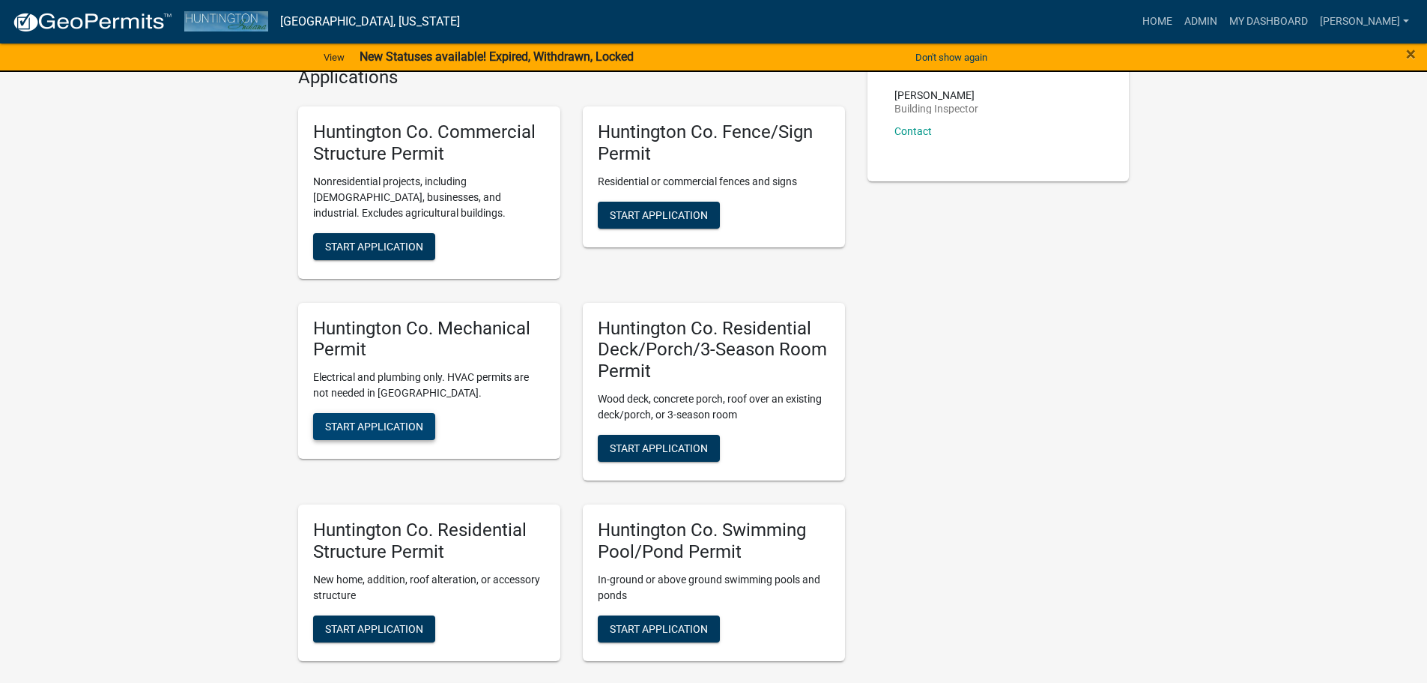
scroll to position [450, 0]
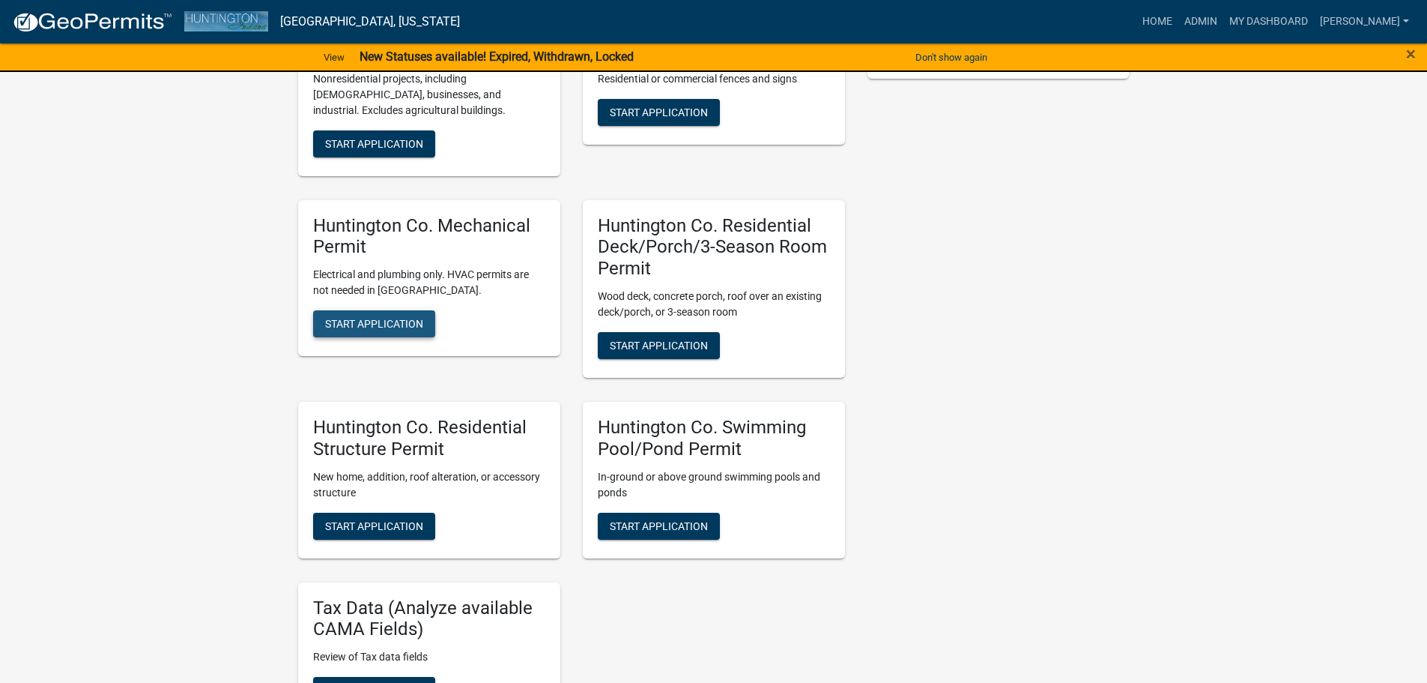
click at [397, 322] on span "Start Application" at bounding box center [374, 324] width 98 height 12
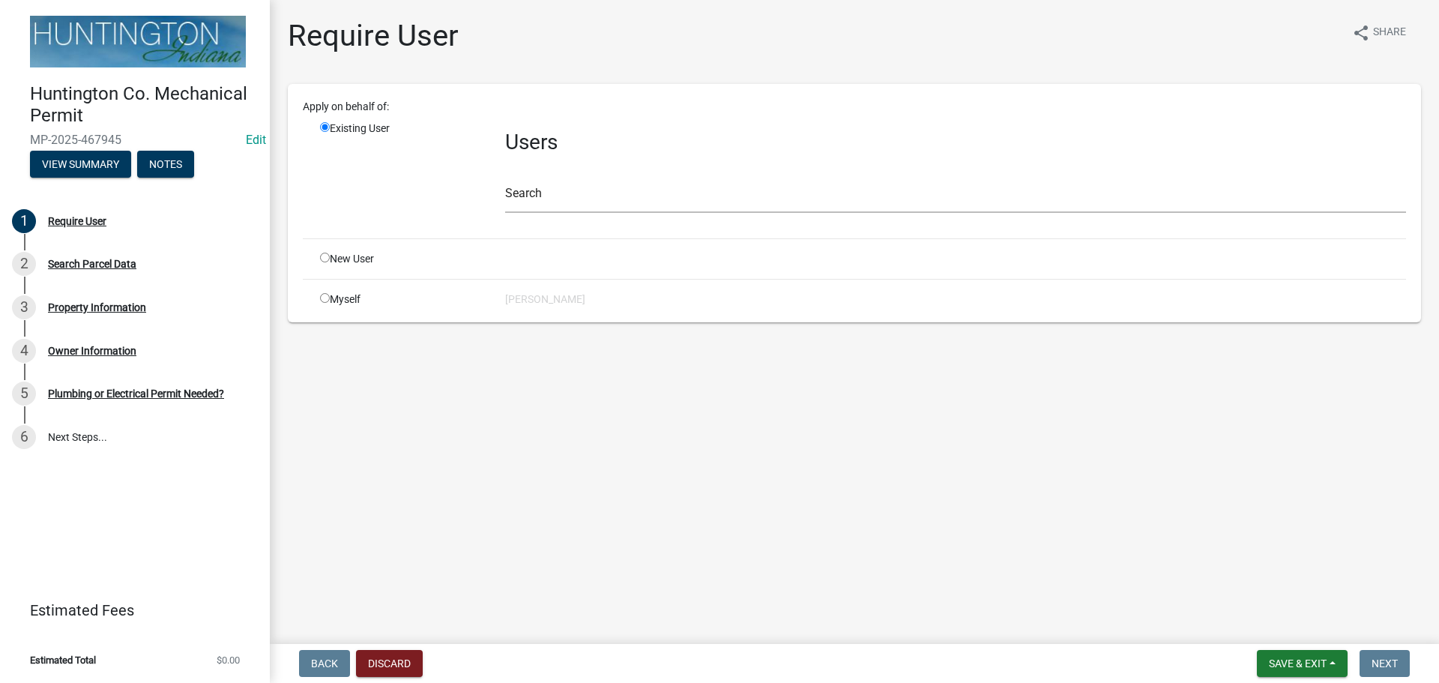
click at [323, 297] on input "radio" at bounding box center [325, 298] width 10 height 10
radio input "true"
radio input "false"
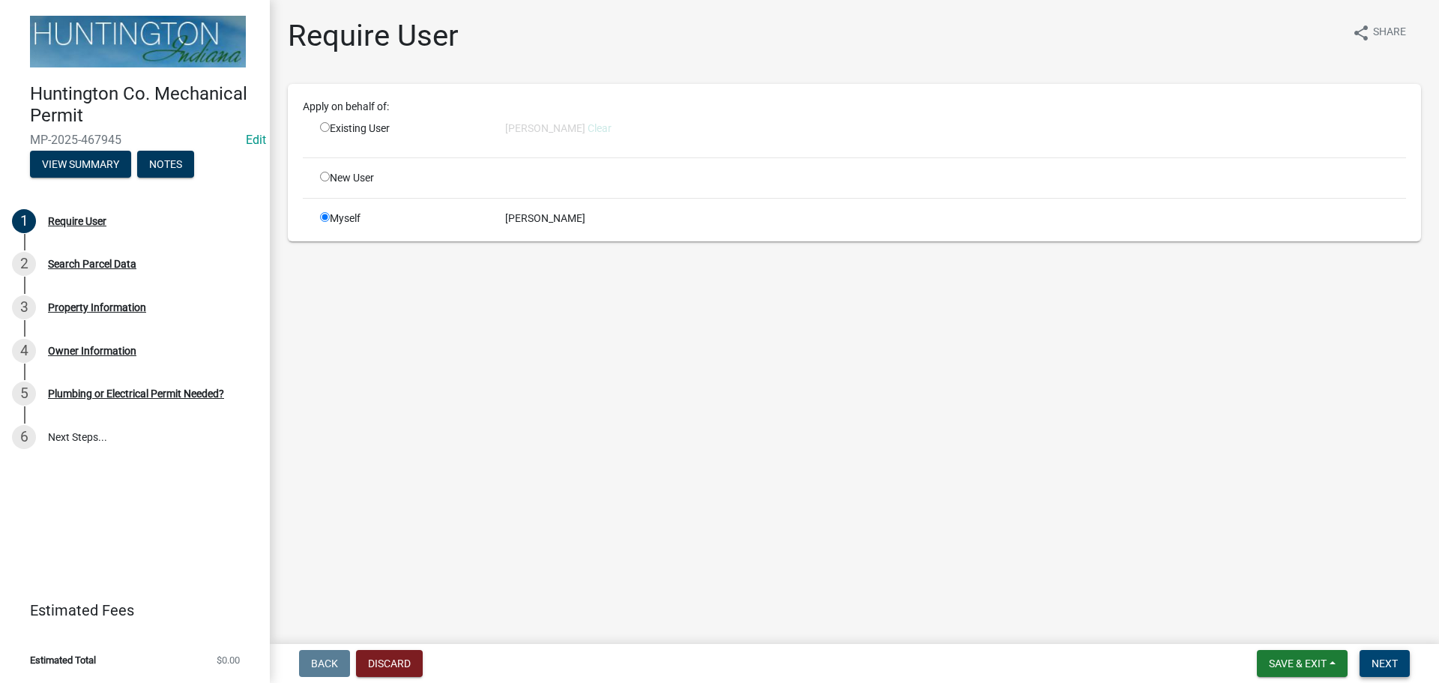
click at [1387, 657] on span "Next" at bounding box center [1384, 663] width 26 height 12
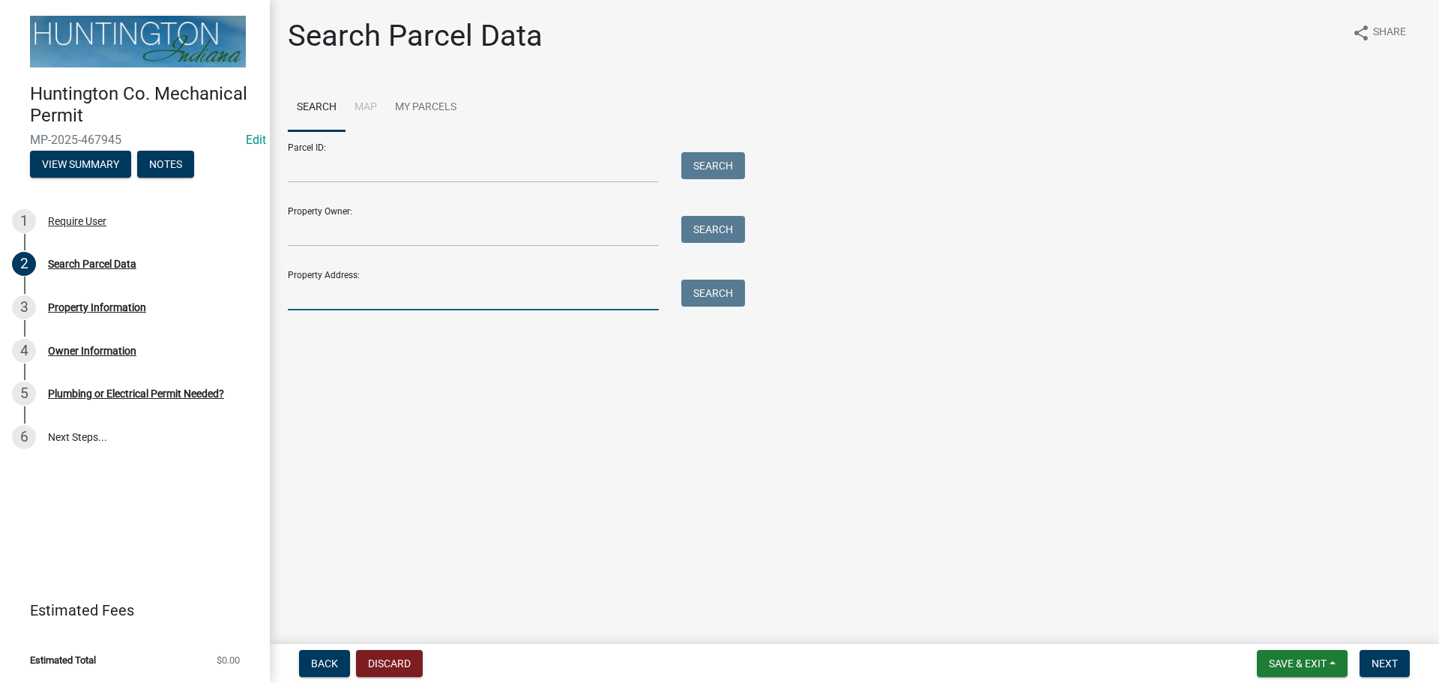
click at [358, 292] on input "Property Address:" at bounding box center [473, 294] width 371 height 31
type input "1919"
click at [701, 288] on button "Search" at bounding box center [713, 292] width 64 height 27
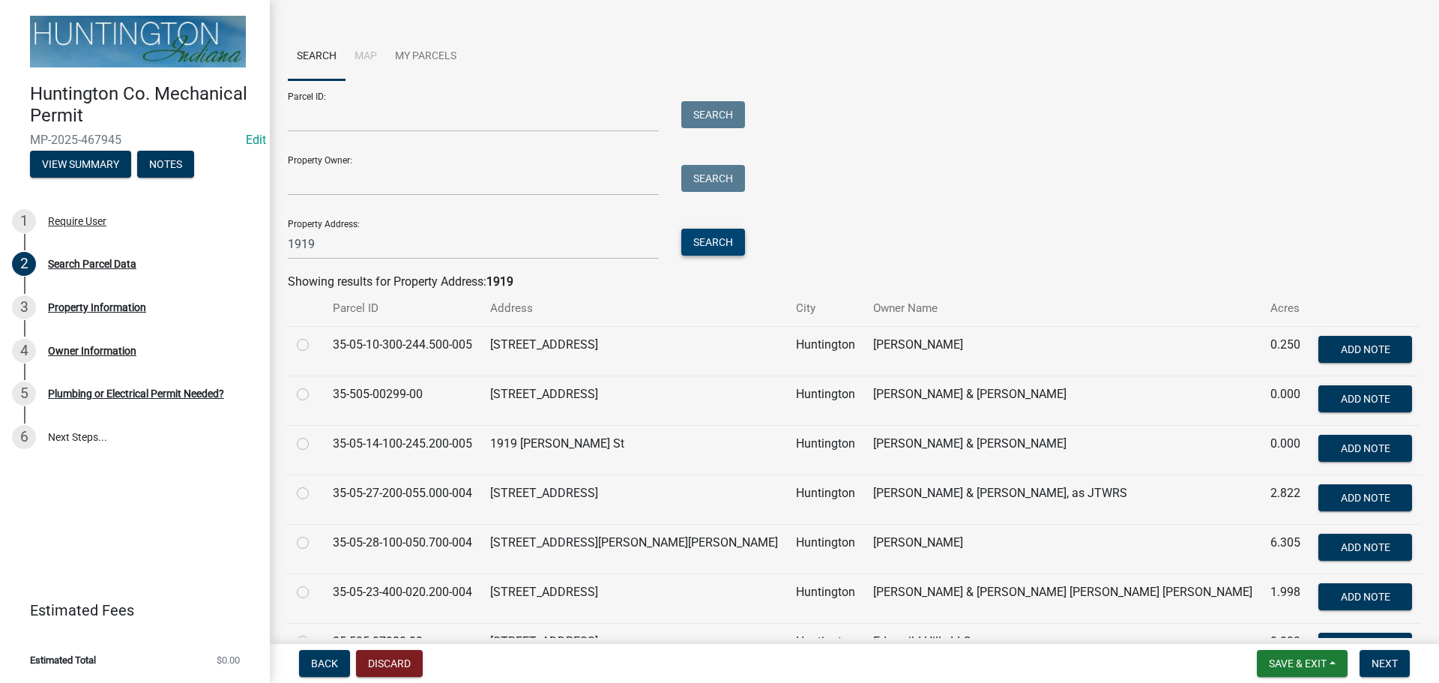
scroll to position [75, 0]
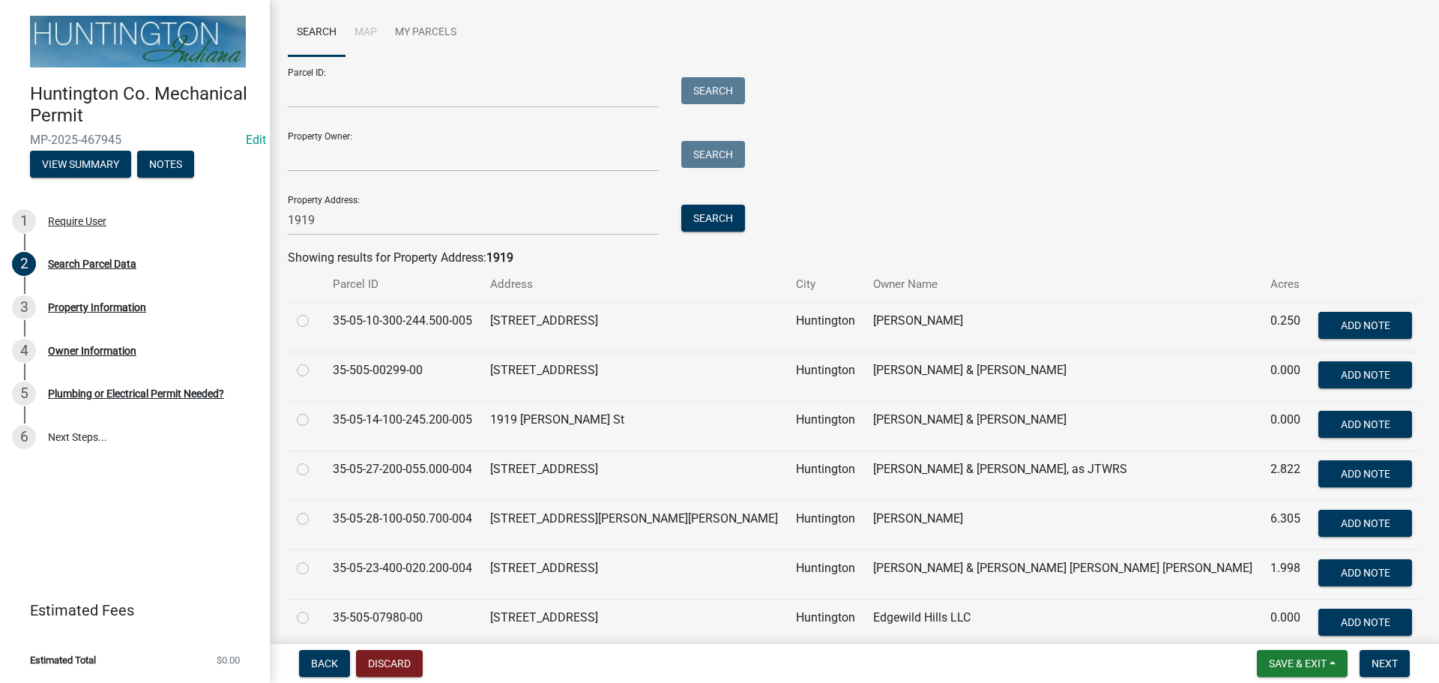
click at [315, 460] on label at bounding box center [315, 460] width 0 height 0
click at [315, 468] on input "radio" at bounding box center [320, 465] width 10 height 10
radio input "true"
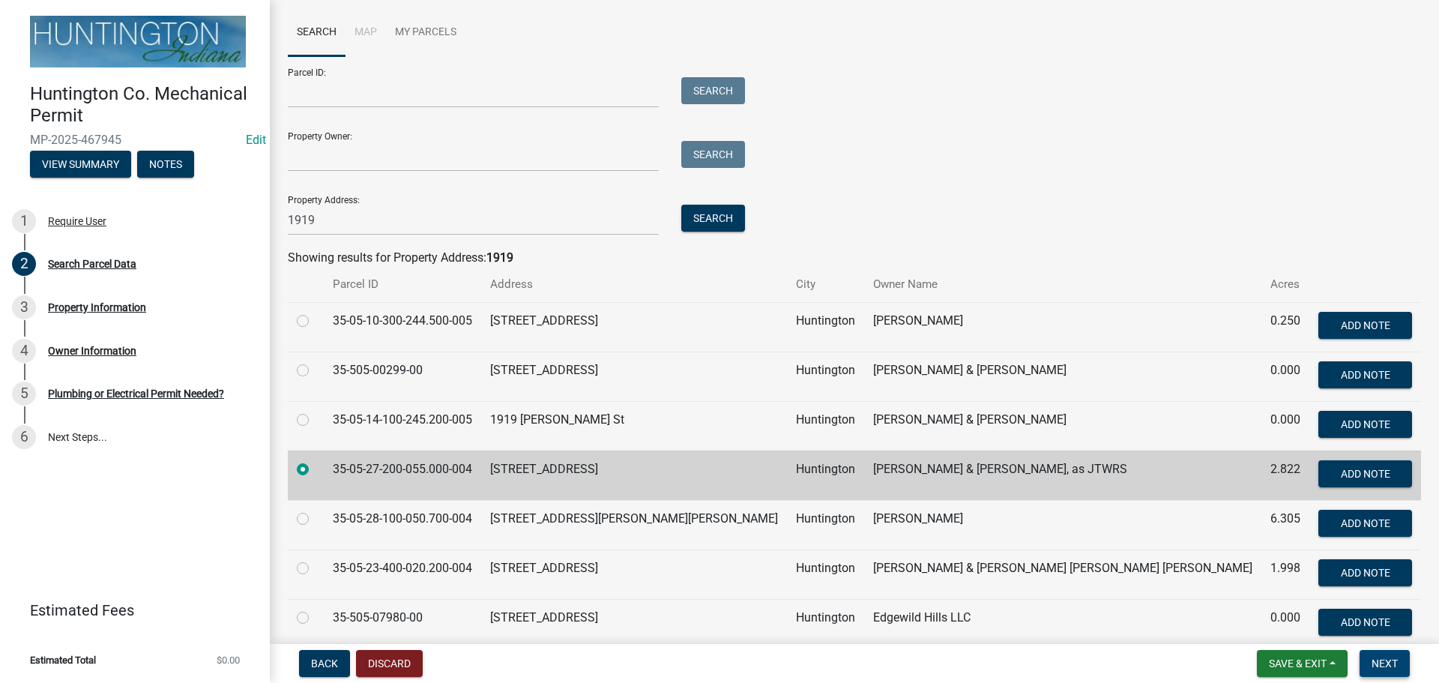
click at [1383, 663] on span "Next" at bounding box center [1384, 663] width 26 height 12
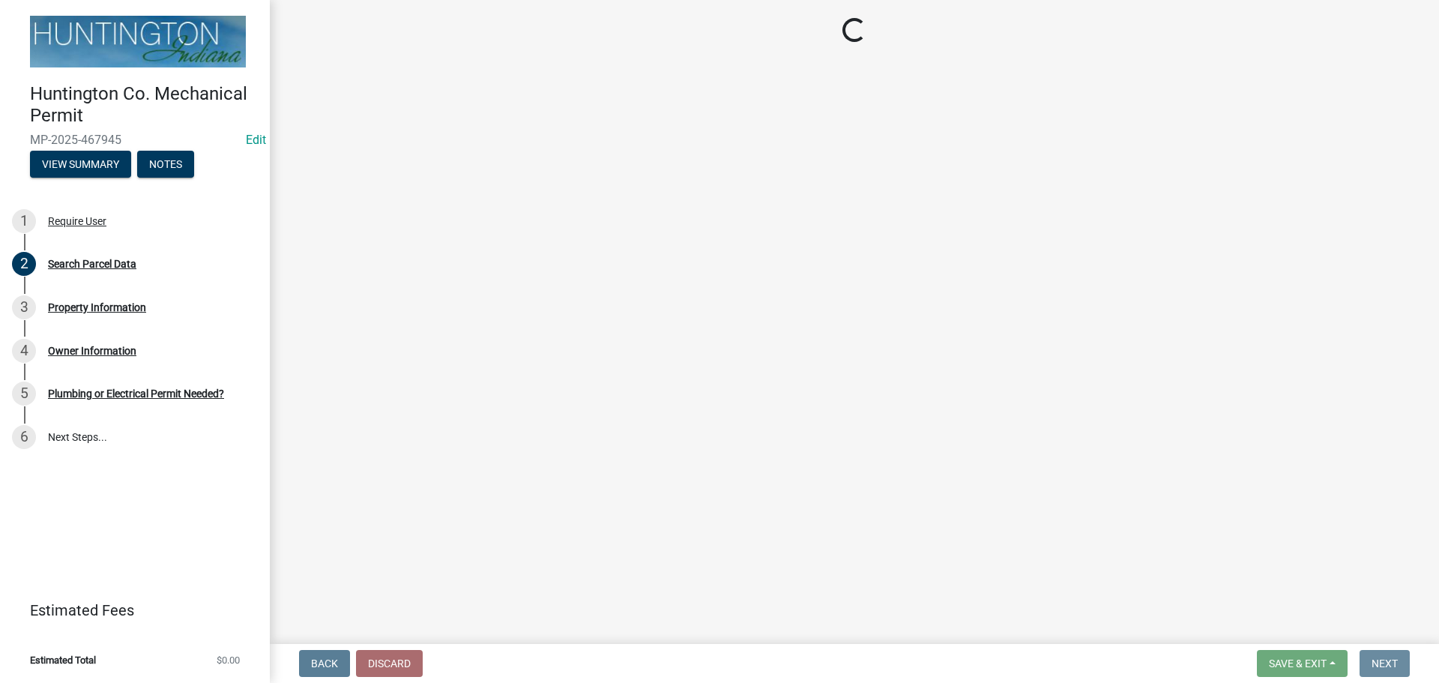
scroll to position [0, 0]
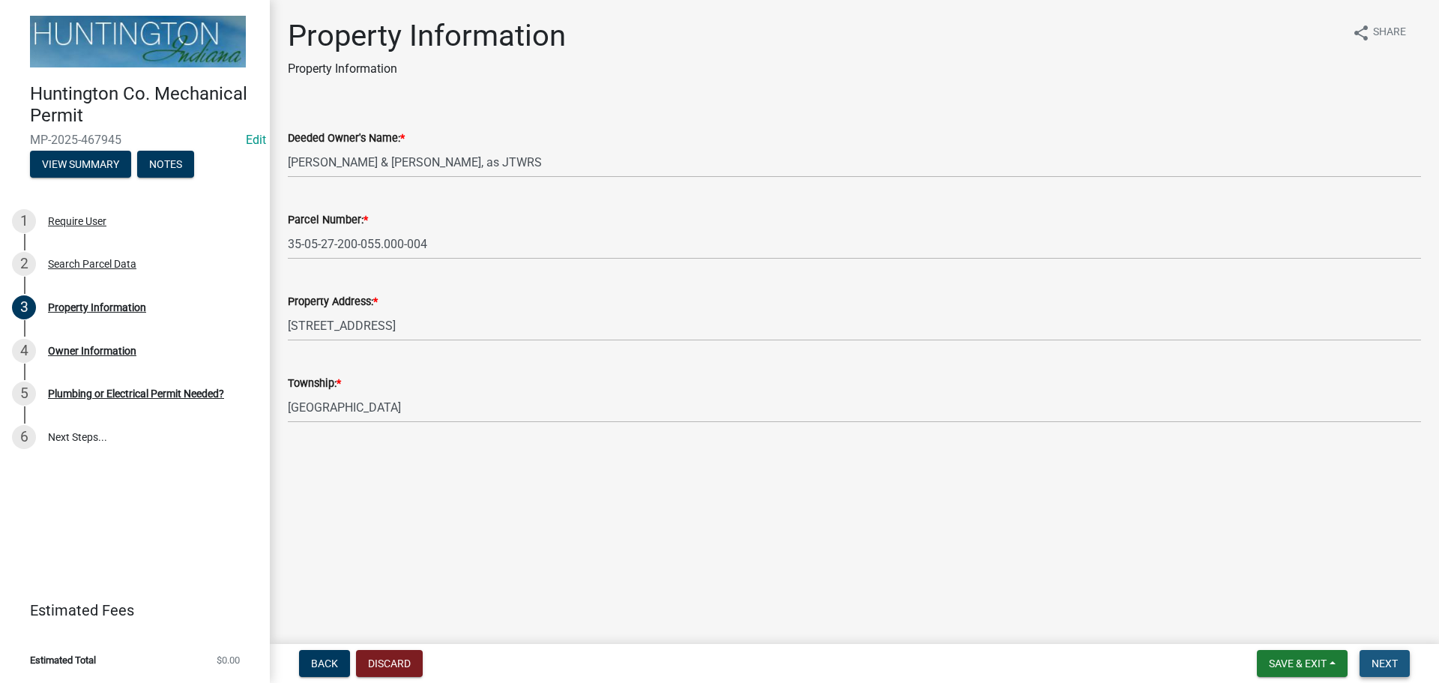
click at [1392, 659] on span "Next" at bounding box center [1384, 663] width 26 height 12
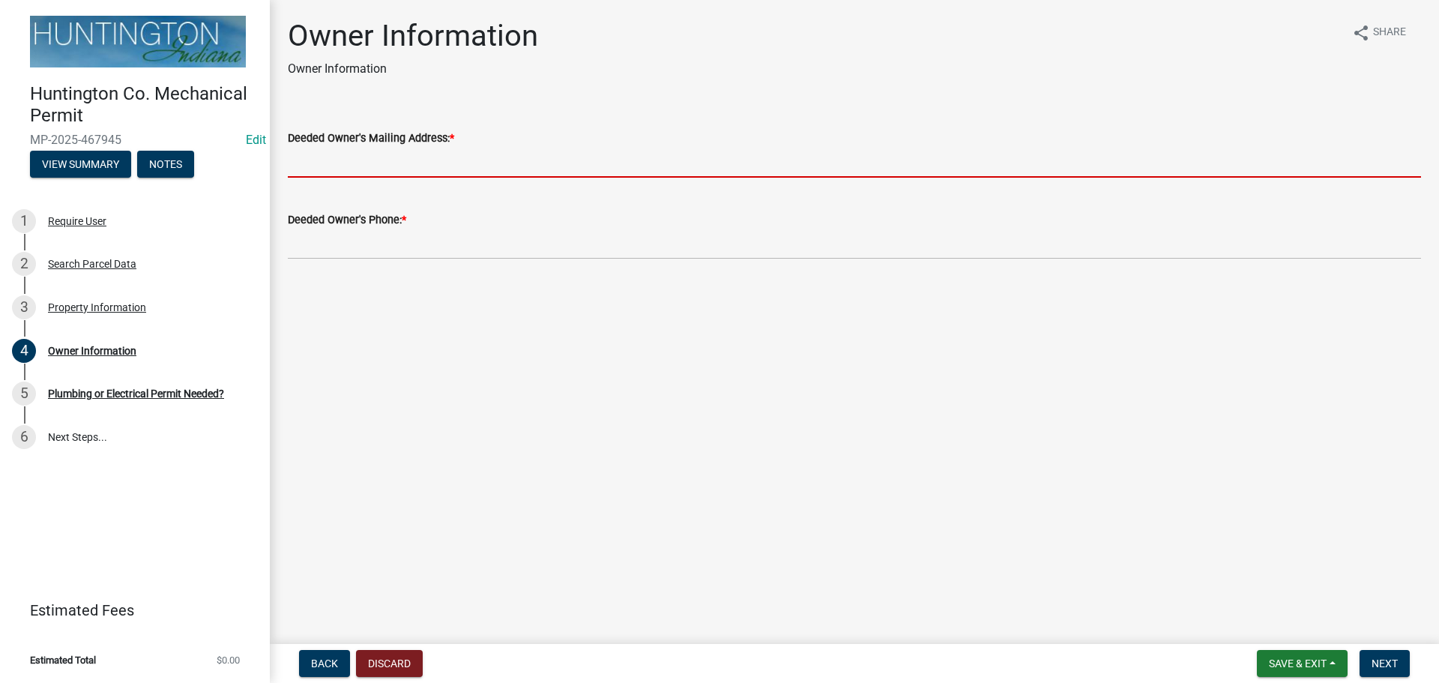
click at [311, 163] on input "Deeded Owner's Mailing Address: *" at bounding box center [854, 162] width 1133 height 31
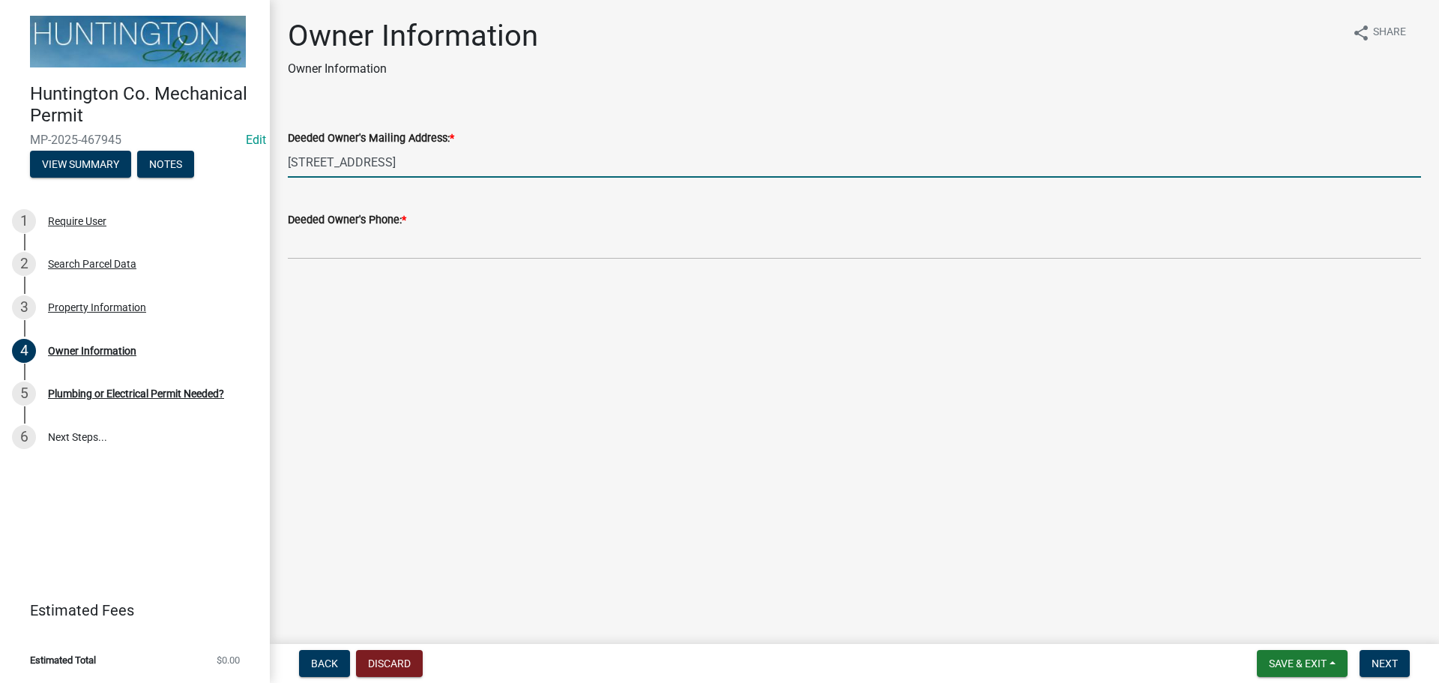
type input "[STREET_ADDRESS]"
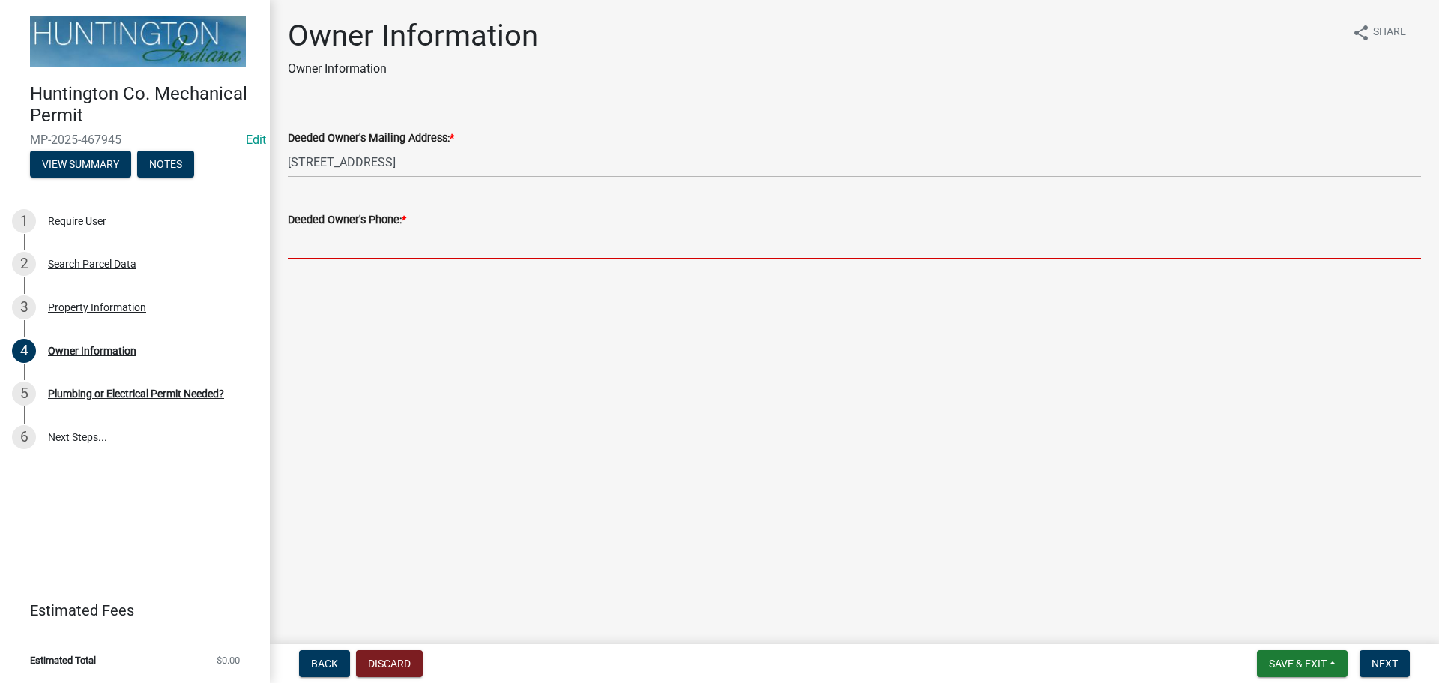
click at [342, 243] on input "Deeded Owner's Phone: *" at bounding box center [854, 244] width 1133 height 31
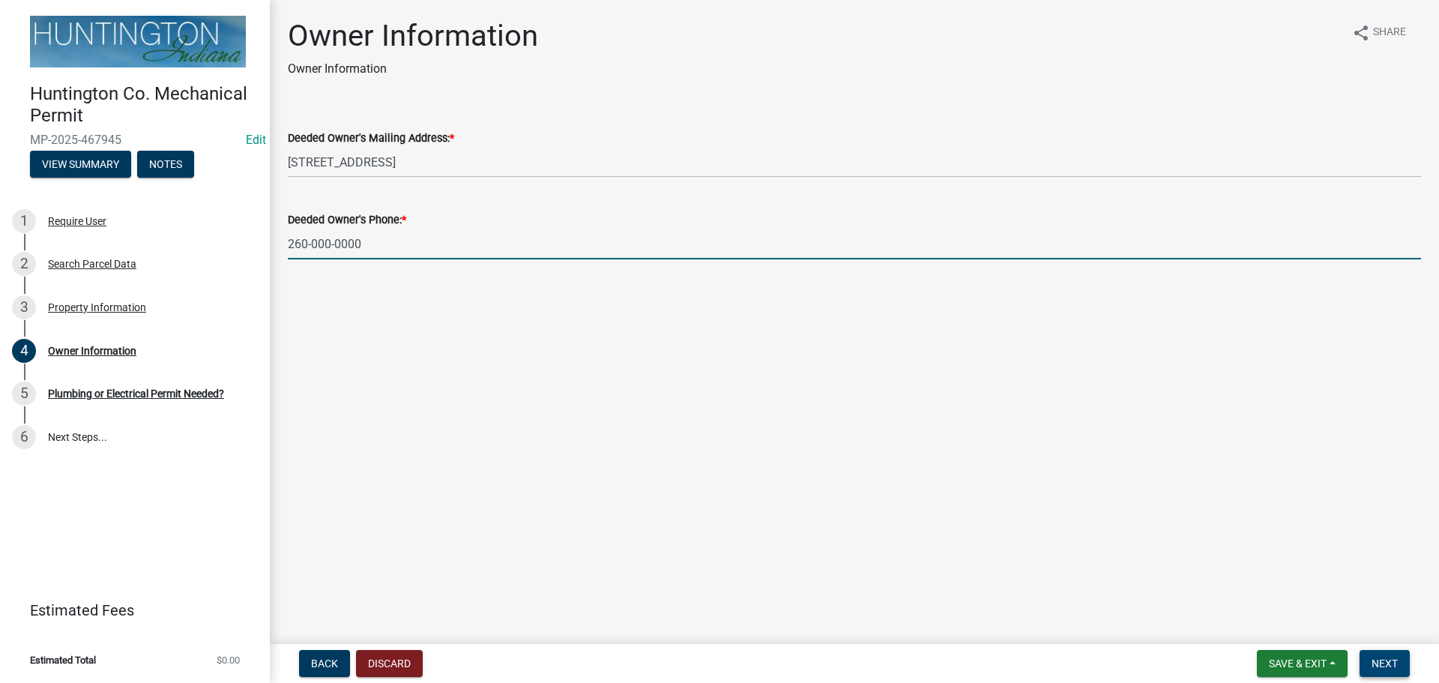
type input "260-000-0000"
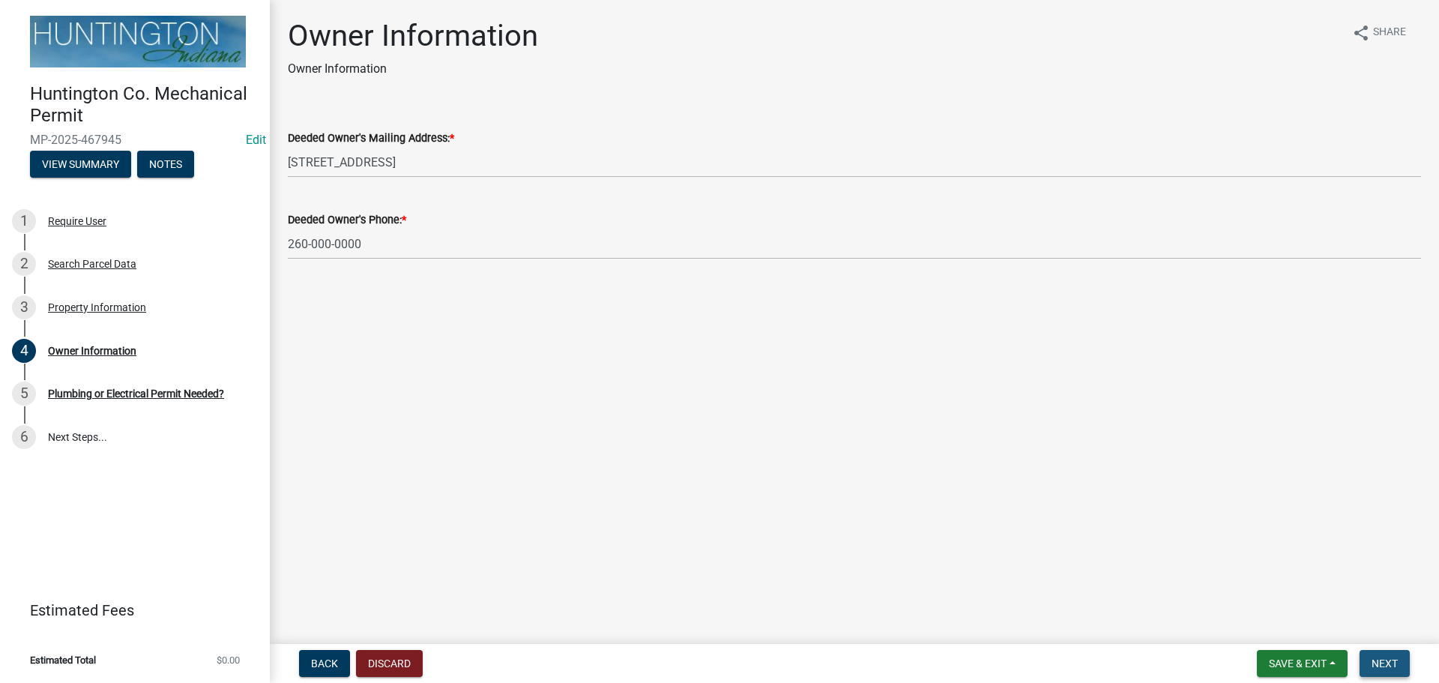
drag, startPoint x: 1383, startPoint y: 659, endPoint x: 1357, endPoint y: 644, distance: 30.2
click at [1382, 659] on span "Next" at bounding box center [1384, 663] width 26 height 12
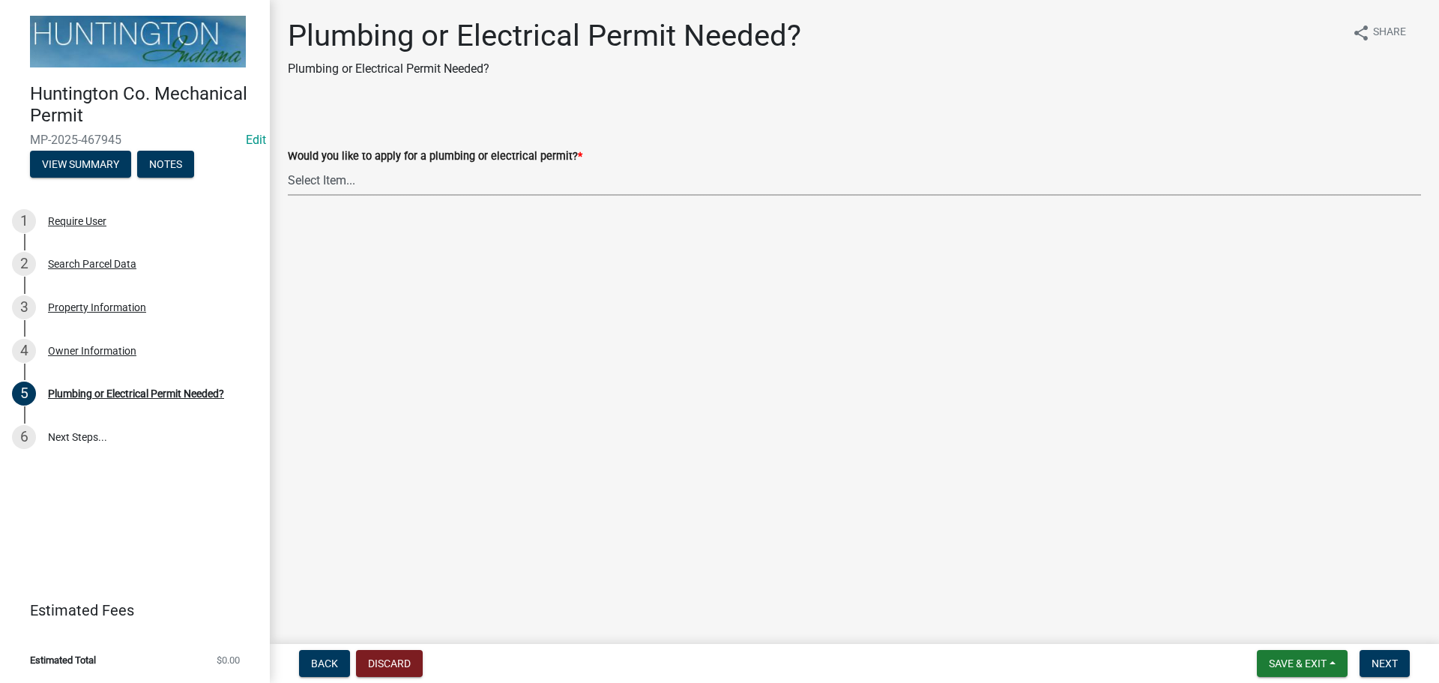
click at [346, 173] on select "Select Item... plumbing electrical" at bounding box center [854, 180] width 1133 height 31
click at [288, 165] on select "Select Item... plumbing electrical" at bounding box center [854, 180] width 1133 height 31
select select "1b1ab0c1-eb36-4ed4-85d2-a311fbae4f76"
click at [1389, 652] on button "Next" at bounding box center [1384, 663] width 50 height 27
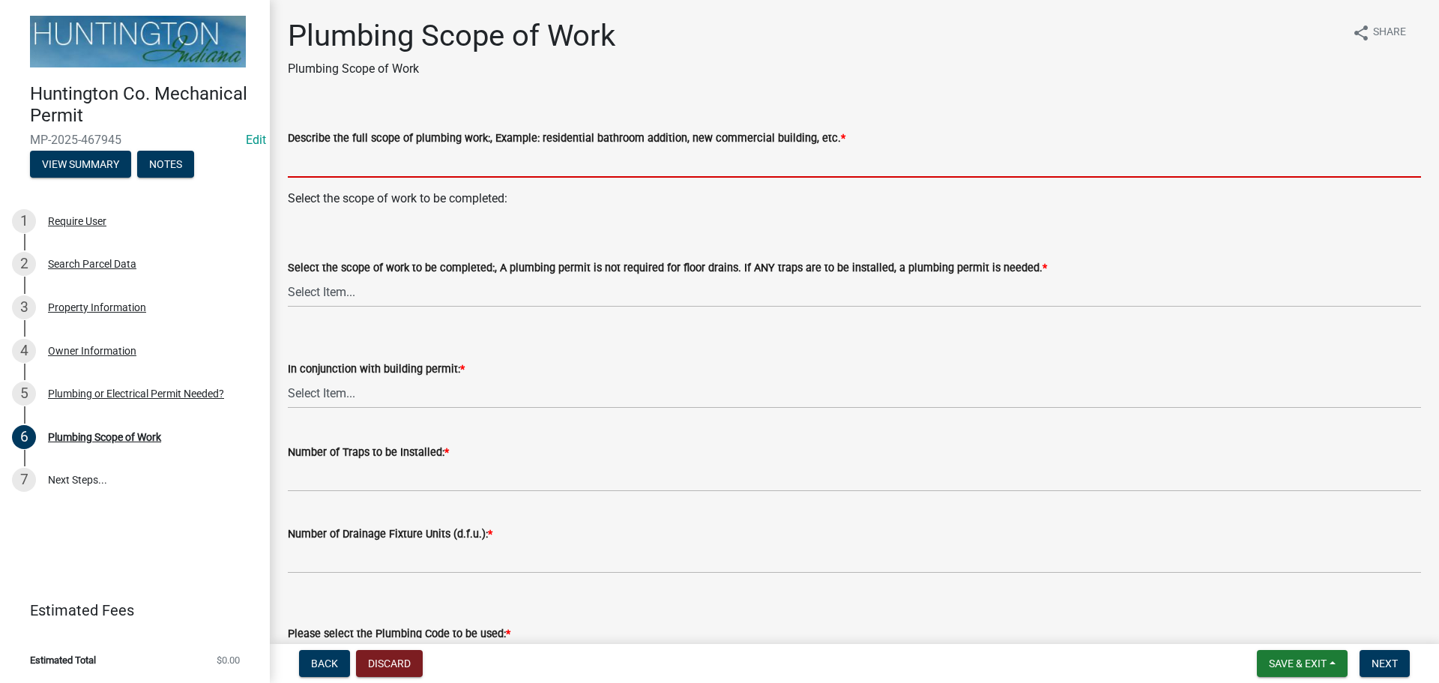
click at [327, 163] on input "Describe the full scope of plumbing work:, Example: residential bathroom additi…" at bounding box center [854, 162] width 1133 height 31
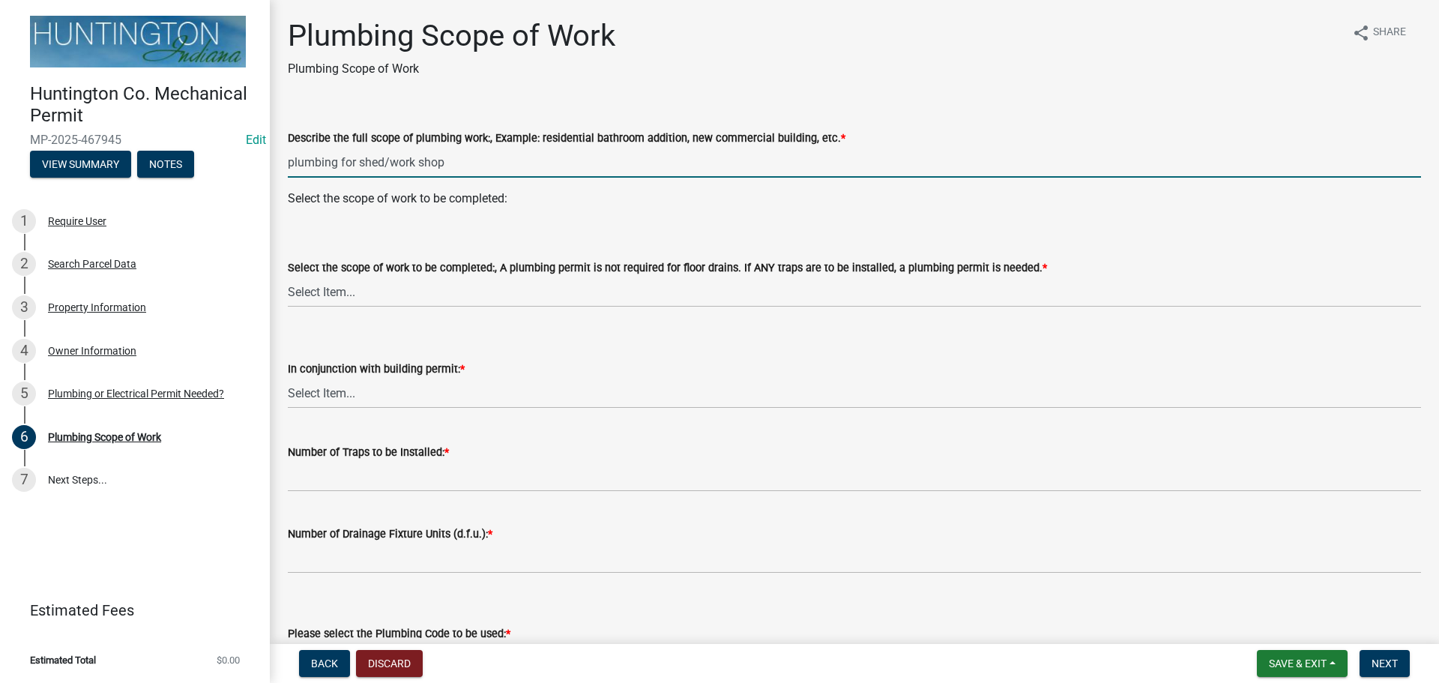
type input "plumbing for shed/work shop"
click at [328, 286] on select "Select Item... New Single-Family Dwelling New Two-Family Dwelling New Multi-Fam…" at bounding box center [854, 291] width 1133 height 31
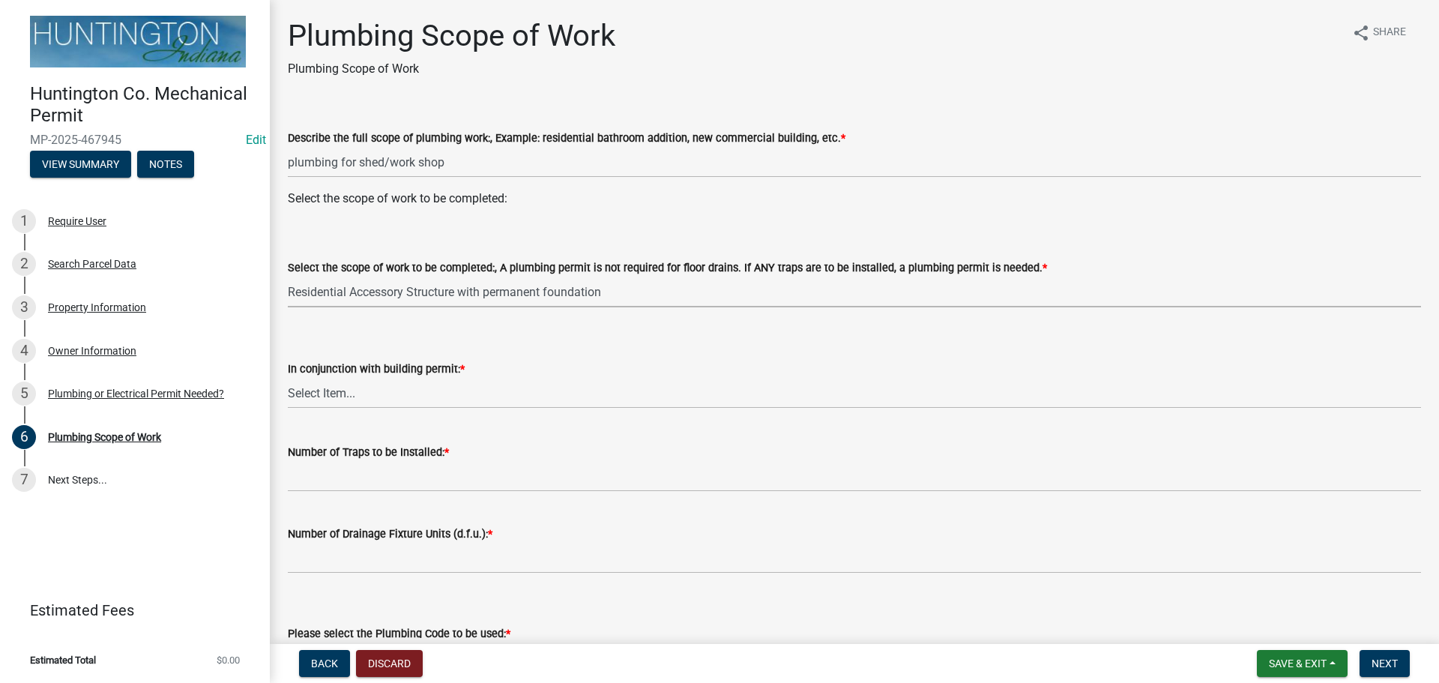
click at [288, 276] on select "Select Item... New Single-Family Dwelling New Two-Family Dwelling New Multi-Fam…" at bounding box center [854, 291] width 1133 height 31
select select "1f25a03e-a30a-4d00-b7a7-437c35243493"
click at [381, 397] on select "Select Item... Yes No" at bounding box center [854, 393] width 1133 height 31
click at [288, 378] on select "Select Item... Yes No" at bounding box center [854, 393] width 1133 height 31
select select "b9a23f1b-7f13-4a12-a90a-17bc5e7659c3"
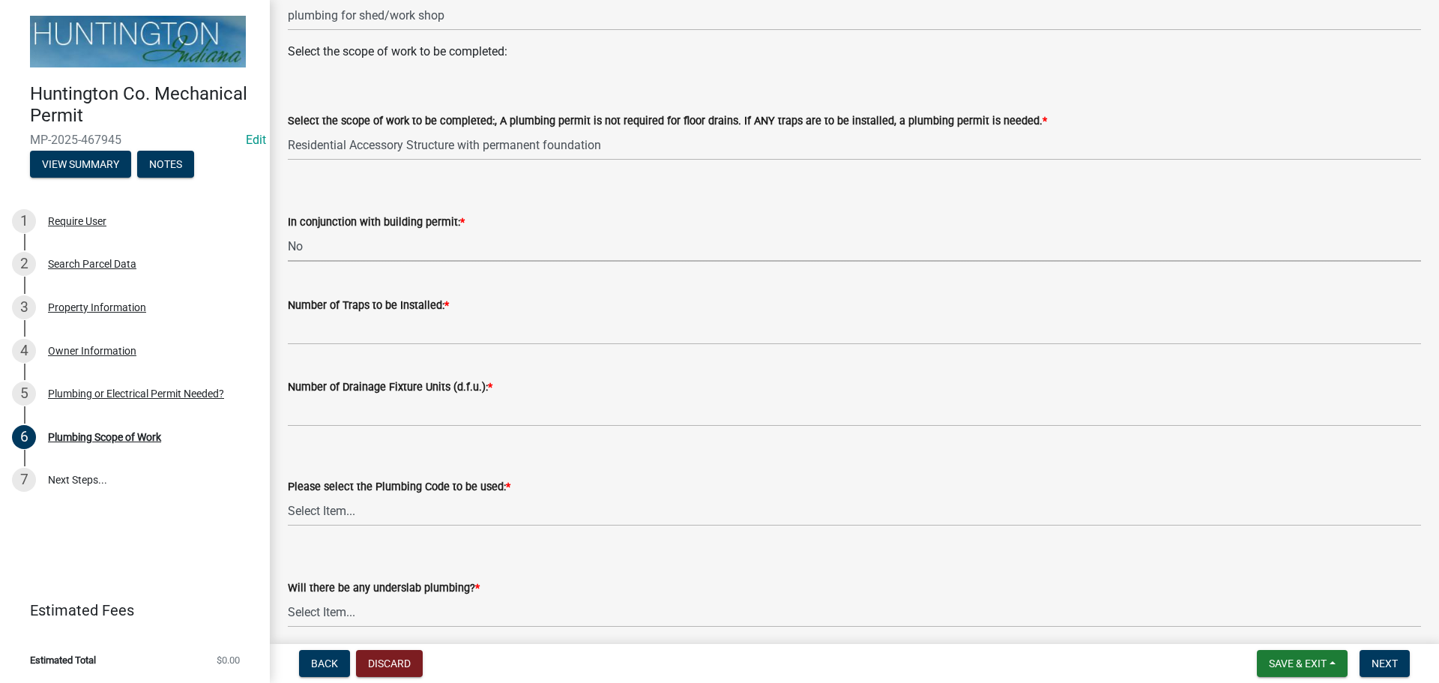
scroll to position [150, 0]
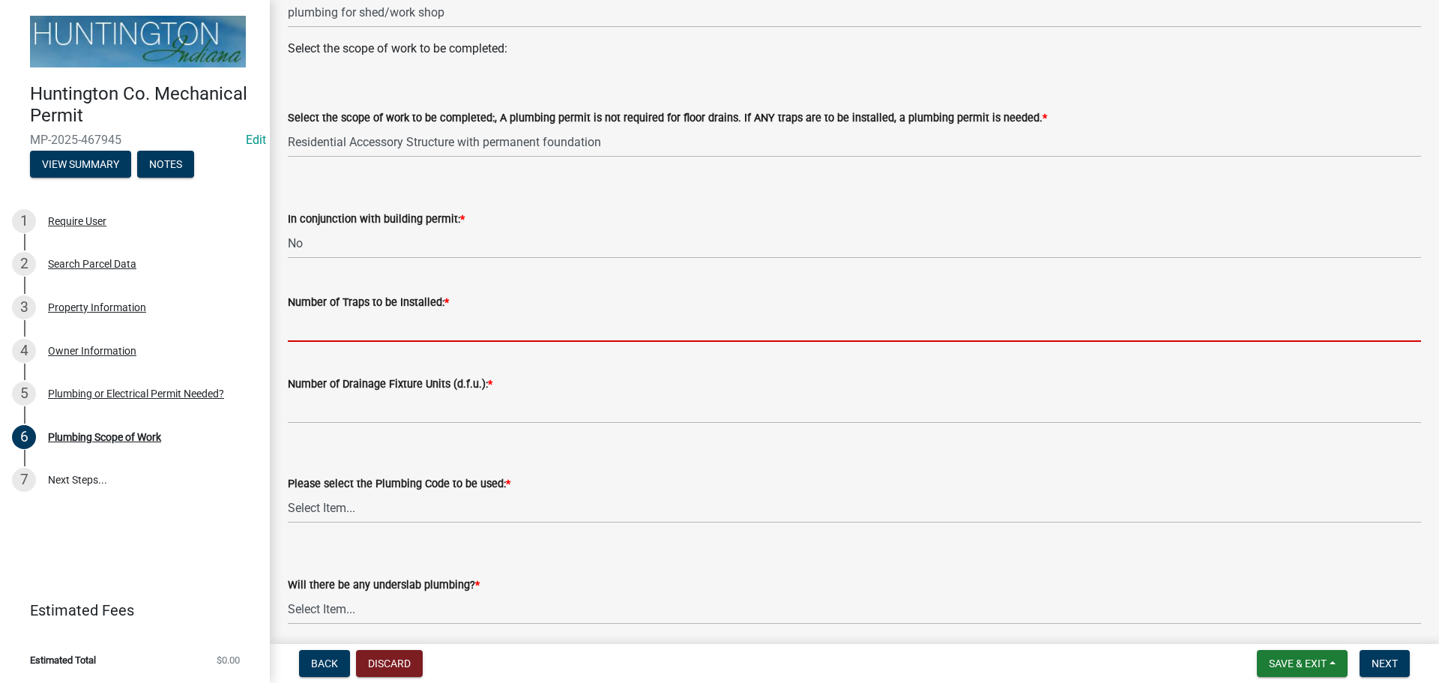
click at [321, 335] on input "Number of Traps to be Installed: *" at bounding box center [854, 326] width 1133 height 31
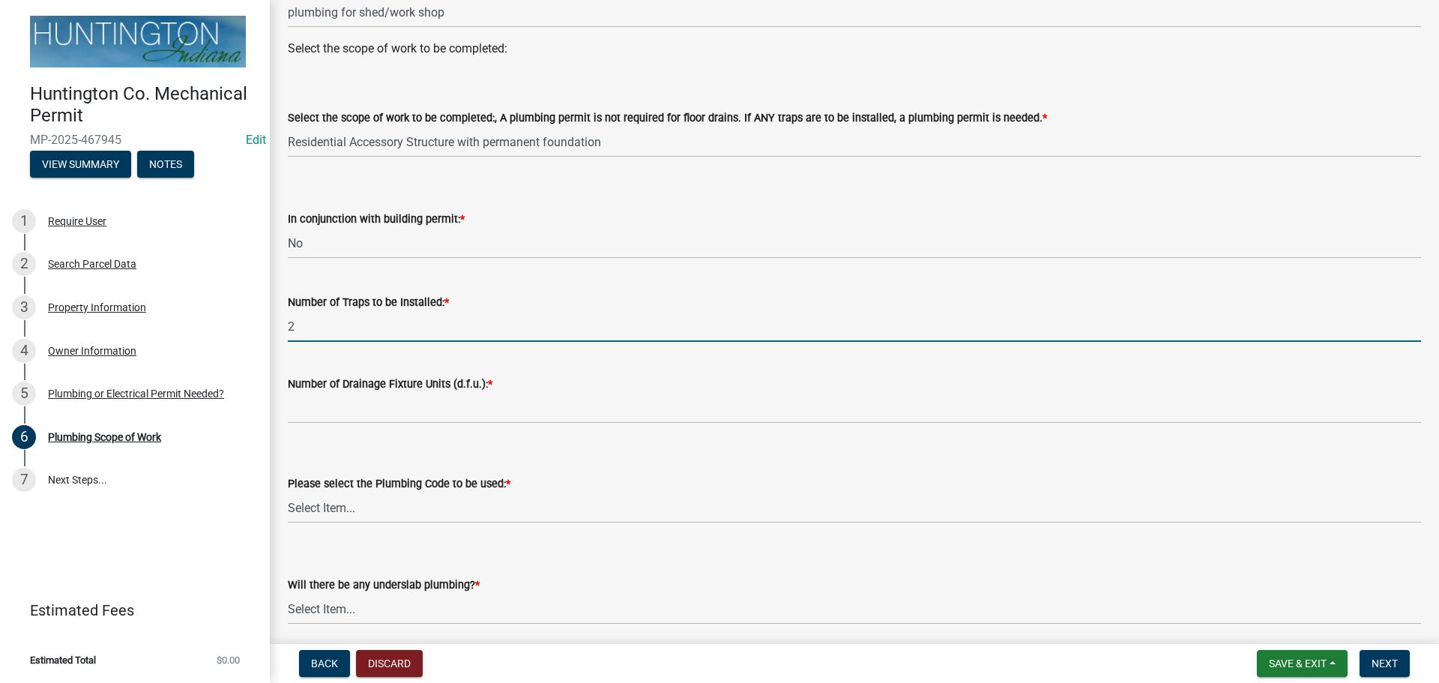
type input "2"
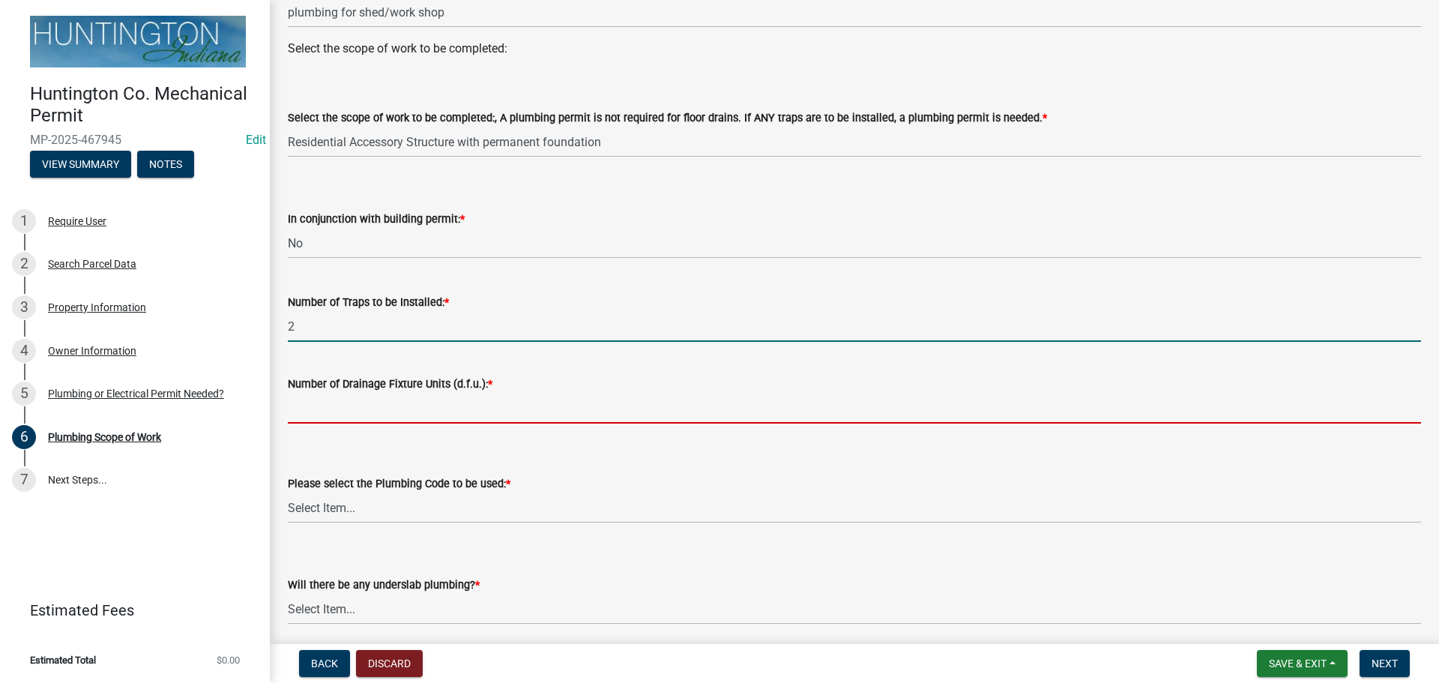
click at [332, 407] on input "Number of Drainage Fixture Units (d.f.u.): *" at bounding box center [854, 408] width 1133 height 31
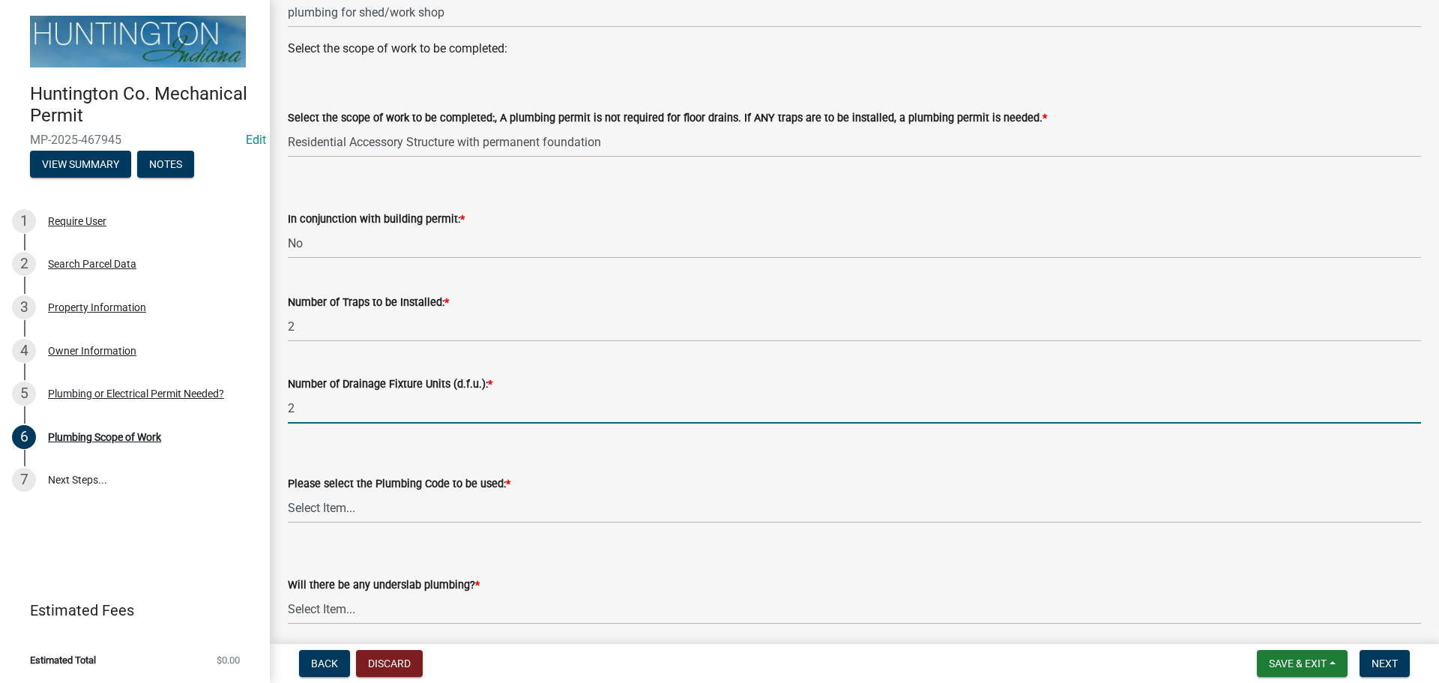
scroll to position [208, 0]
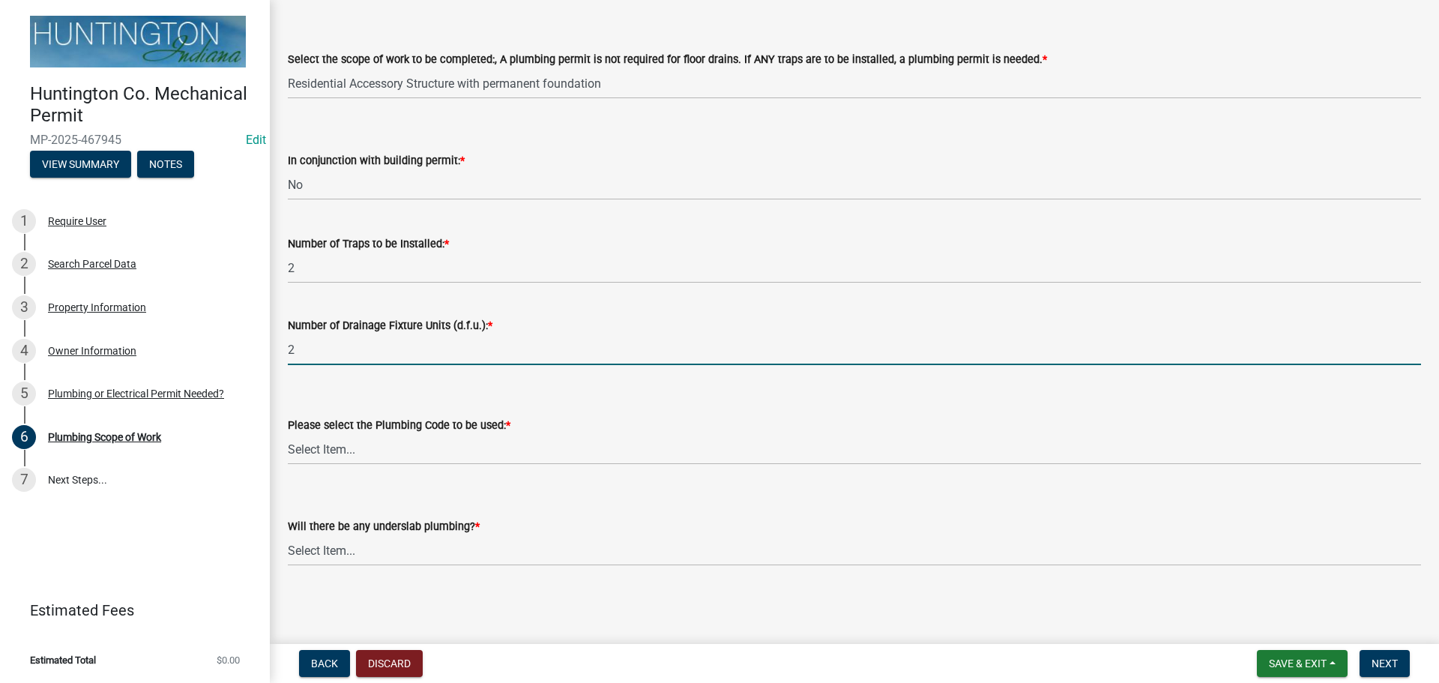
type input "2"
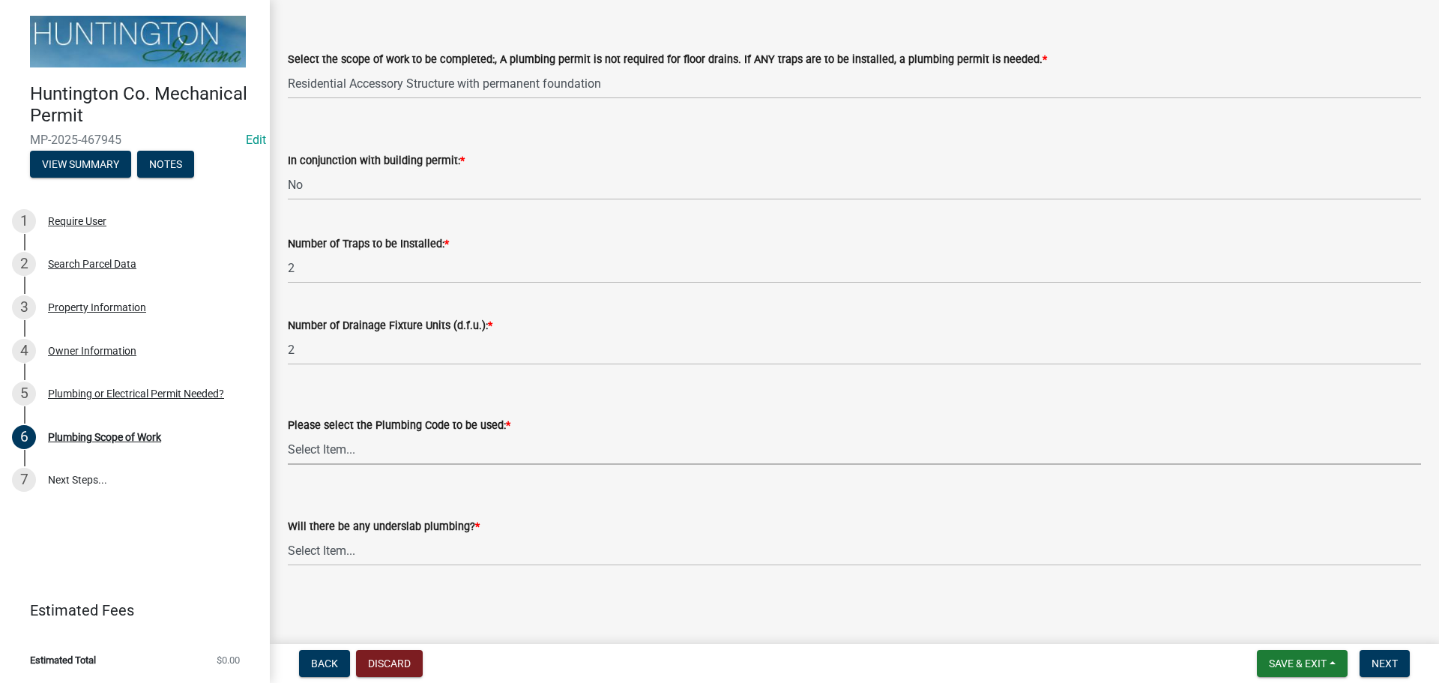
click at [344, 444] on select "Select Item... Indiana Plumbing Code One & Two Family Dwelling Code" at bounding box center [854, 449] width 1133 height 31
click at [288, 434] on select "Select Item... Indiana Plumbing Code One & Two Family Dwelling Code" at bounding box center [854, 449] width 1133 height 31
select select "736e6d53-cbaf-4783-a261-223333e881d4"
click at [325, 548] on select "Select Item... Yes No" at bounding box center [854, 550] width 1133 height 31
click at [288, 535] on select "Select Item... Yes No" at bounding box center [854, 550] width 1133 height 31
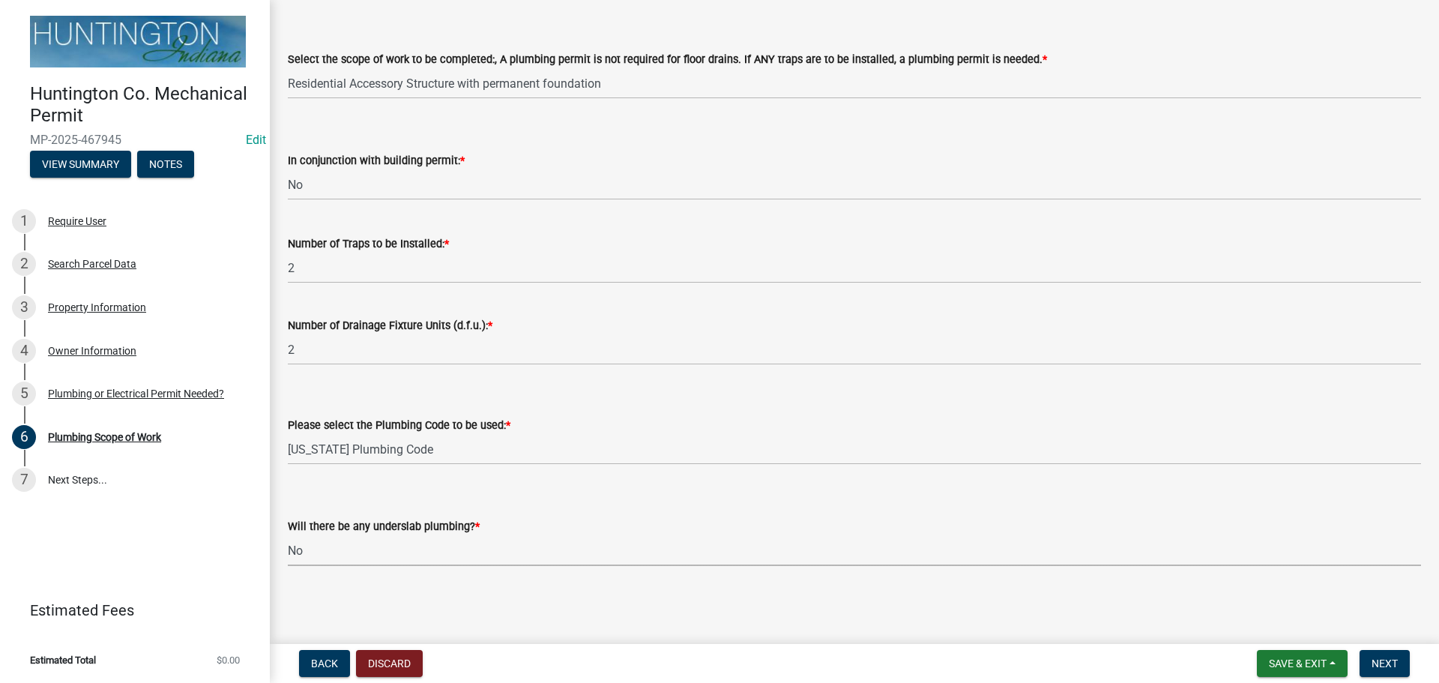
select select "e18b39f2-585e-4f17-844a-6bbb2bc765d4"
click at [1370, 656] on button "Next" at bounding box center [1384, 663] width 50 height 27
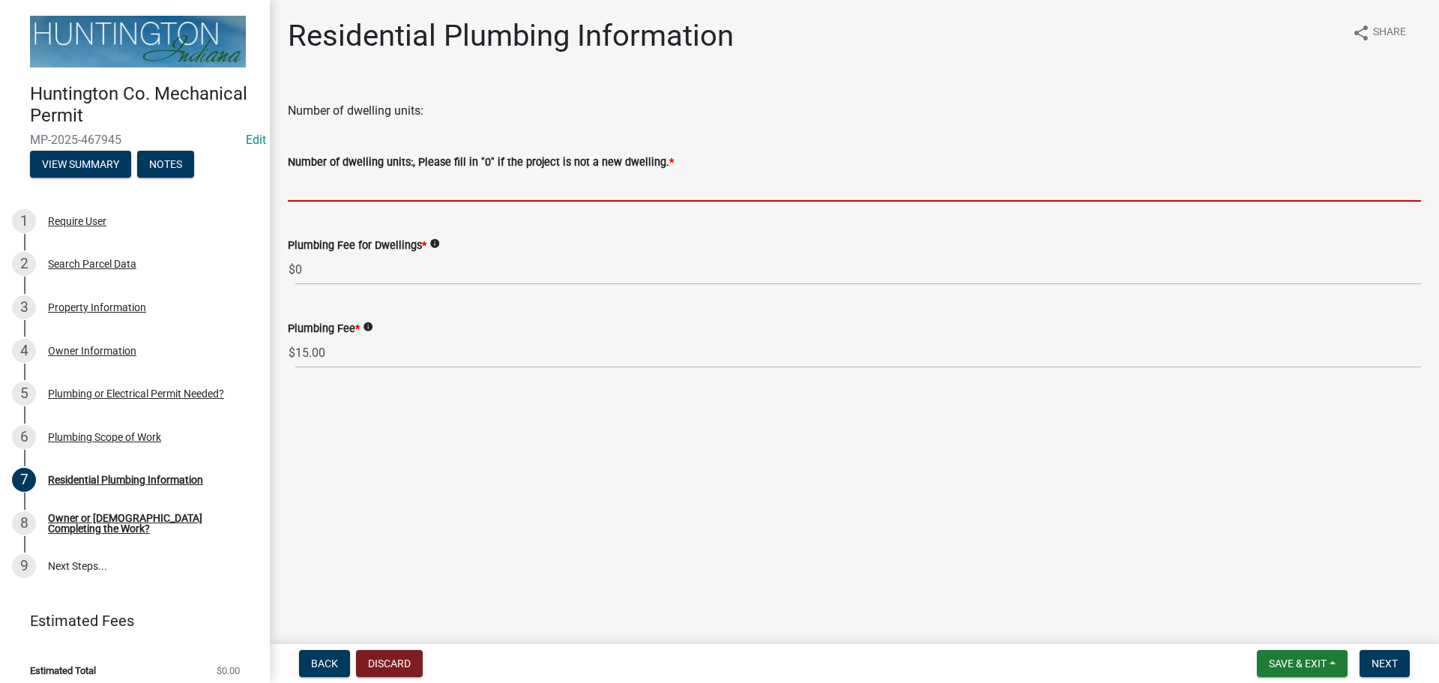
click at [357, 186] on input "text" at bounding box center [854, 186] width 1133 height 31
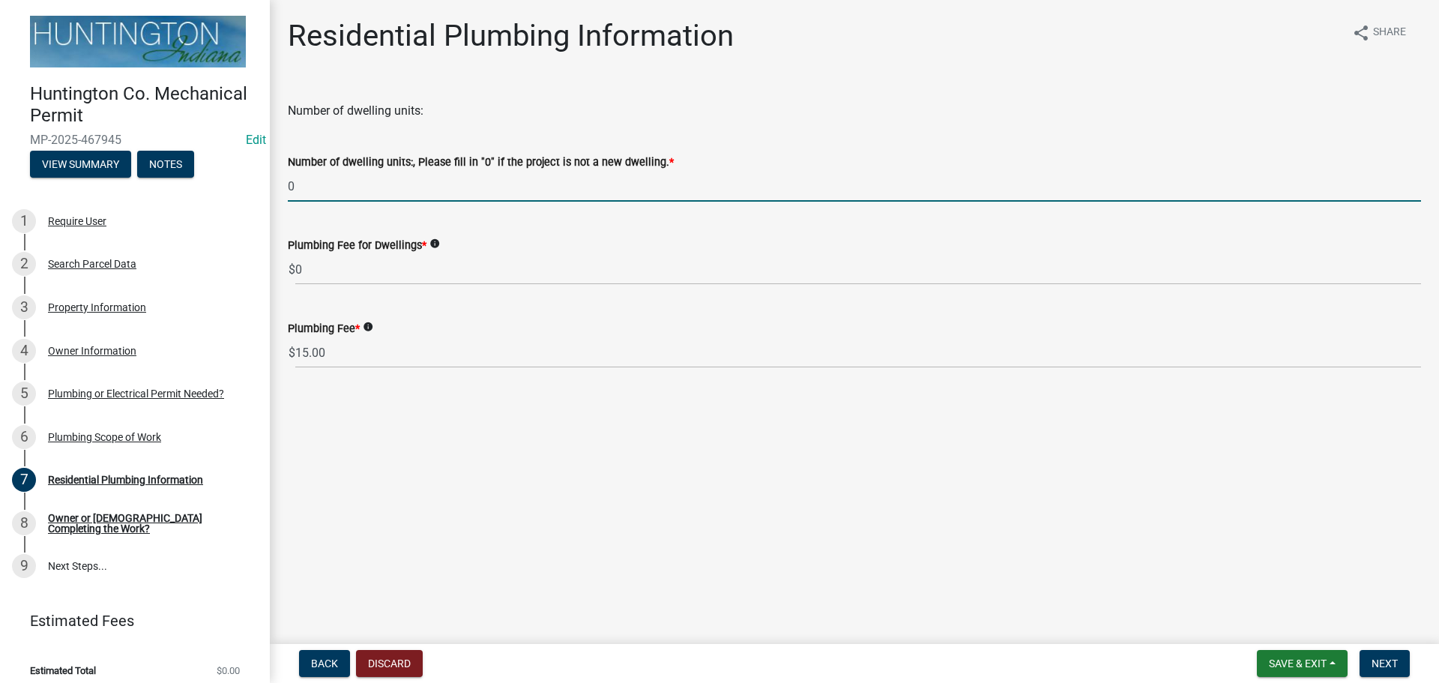
type input "0"
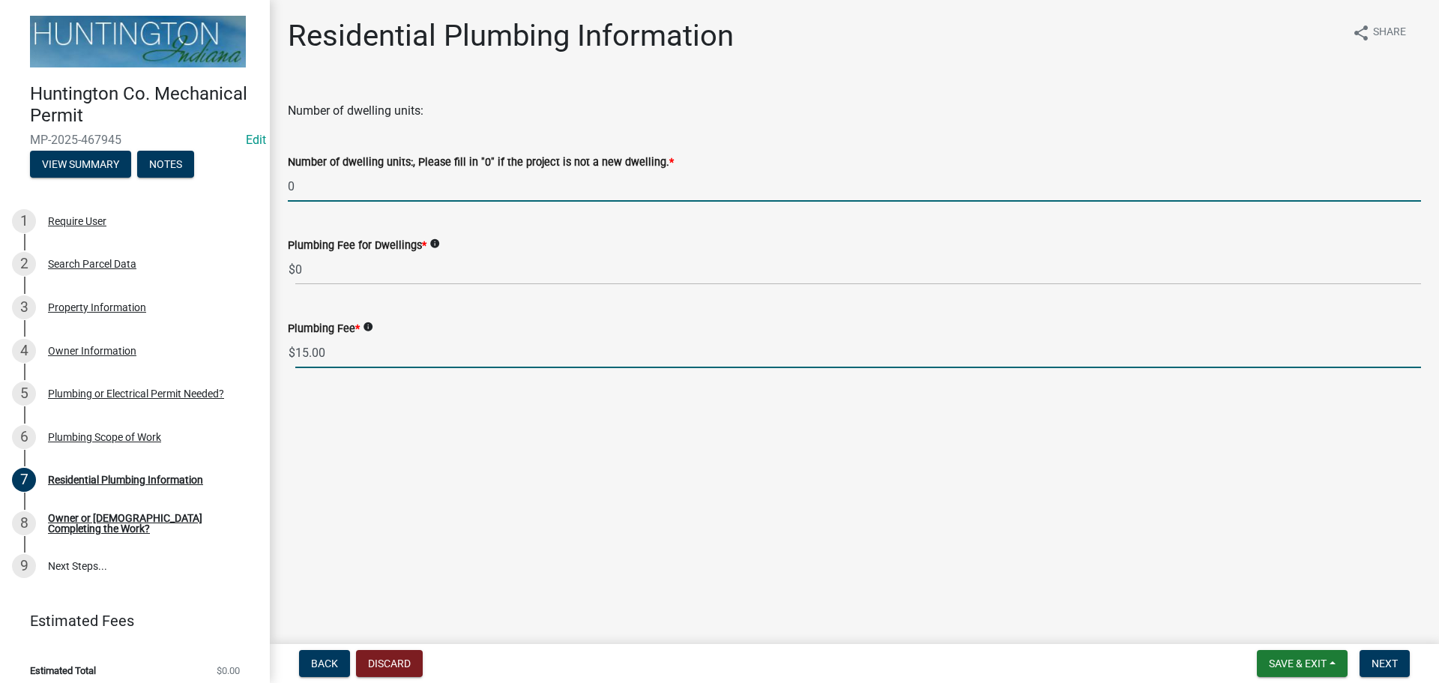
click at [308, 349] on main "Residential Plumbing Information share Share Number of dwelling units: Number o…" at bounding box center [854, 319] width 1169 height 638
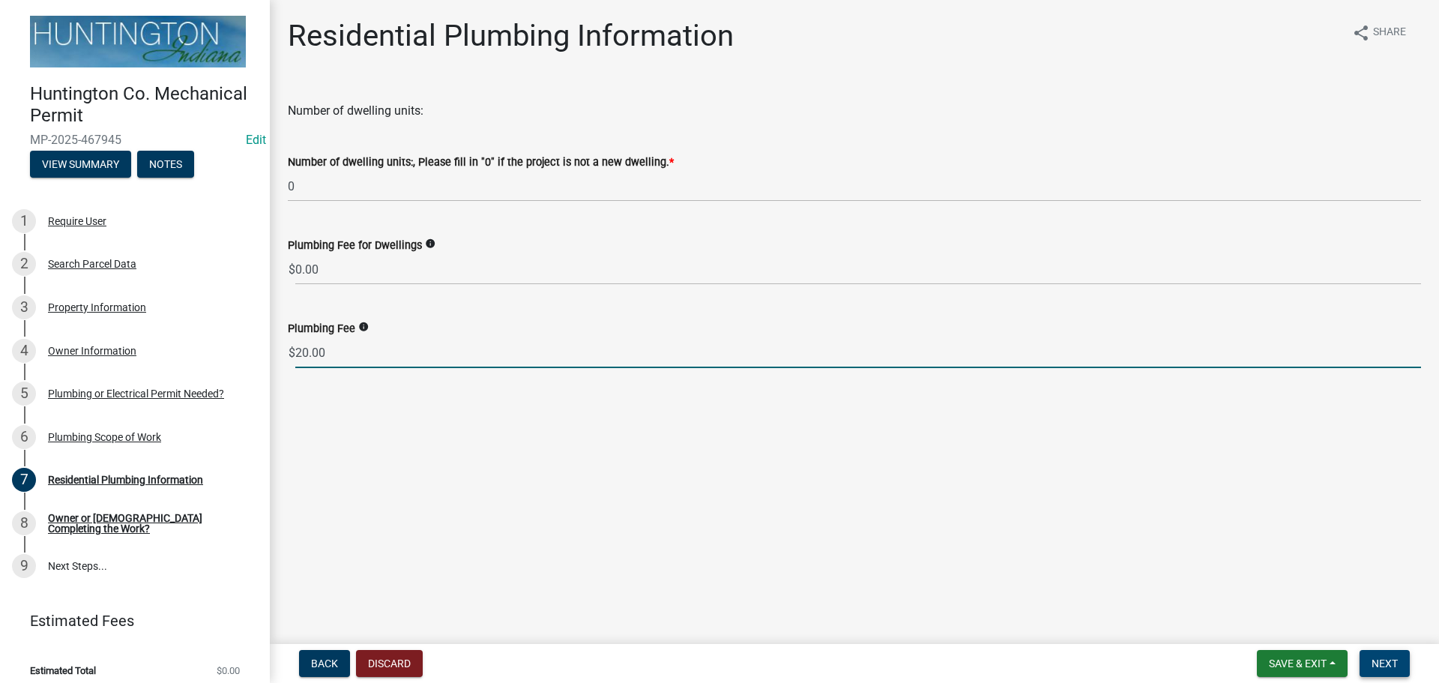
type input "20.00"
click at [1379, 662] on span "Next" at bounding box center [1384, 663] width 26 height 12
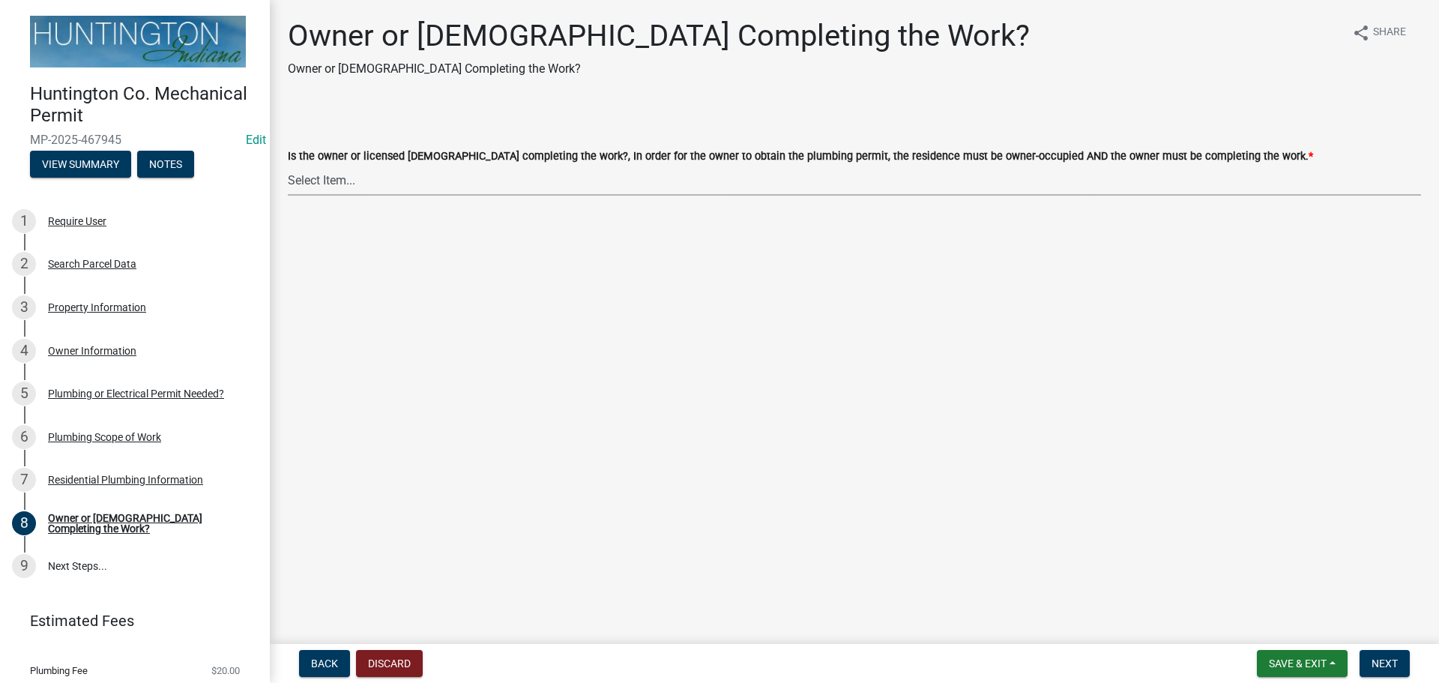
click at [332, 179] on select "Select Item... owner contractor" at bounding box center [854, 180] width 1133 height 31
click at [288, 165] on select "Select Item... owner contractor" at bounding box center [854, 180] width 1133 height 31
select select "5f73df2a-de68-48dd-b8ca-74436cda6a3d"
click at [1388, 659] on span "Next" at bounding box center [1384, 663] width 26 height 12
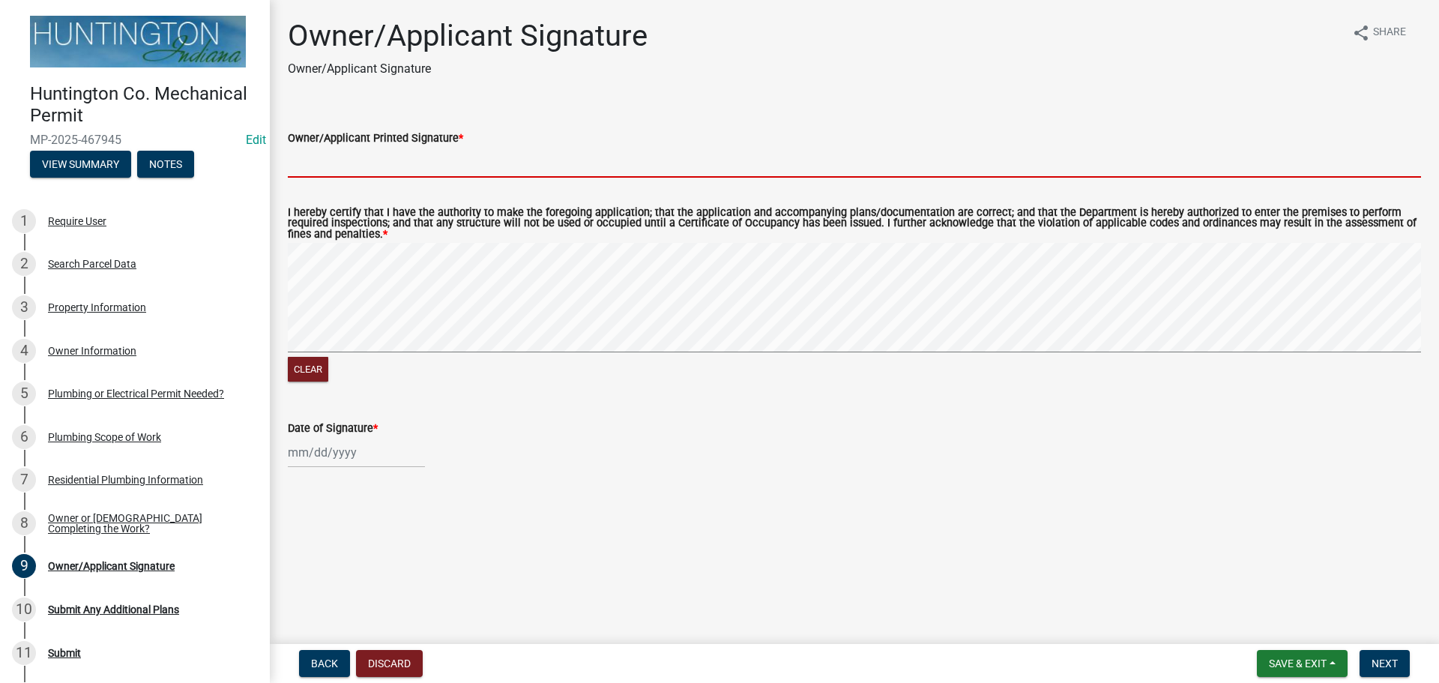
click at [321, 163] on input "Owner/Applicant Printed Signature *" at bounding box center [854, 162] width 1133 height 31
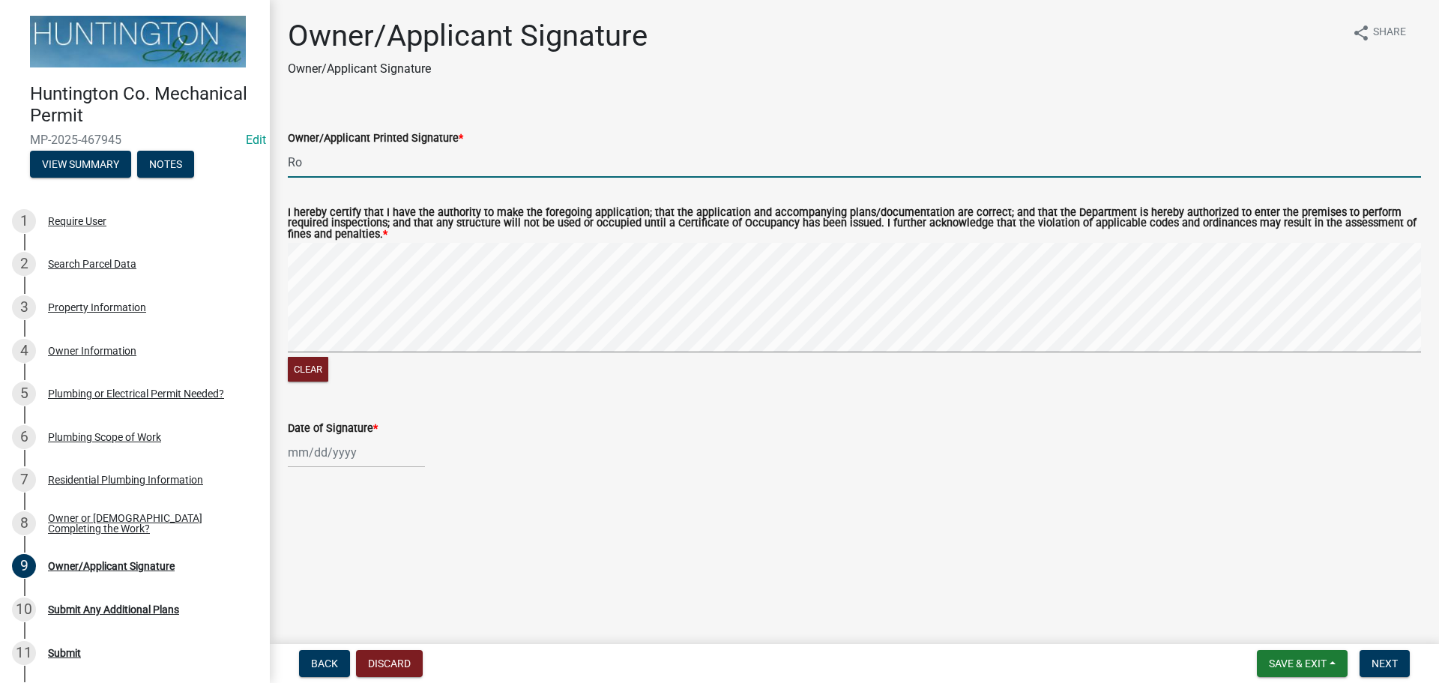
type input "R"
type input "[PERSON_NAME]"
click at [318, 463] on div at bounding box center [356, 452] width 137 height 31
select select "8"
select select "2025"
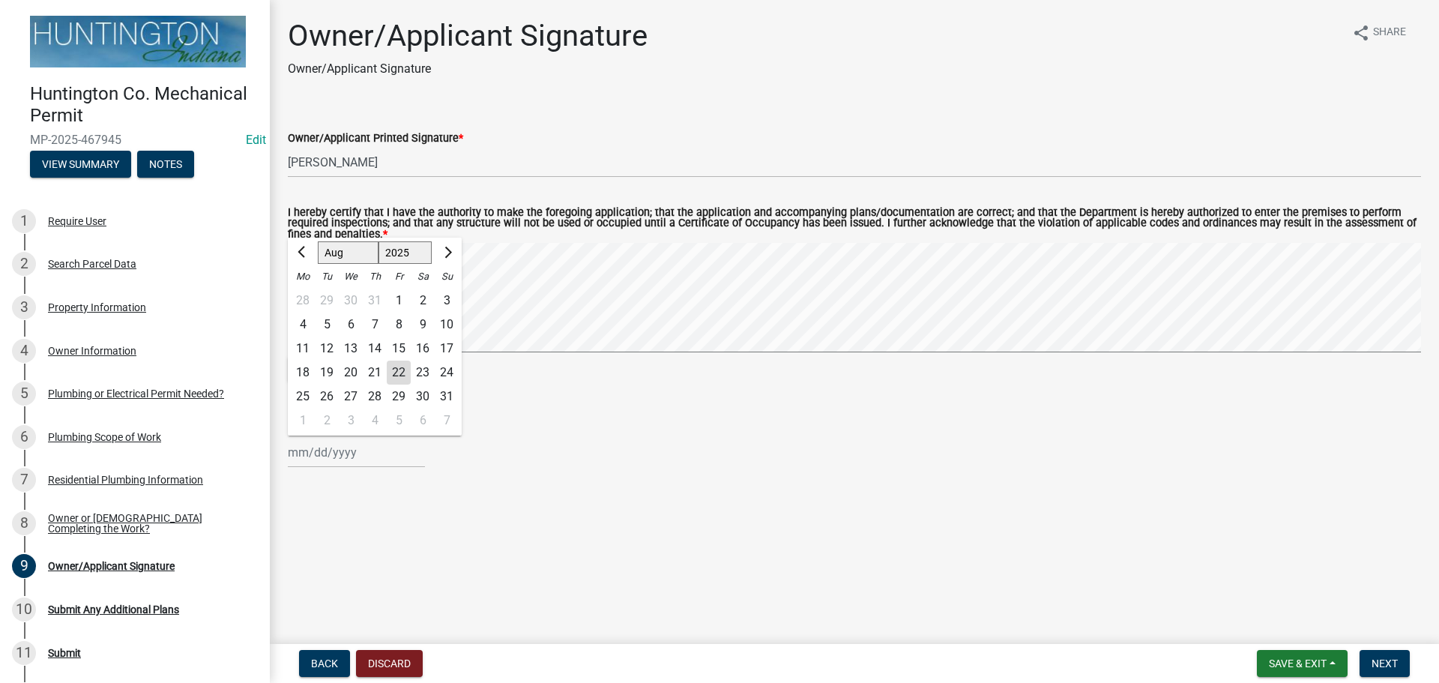
click at [402, 370] on div "22" at bounding box center [399, 372] width 24 height 24
type input "[DATE]"
click at [1392, 659] on span "Next" at bounding box center [1384, 663] width 26 height 12
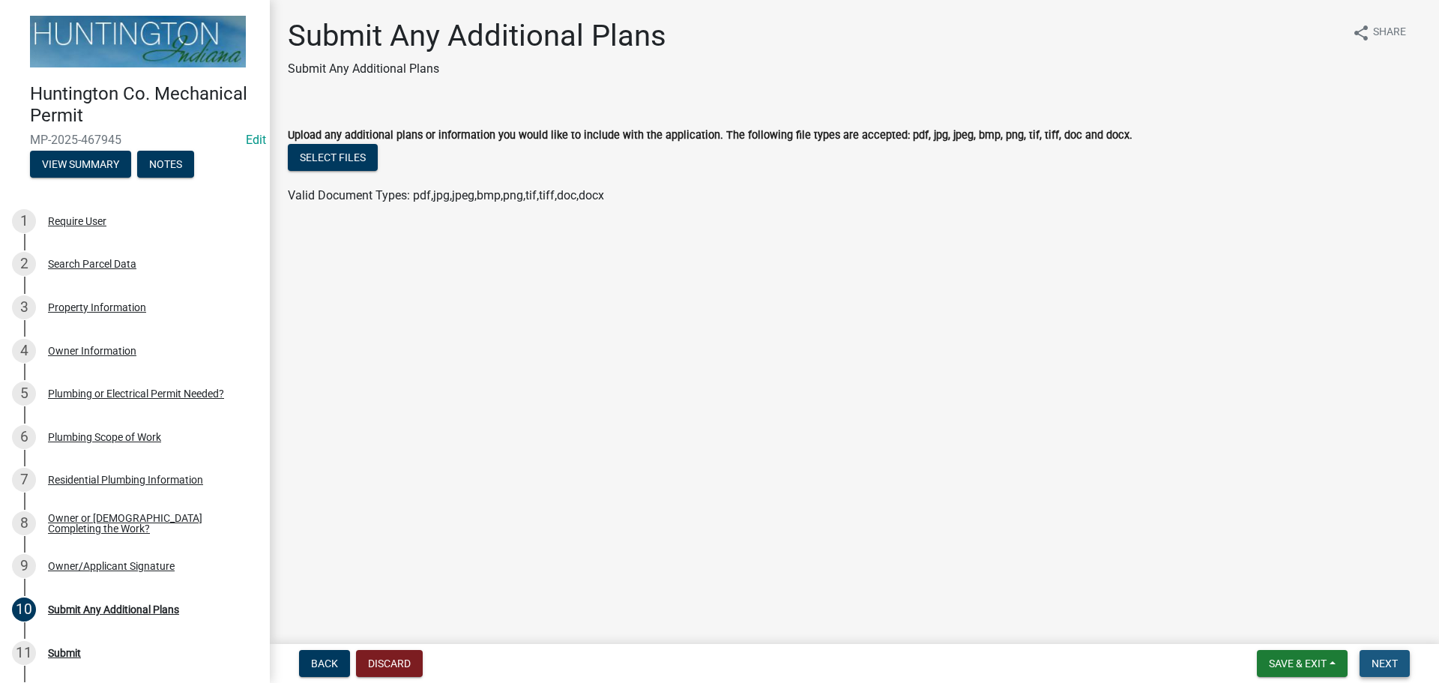
click at [1369, 662] on button "Next" at bounding box center [1384, 663] width 50 height 27
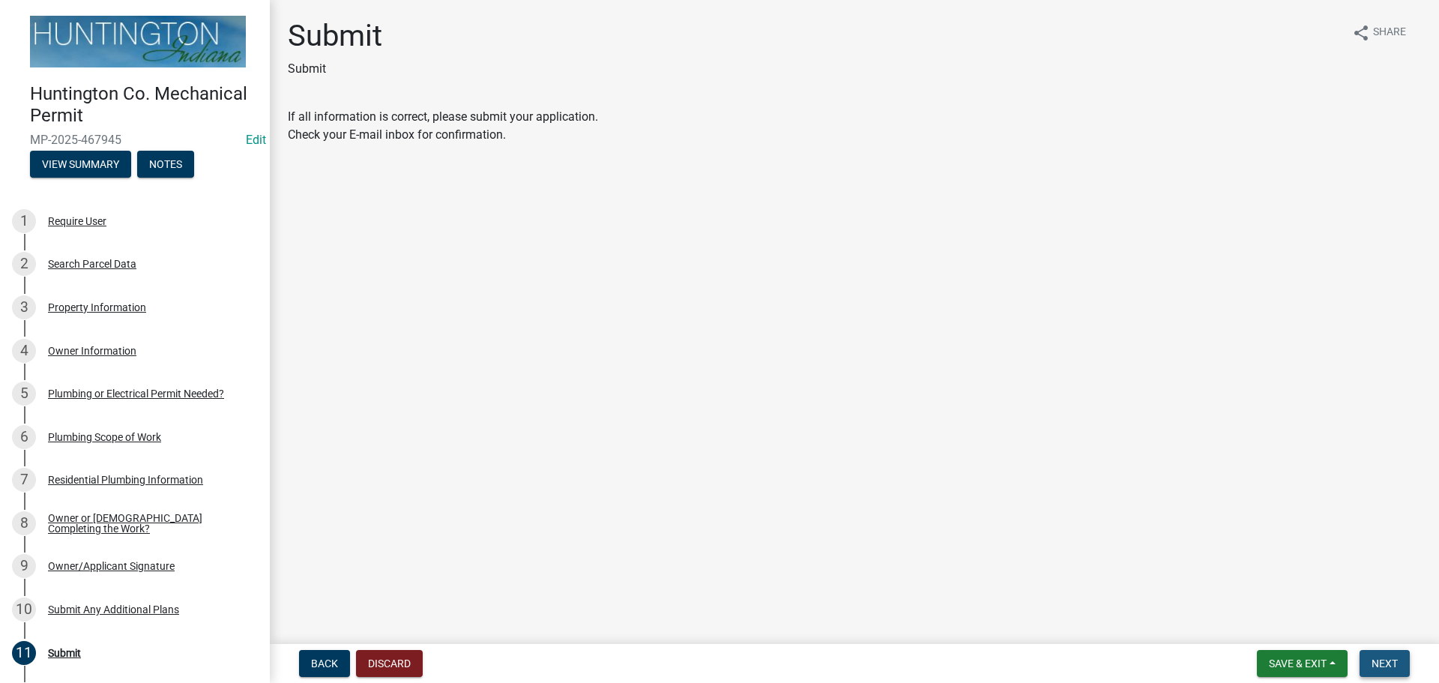
click at [1381, 664] on span "Next" at bounding box center [1384, 663] width 26 height 12
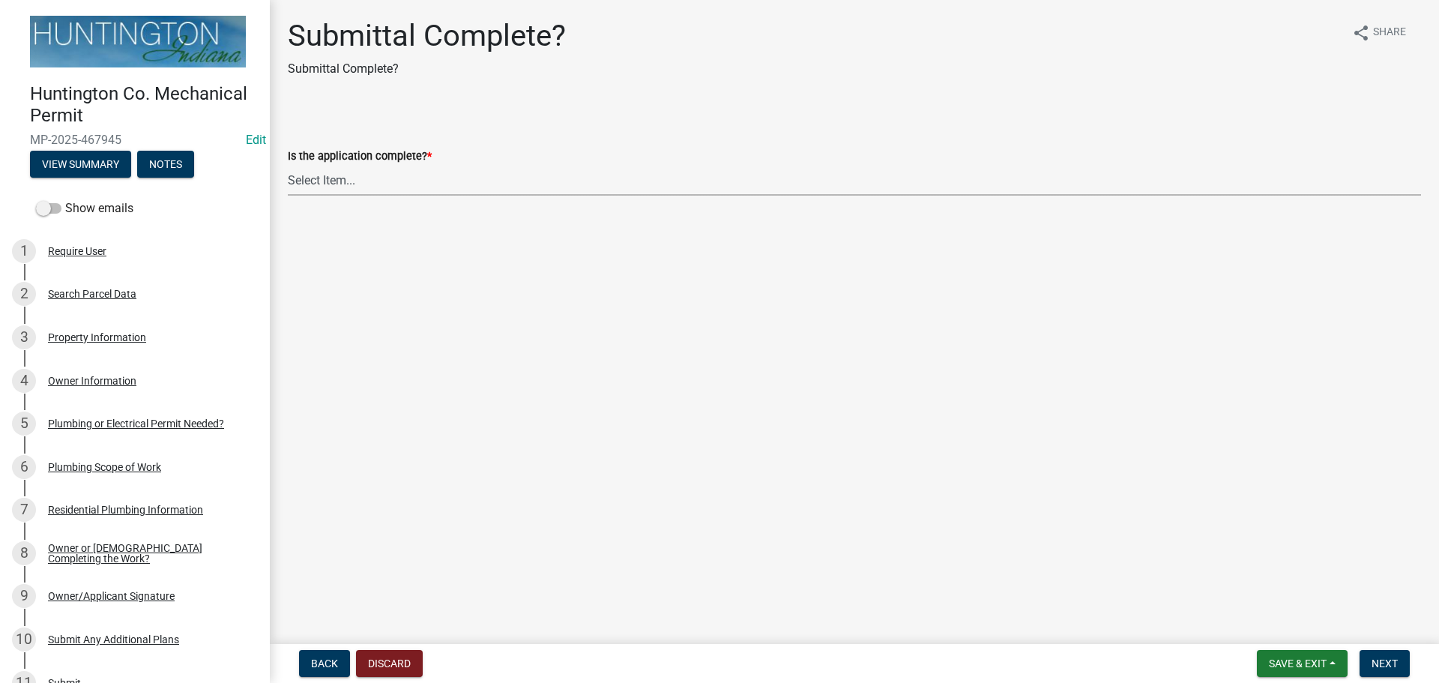
drag, startPoint x: 320, startPoint y: 178, endPoint x: 320, endPoint y: 193, distance: 15.7
click at [320, 178] on select "Select Item... Yes No" at bounding box center [854, 180] width 1133 height 31
click at [288, 165] on select "Select Item... Yes No" at bounding box center [854, 180] width 1133 height 31
select select "1782a9c7-7323-4da6-ac5b-f89a69a3d723"
click at [1370, 654] on button "Next" at bounding box center [1384, 663] width 50 height 27
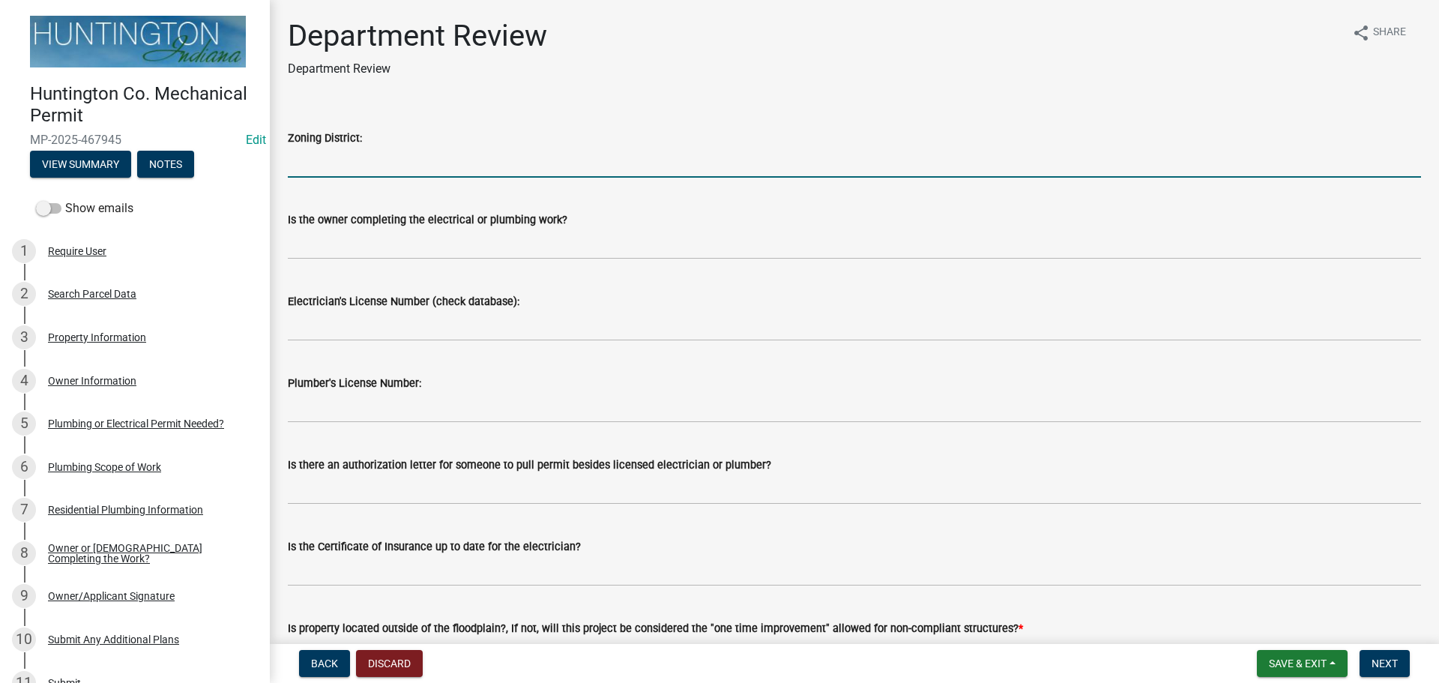
click at [311, 159] on input "Zoning District:" at bounding box center [854, 162] width 1133 height 31
type input "SR"
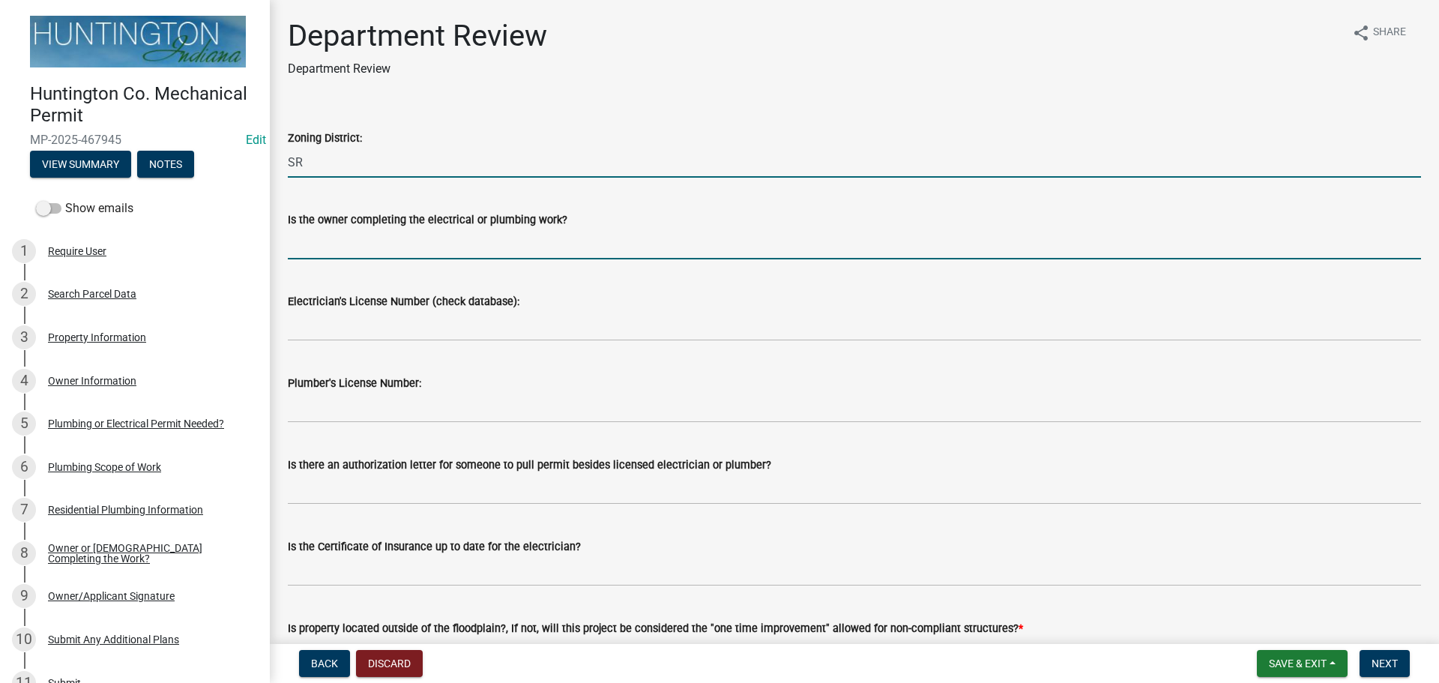
click at [337, 234] on input "Is the owner completing the electrical or plumbing work?" at bounding box center [854, 244] width 1133 height 31
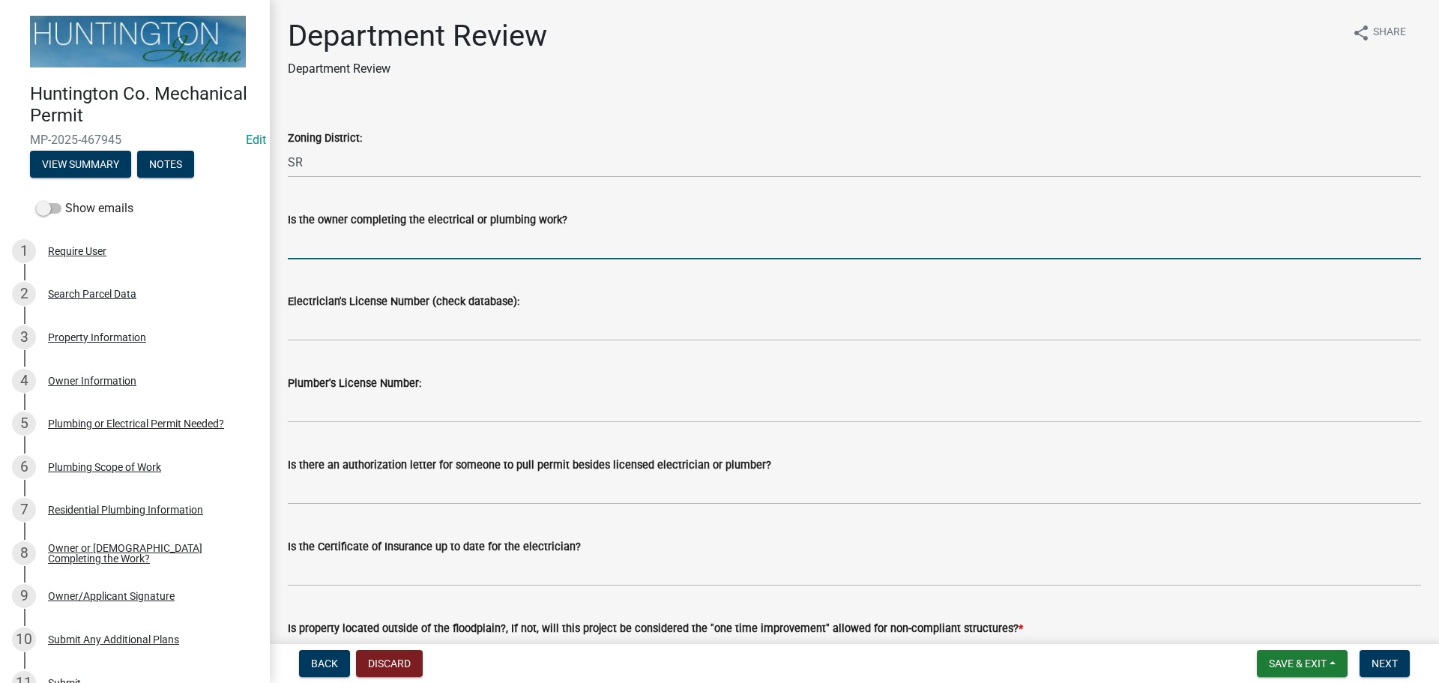
type input "owner"
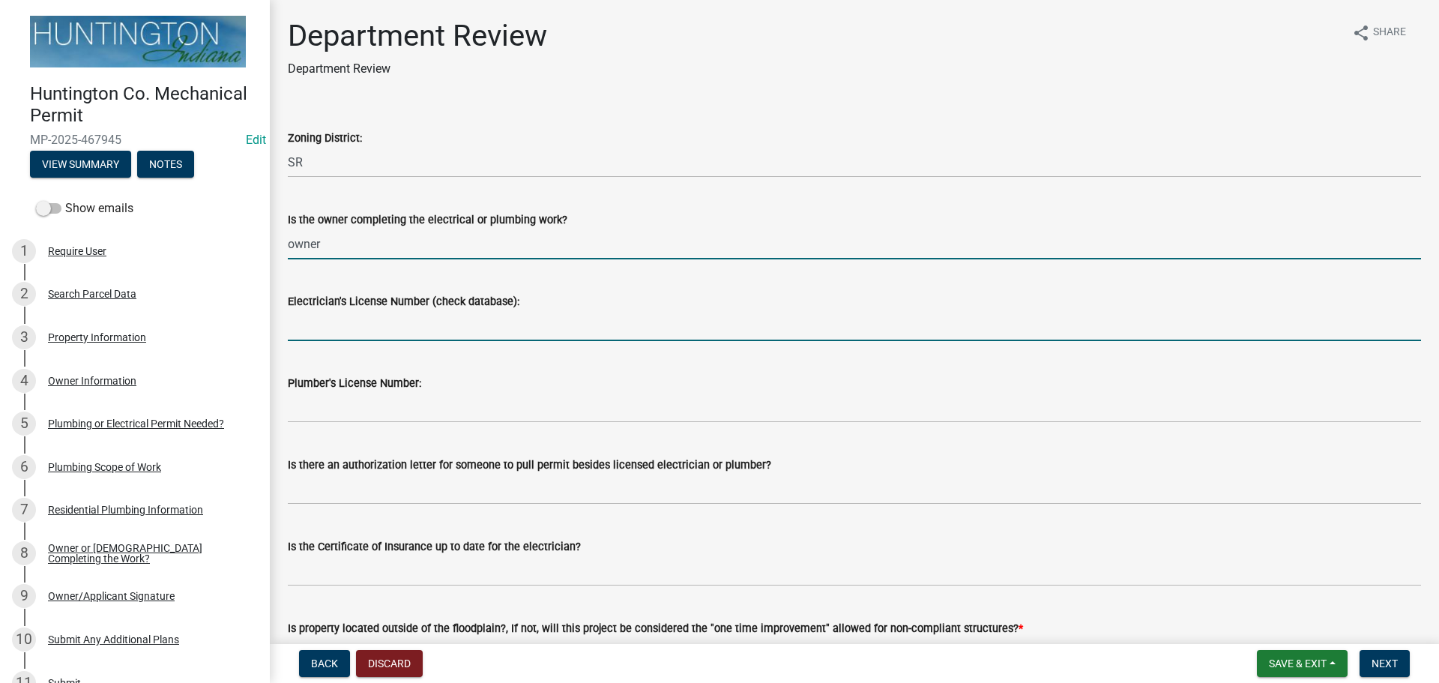
click at [340, 340] on input "Electrician's License Number (check database):" at bounding box center [854, 325] width 1133 height 31
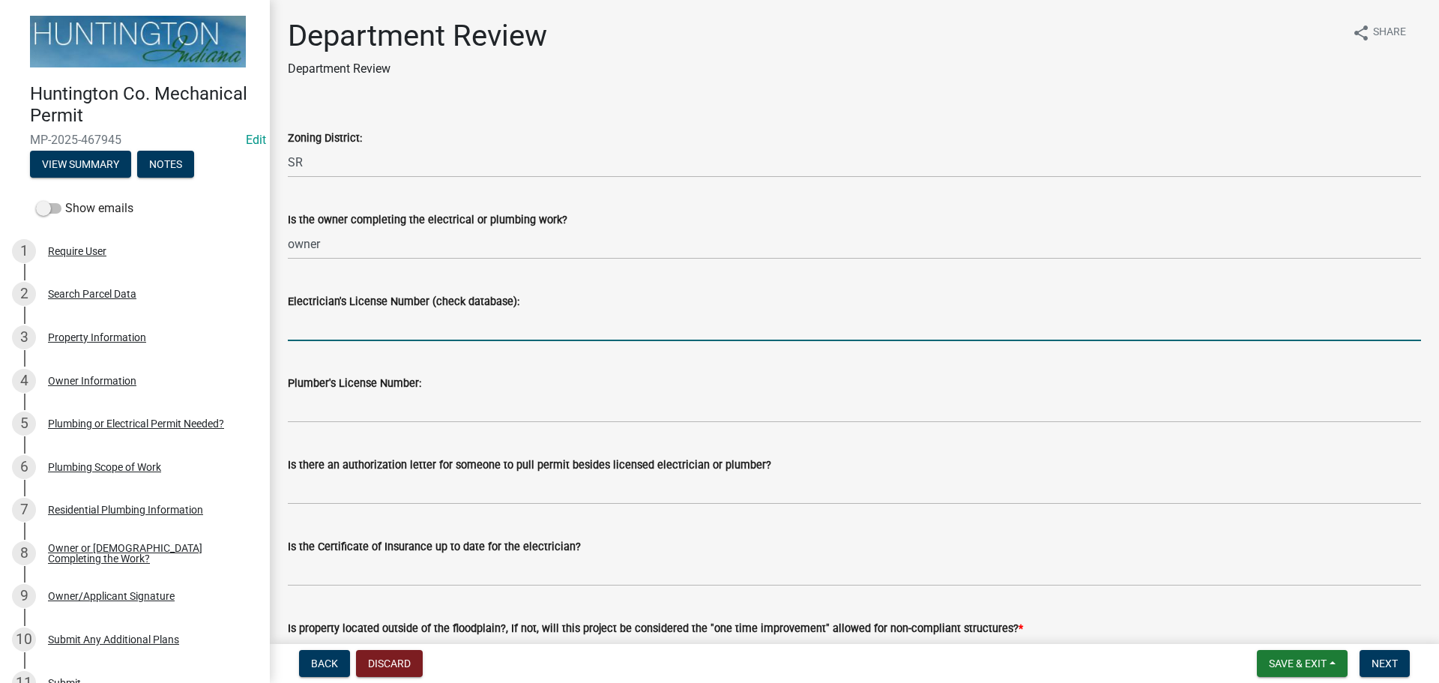
type input "NA"
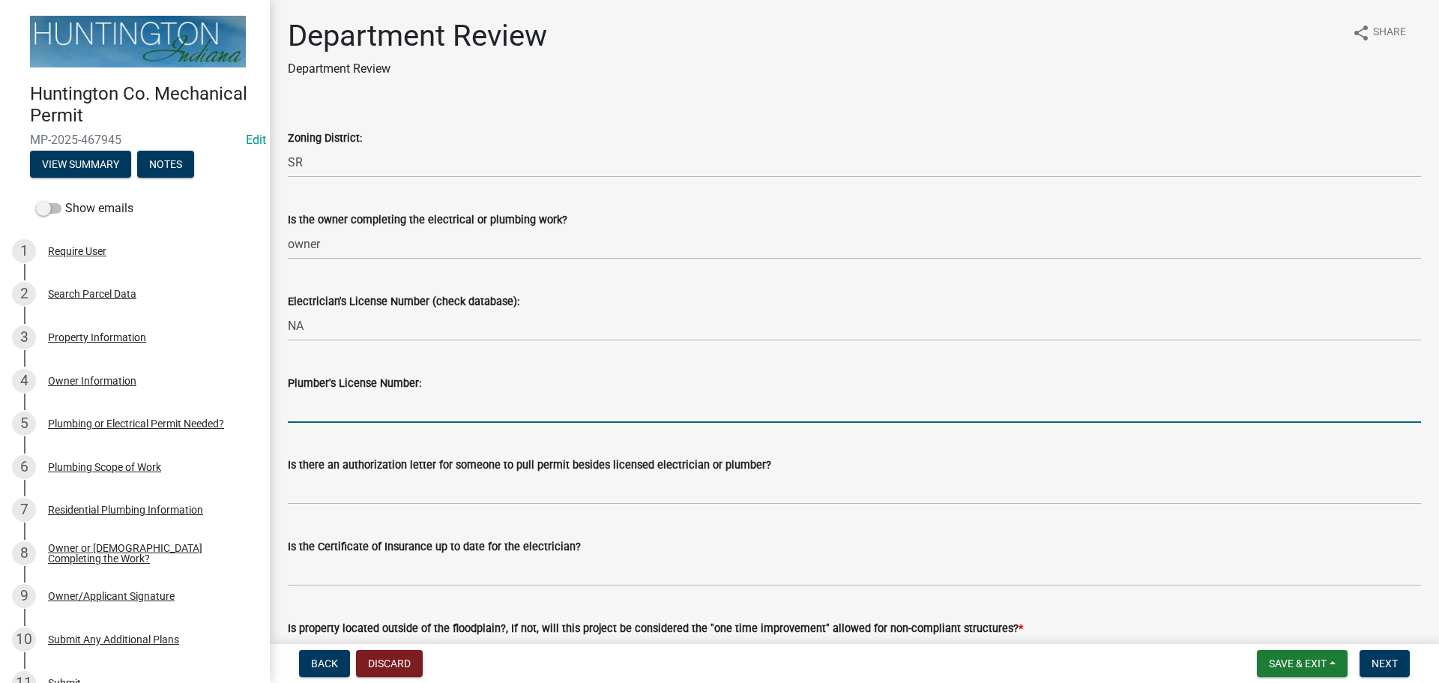
click at [343, 408] on input "Plumber's License Number:" at bounding box center [854, 407] width 1133 height 31
type input "NA"
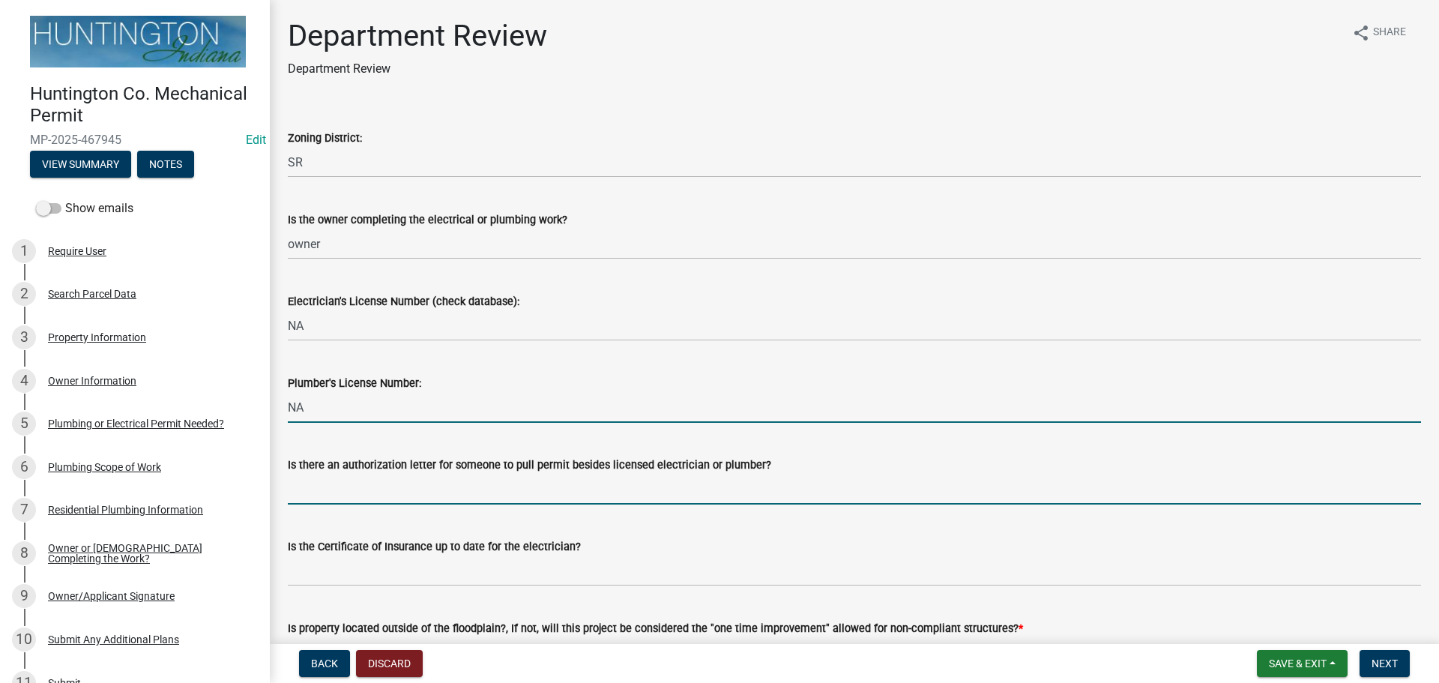
click at [317, 491] on input "Is there an authorization letter for someone to pull permit besides licensed el…" at bounding box center [854, 489] width 1133 height 31
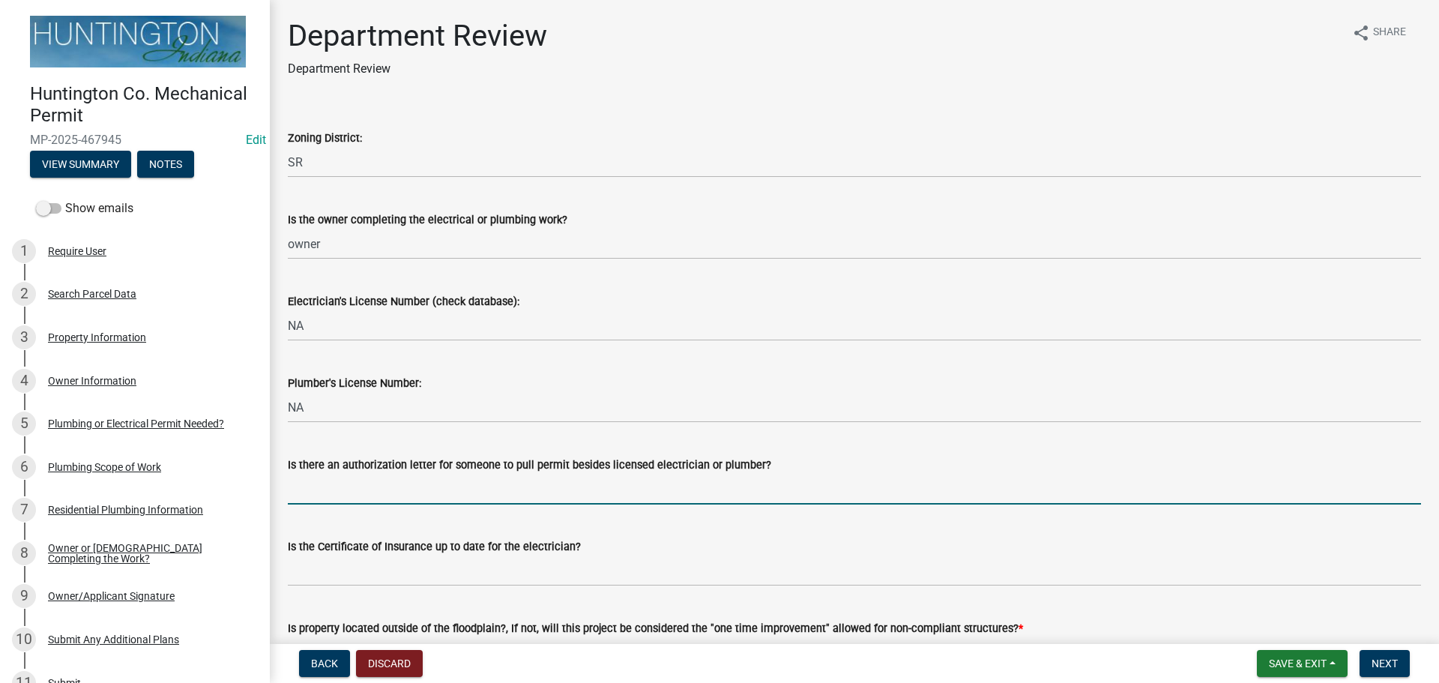
type input "NA"
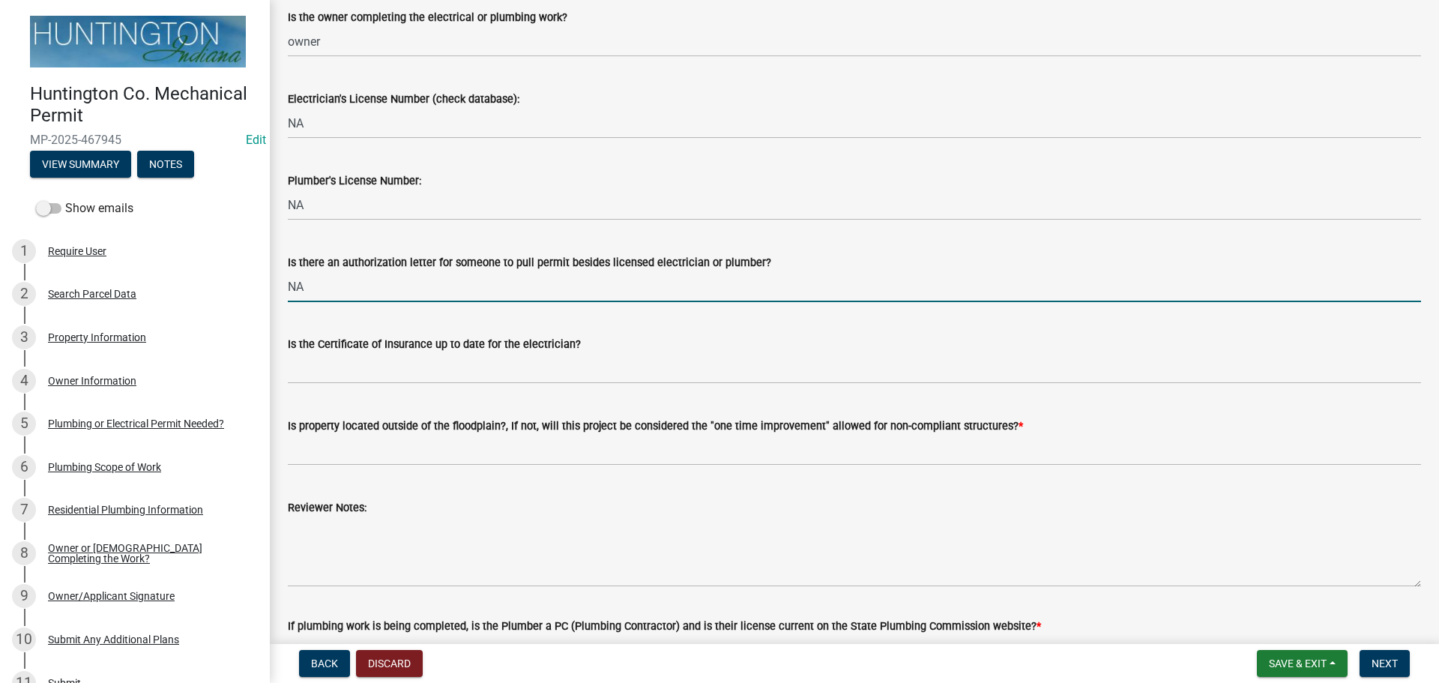
scroll to position [225, 0]
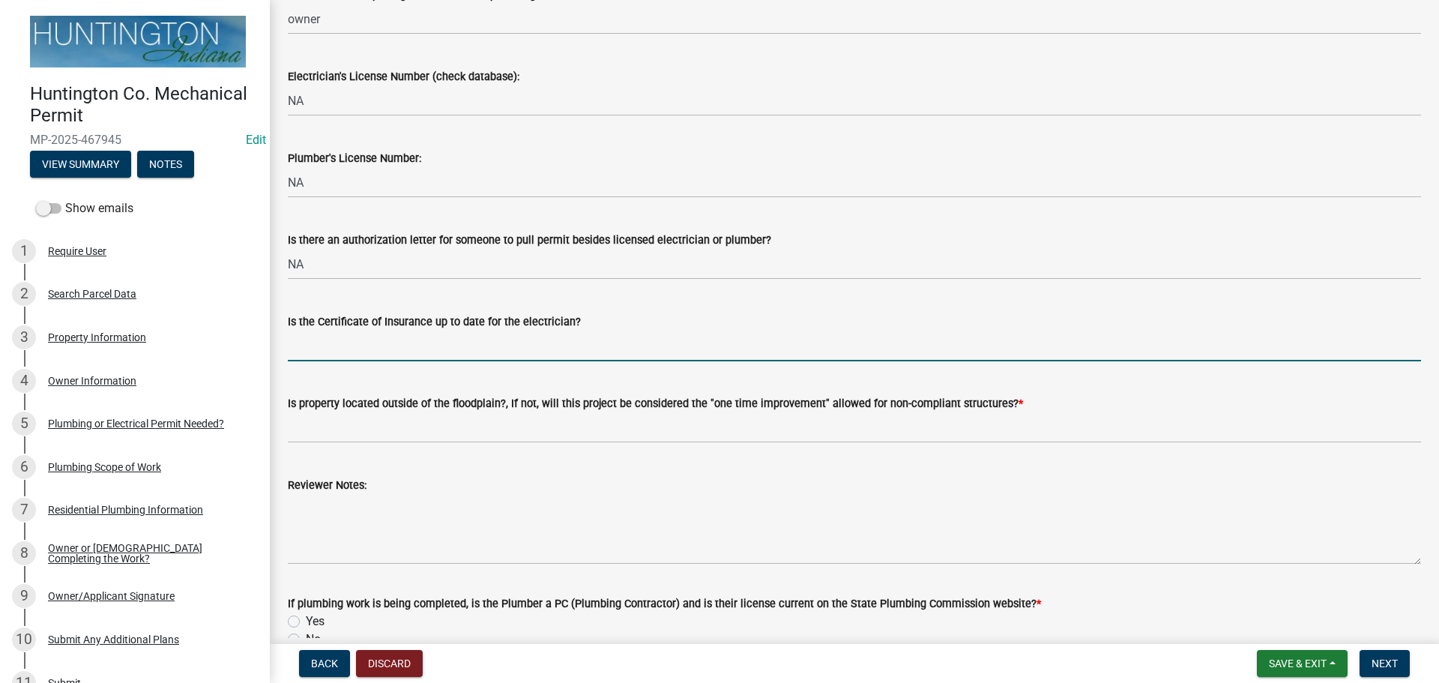
click at [309, 345] on input "Is the Certificate of Insurance up to date for the electrician?" at bounding box center [854, 345] width 1133 height 31
type input "NA"
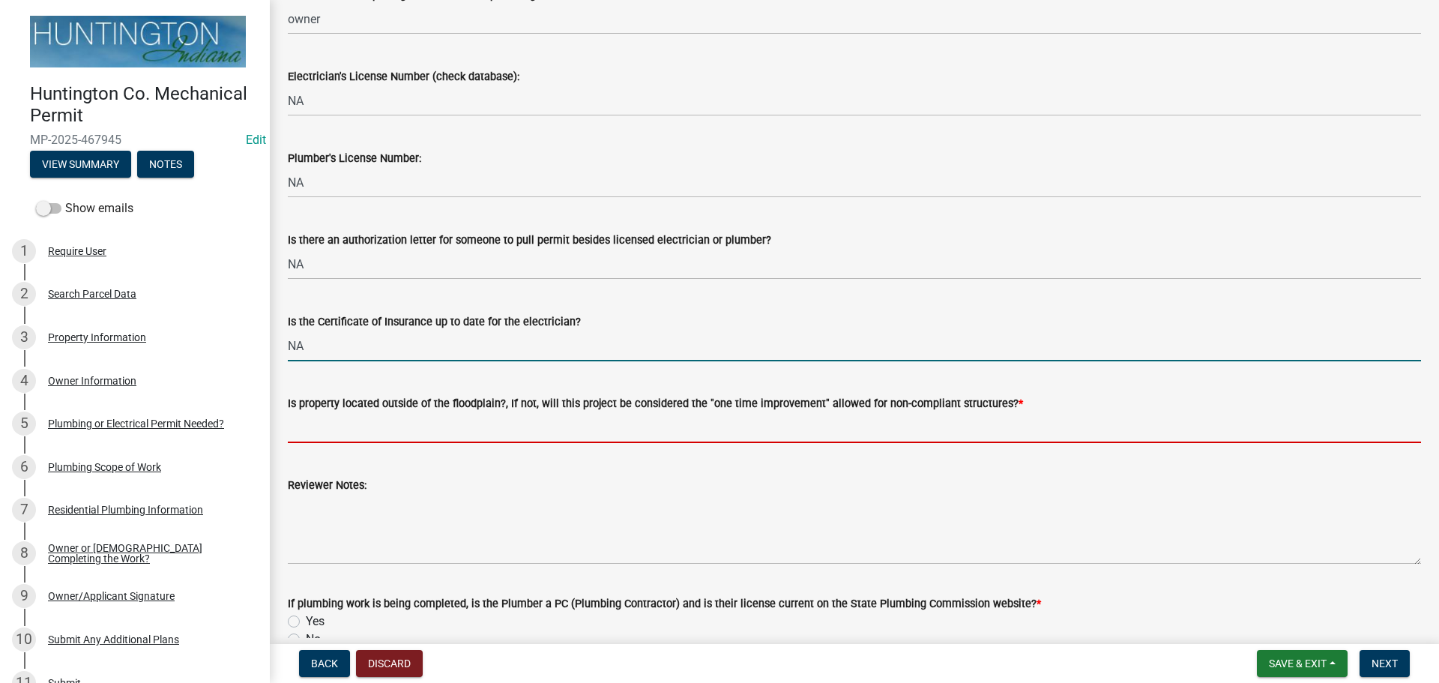
click at [342, 433] on input "Is property located outside of the floodplain?, If not, will this project be co…" at bounding box center [854, 427] width 1133 height 31
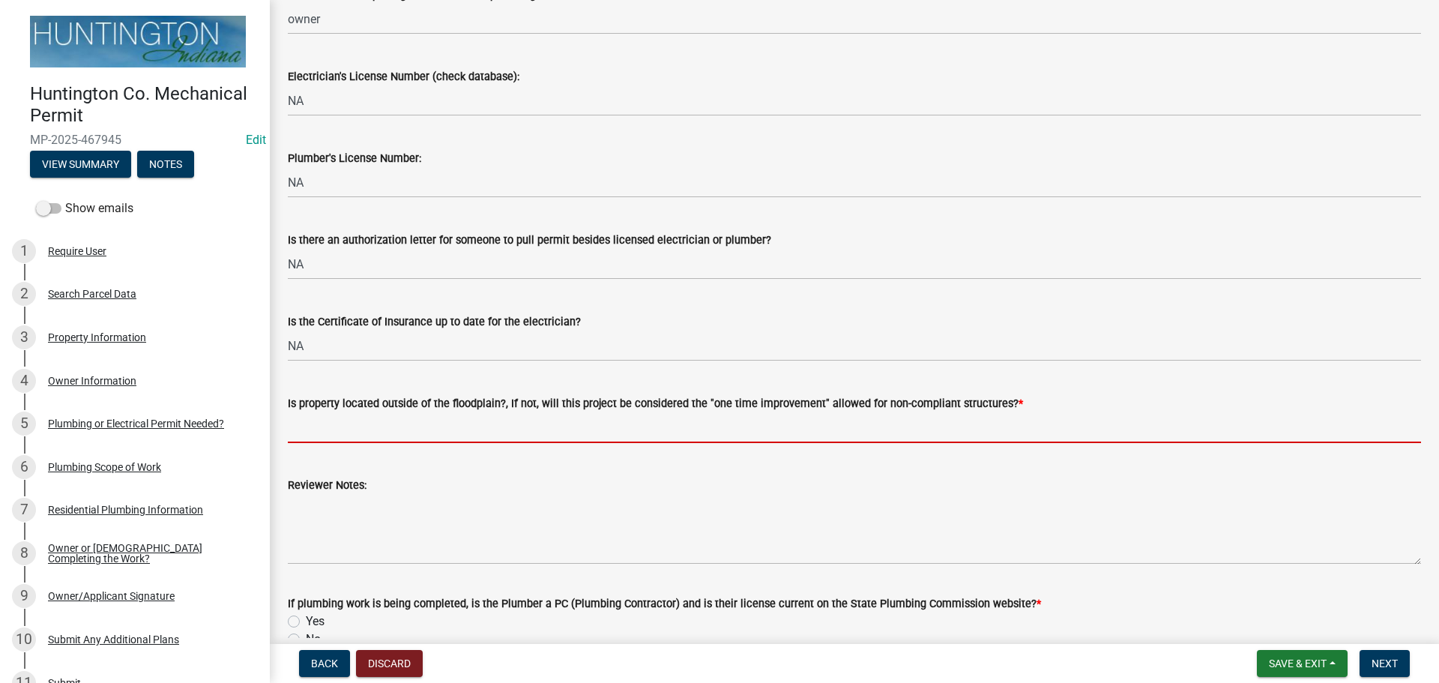
type input "Yes"
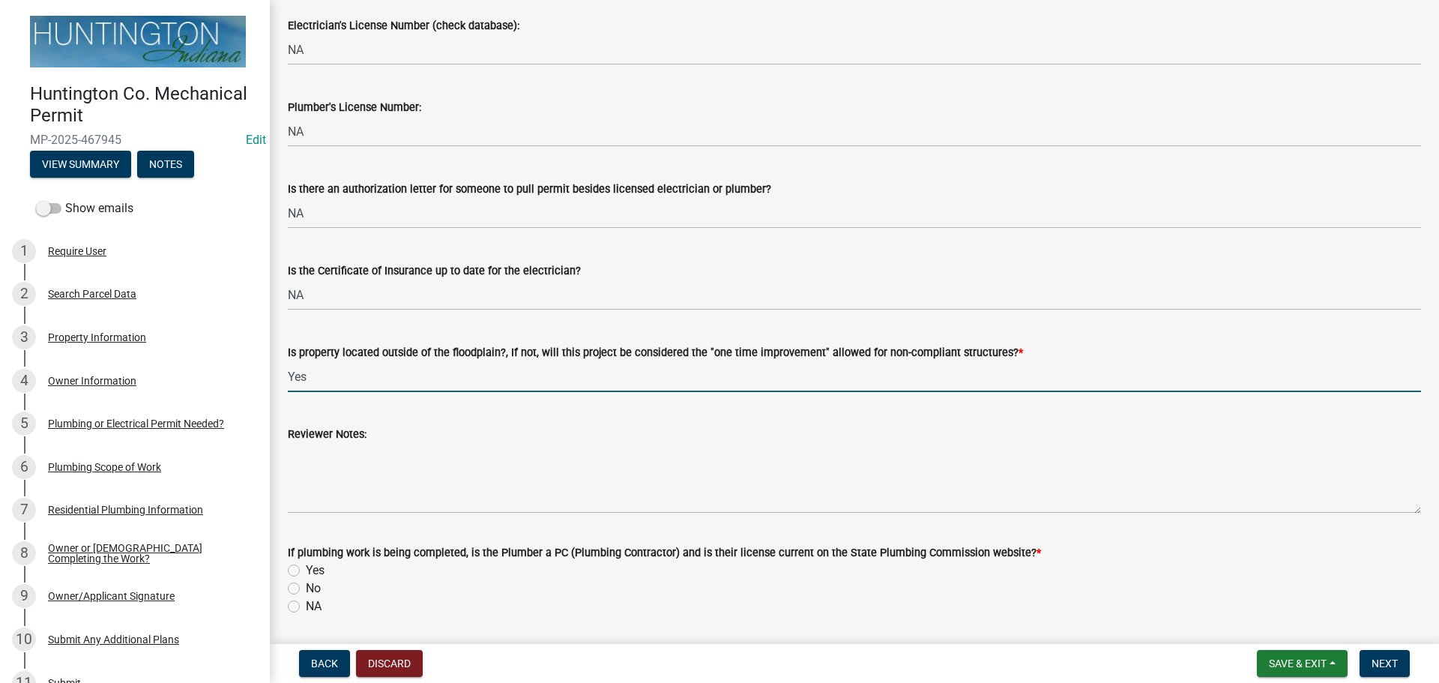
scroll to position [325, 0]
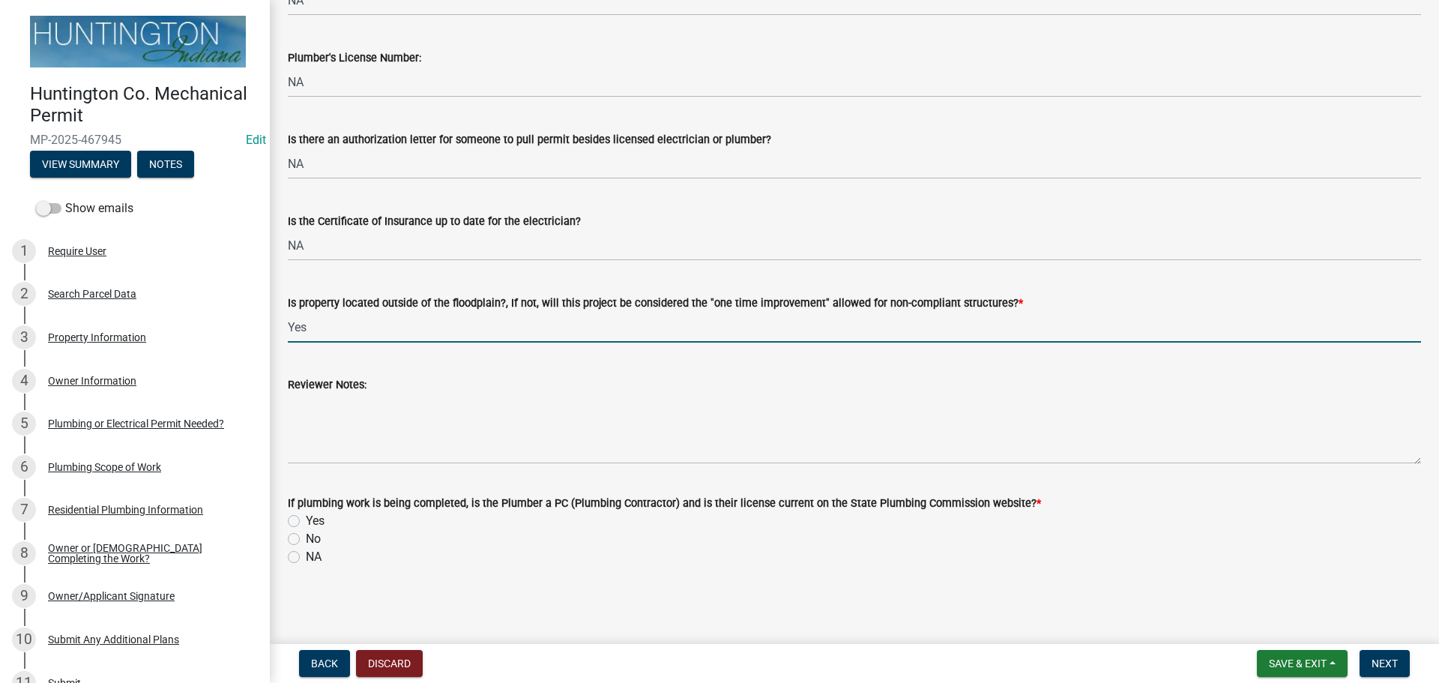
click at [306, 557] on label "NA" at bounding box center [314, 557] width 16 height 18
click at [306, 557] on input "NA" at bounding box center [311, 553] width 10 height 10
radio input "true"
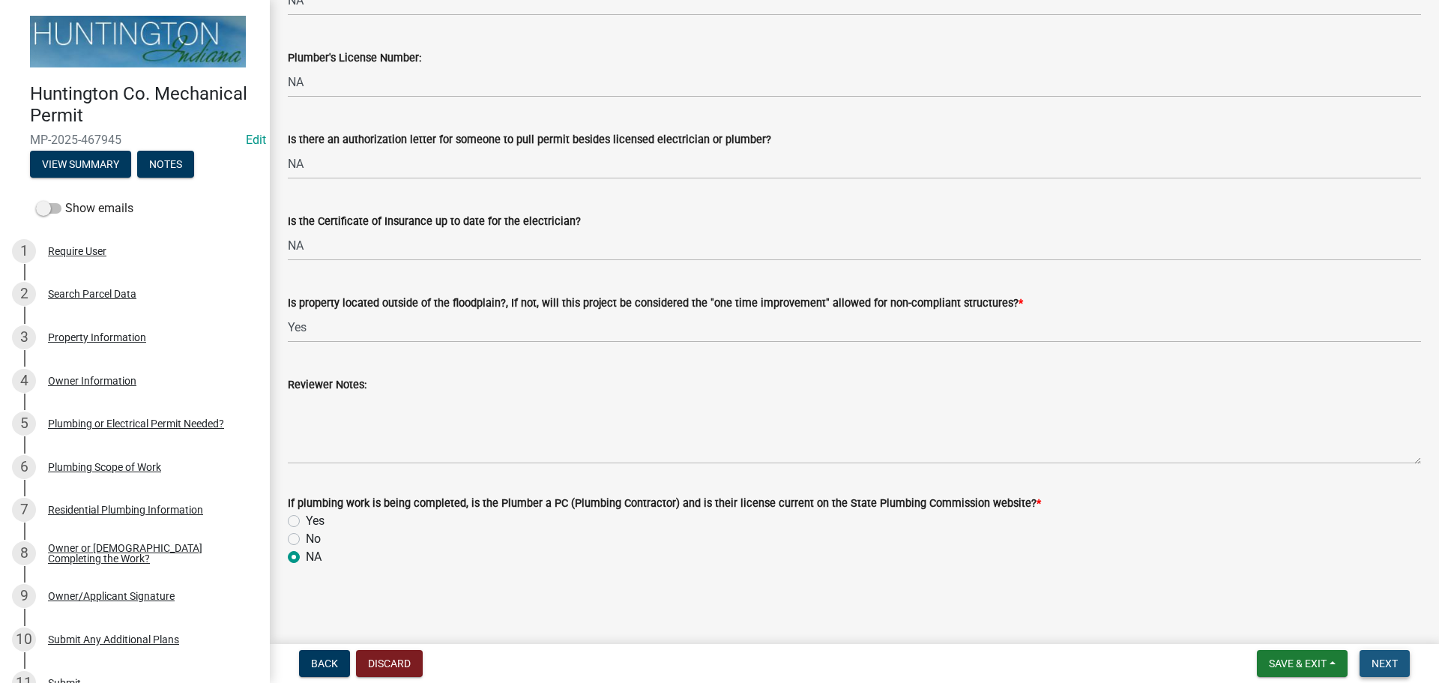
click at [1377, 659] on span "Next" at bounding box center [1384, 663] width 26 height 12
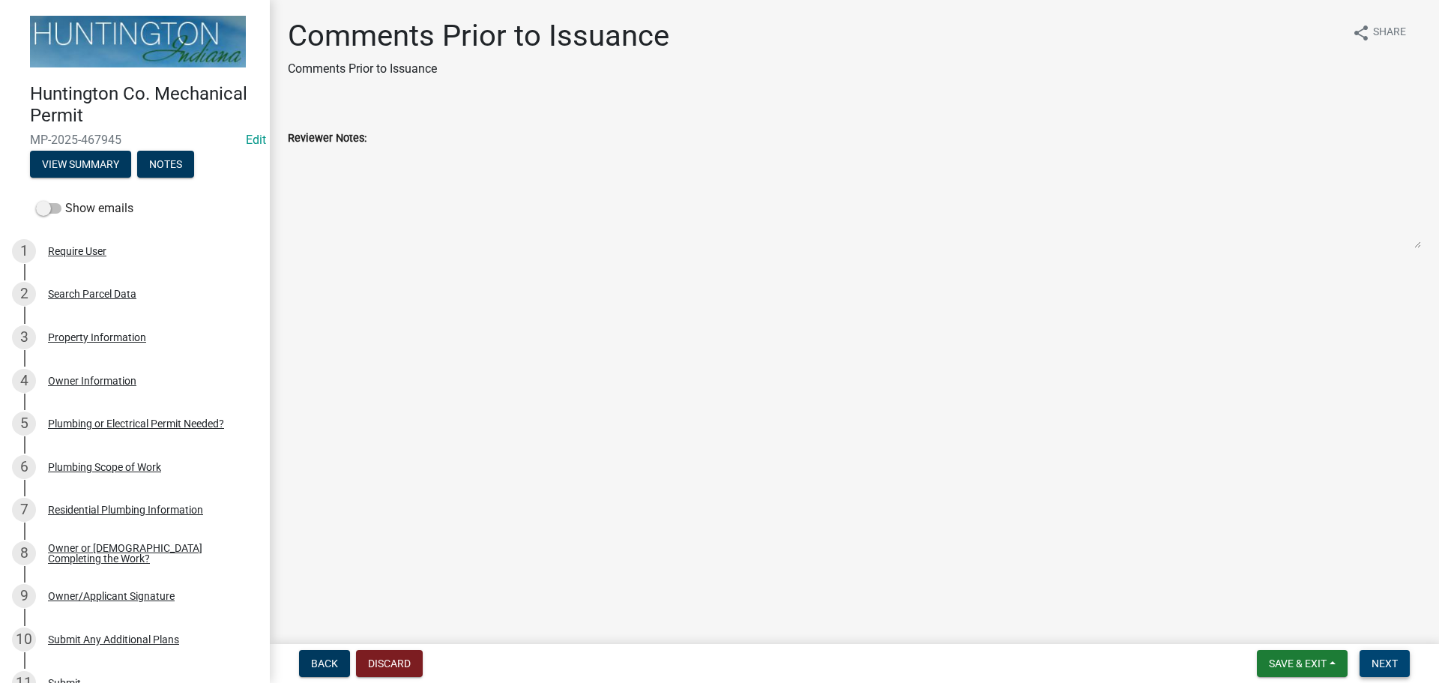
click at [1385, 657] on span "Next" at bounding box center [1384, 663] width 26 height 12
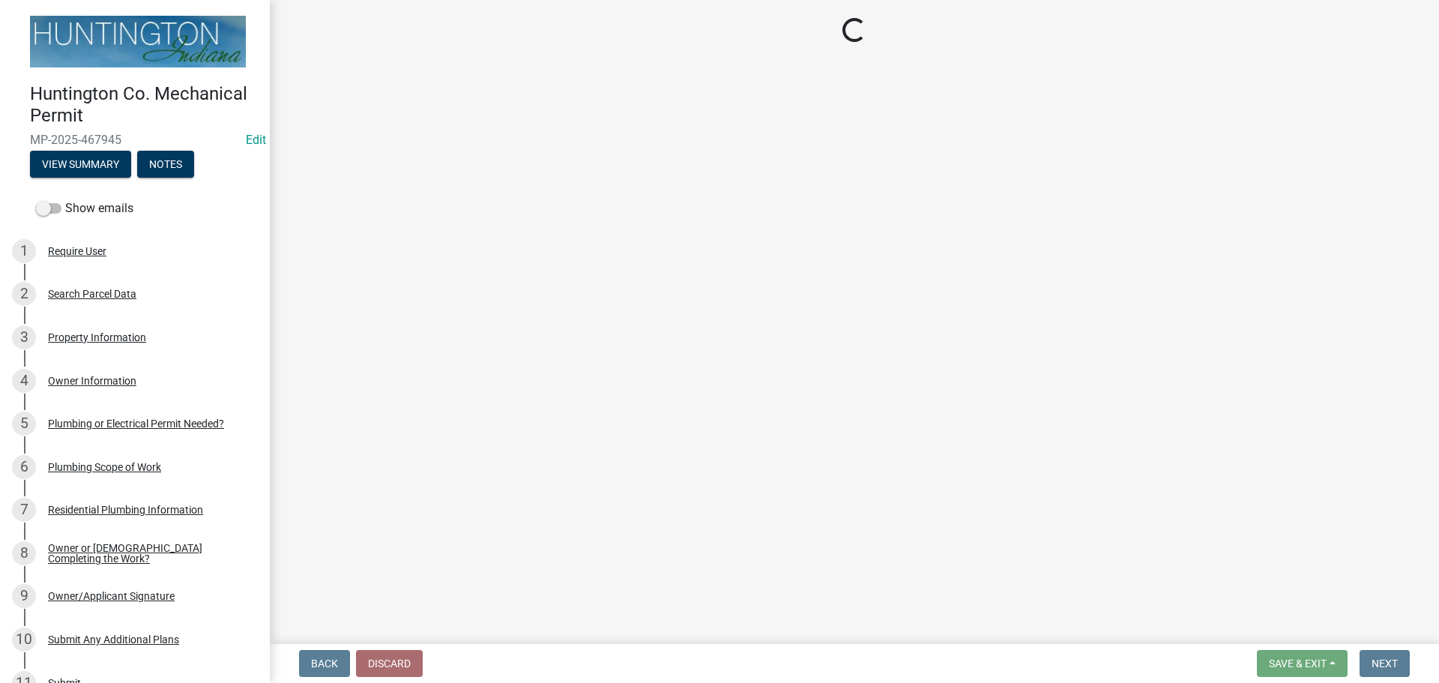
select select "3: 3"
